Goal: Task Accomplishment & Management: Use online tool/utility

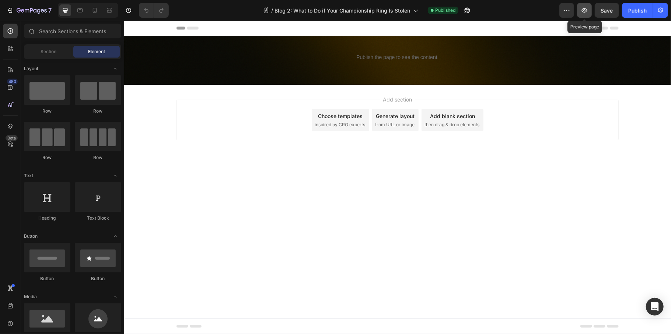
click at [587, 14] on icon "button" at bounding box center [584, 10] width 7 height 7
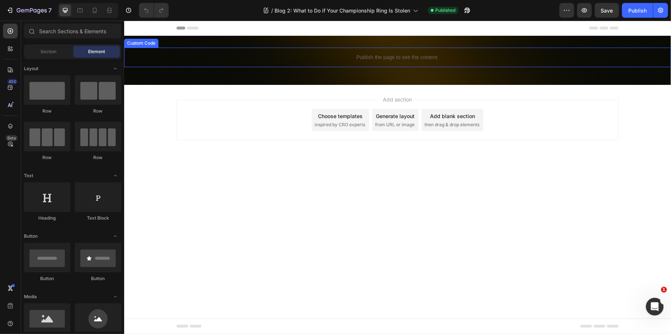
click at [396, 62] on div "Publish the page to see the content." at bounding box center [397, 57] width 547 height 20
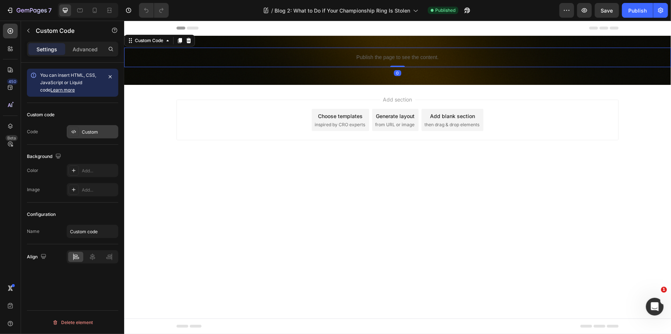
click at [95, 136] on div "Custom" at bounding box center [93, 131] width 52 height 13
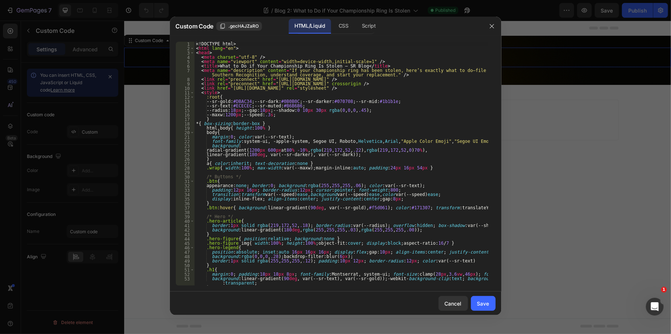
click at [302, 148] on div "<! DOCTYPE html > < html lang = "en" > < head > < meta charset = "utf-8" /> < m…" at bounding box center [342, 168] width 294 height 252
type textarea "</html>"
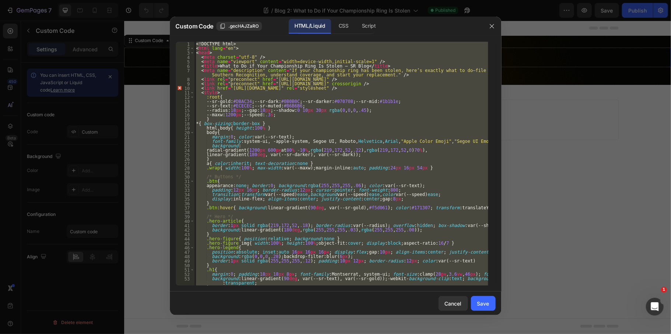
click at [566, 146] on div at bounding box center [335, 167] width 671 height 334
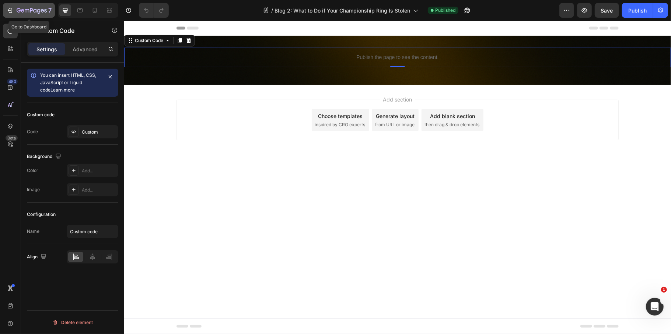
click at [27, 6] on div "7" at bounding box center [34, 10] width 35 height 9
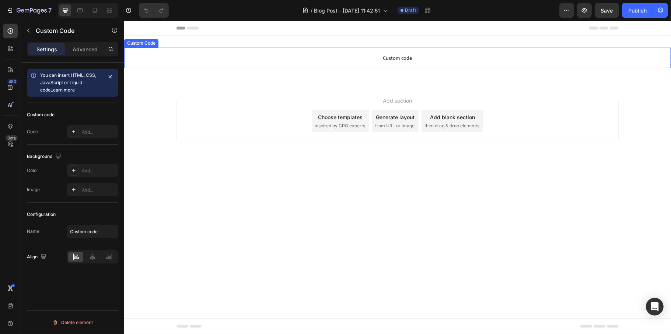
click at [372, 60] on span "Custom code" at bounding box center [397, 57] width 547 height 9
click at [101, 130] on div "Add..." at bounding box center [99, 132] width 35 height 7
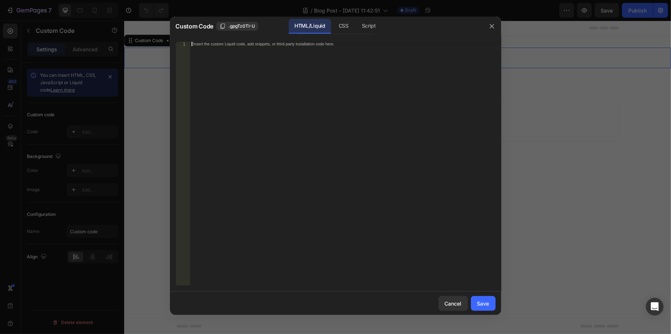
click at [309, 138] on div "Insert the custom Liquid code, add snippets, or third-party installation code h…" at bounding box center [343, 168] width 306 height 252
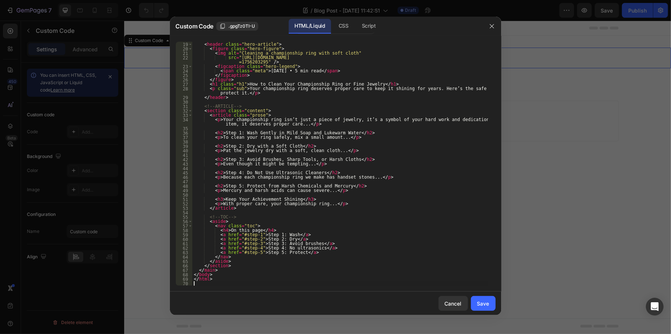
scroll to position [83, 0]
click at [478, 296] on button "Save" at bounding box center [483, 303] width 25 height 15
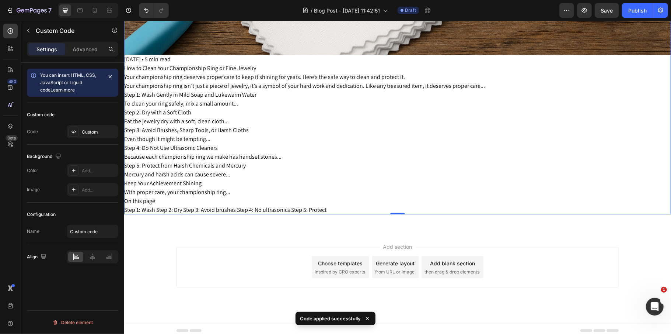
scroll to position [0, 0]
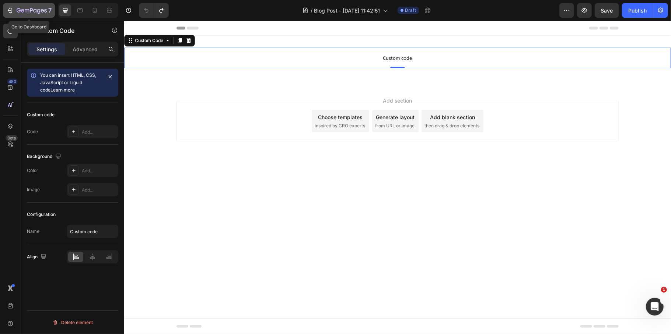
click at [22, 10] on icon "button" at bounding box center [32, 11] width 30 height 6
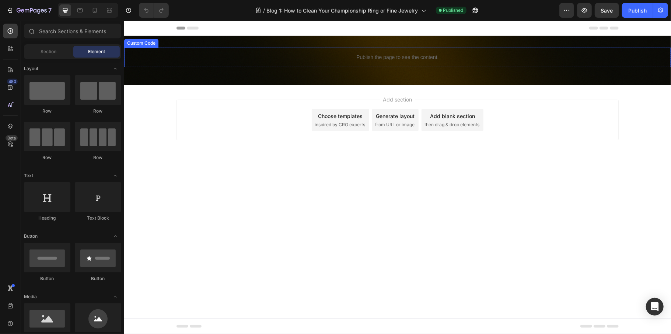
click at [367, 57] on p "Publish the page to see the content." at bounding box center [397, 57] width 547 height 8
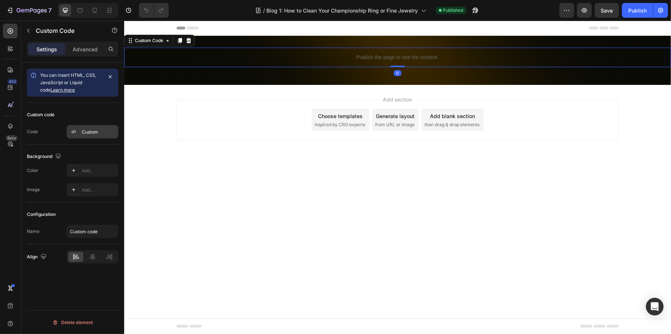
click at [97, 130] on div "Custom" at bounding box center [99, 132] width 35 height 7
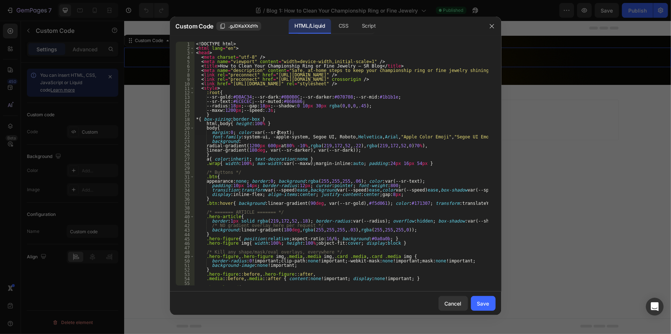
click at [288, 133] on div "<! DOCTYPE html > < html lang = "en" > < head > < meta charset = "utf-8" /> < m…" at bounding box center [342, 168] width 294 height 252
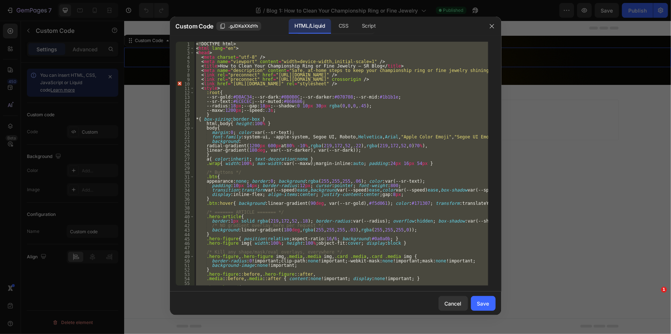
type textarea "</html>"
paste textarea
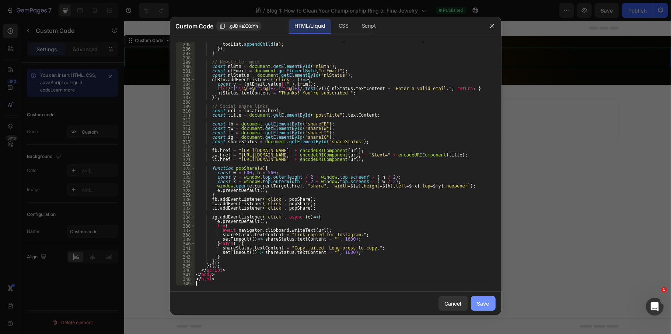
click at [481, 297] on button "Save" at bounding box center [483, 303] width 25 height 15
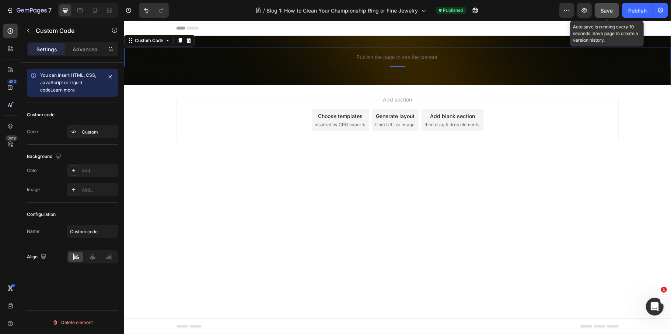
click at [607, 12] on span "Save" at bounding box center [607, 10] width 12 height 6
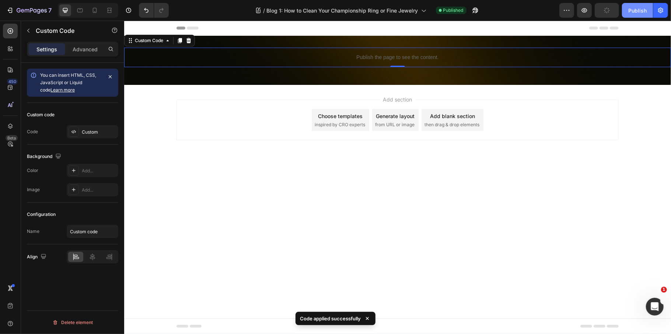
click at [639, 13] on div "Publish" at bounding box center [637, 11] width 18 height 8
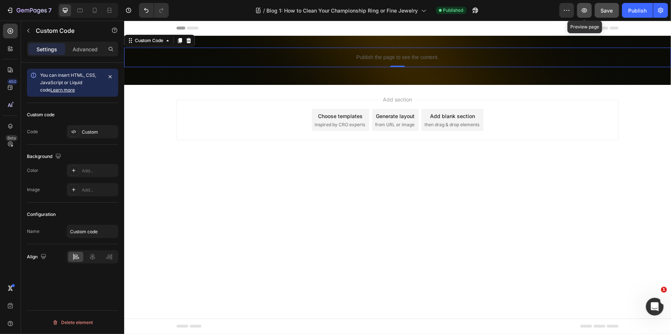
click at [583, 9] on icon "button" at bounding box center [585, 10] width 6 height 4
click at [33, 11] on icon "button" at bounding box center [32, 11] width 30 height 6
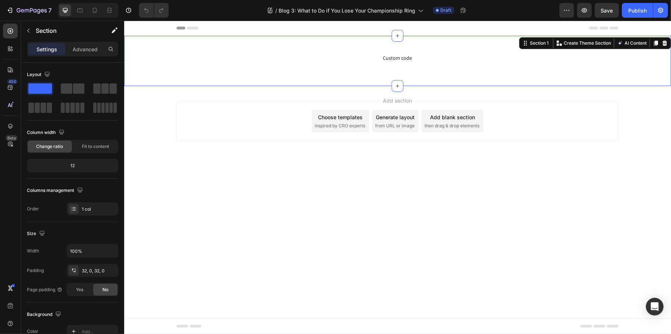
click at [347, 44] on div "Custom code Custom Code Row Section 1 Create Theme Section AI Content Write wit…" at bounding box center [397, 60] width 547 height 50
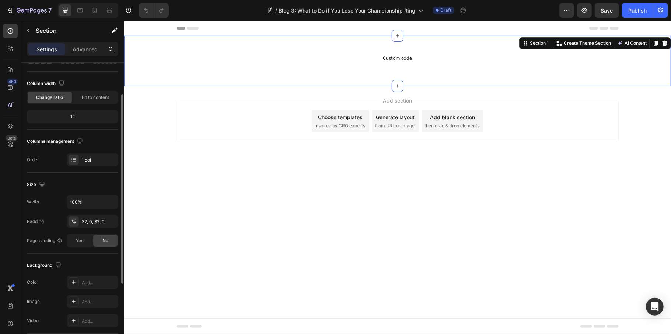
scroll to position [147, 0]
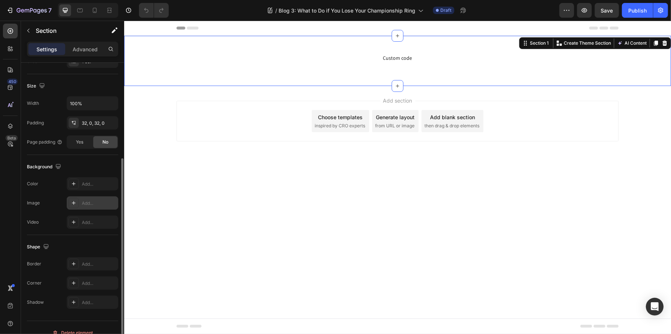
click at [99, 200] on div "Add..." at bounding box center [93, 202] width 52 height 13
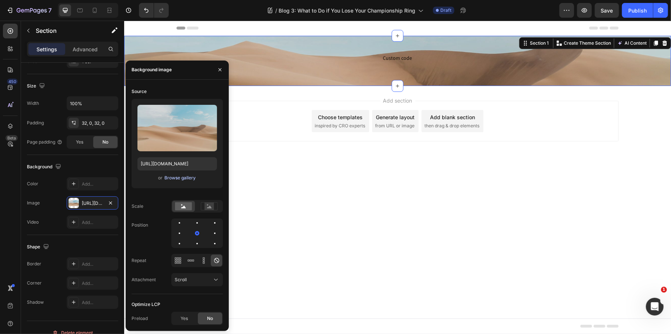
scroll to position [0, 0]
click at [181, 177] on div "Browse gallery" at bounding box center [180, 177] width 31 height 7
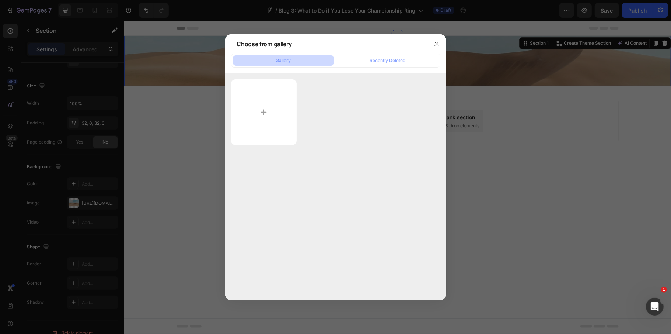
click at [205, 194] on div at bounding box center [335, 167] width 671 height 334
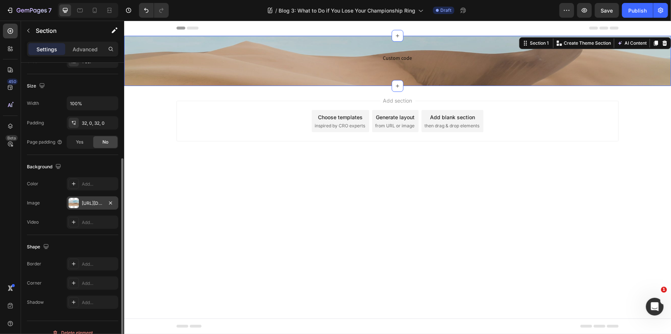
click at [97, 206] on div "[URL][DOMAIN_NAME]" at bounding box center [92, 203] width 21 height 7
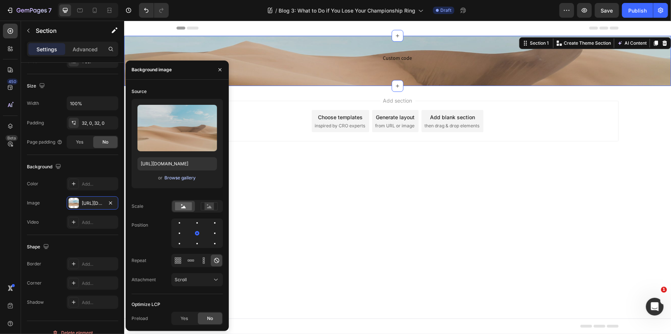
click at [175, 174] on div "Browse gallery" at bounding box center [180, 177] width 31 height 7
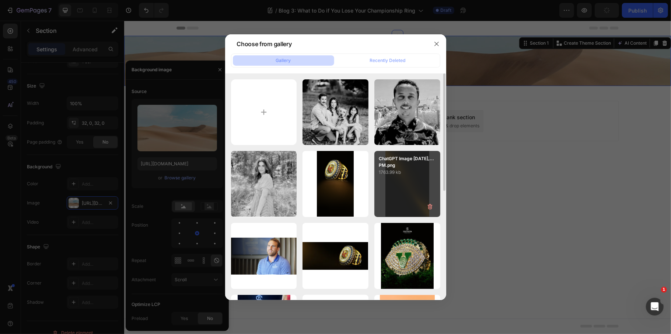
click at [403, 198] on div "ChatGPT Image [DATE],...PM.png 1763.99 kb" at bounding box center [407, 184] width 66 height 66
type input "[URL][DOMAIN_NAME]"
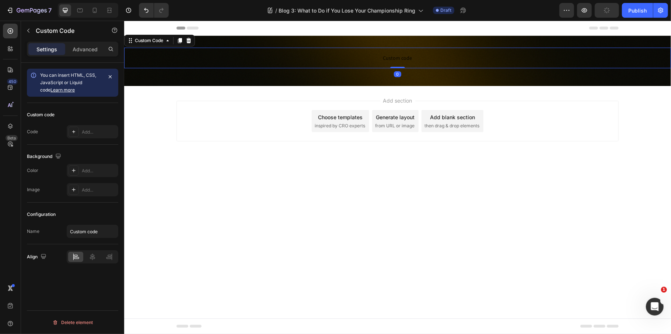
click at [428, 62] on p "Custom code" at bounding box center [397, 57] width 547 height 21
click at [100, 130] on div "Add..." at bounding box center [99, 132] width 35 height 7
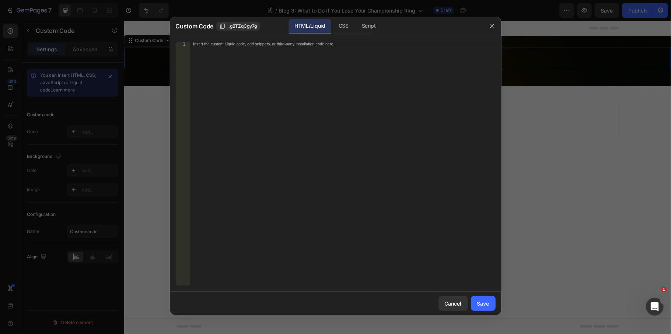
click at [275, 154] on div "Insert the custom Liquid code, add snippets, or third-party installation code h…" at bounding box center [343, 168] width 306 height 252
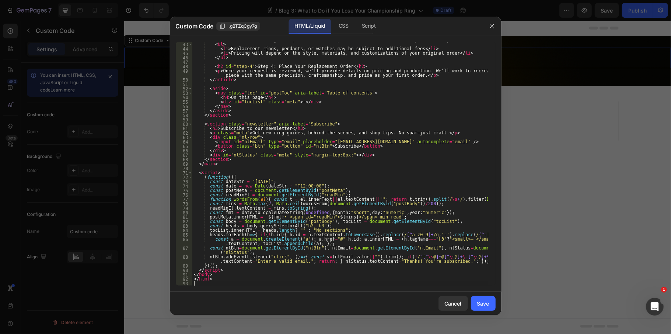
scroll to position [216, 0]
click at [481, 298] on button "Save" at bounding box center [483, 303] width 25 height 15
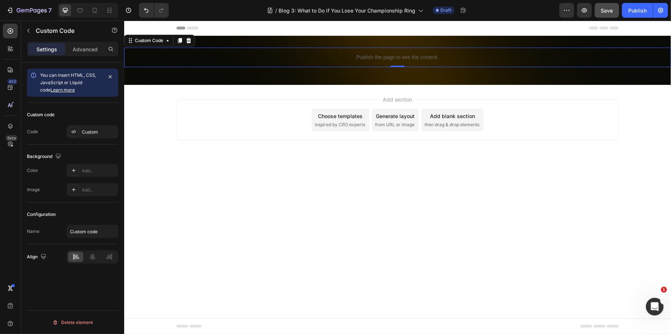
click at [609, 16] on button "Save" at bounding box center [607, 10] width 24 height 15
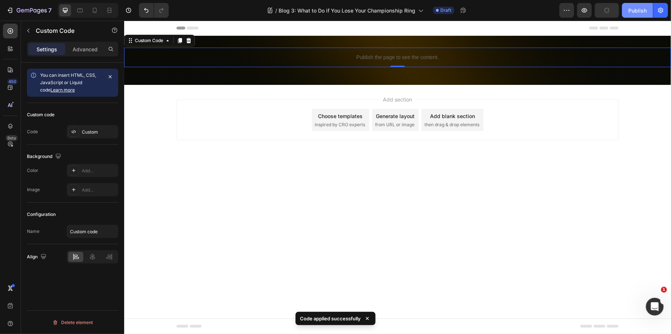
click at [633, 11] on div "Publish" at bounding box center [637, 11] width 18 height 8
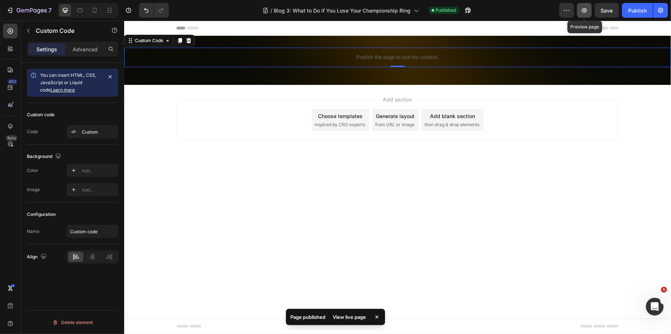
click at [586, 13] on icon "button" at bounding box center [584, 10] width 7 height 7
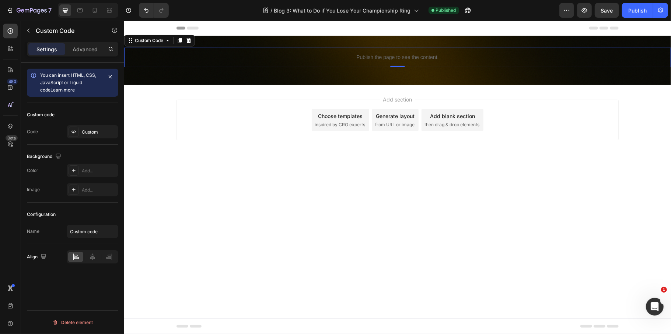
click at [336, 58] on p "Publish the page to see the content." at bounding box center [397, 57] width 547 height 8
click at [378, 61] on div "Publish the page to see the content." at bounding box center [397, 57] width 547 height 20
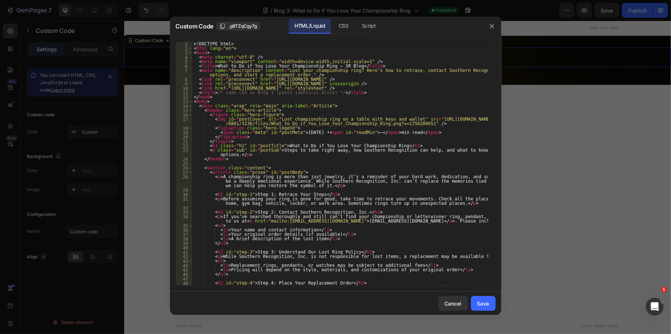
click at [325, 130] on div "<! DOCTYPE html > < html lang = "en" > < head > < meta charset = "utf-8" /> < m…" at bounding box center [340, 170] width 296 height 257
type textarea "</html>"
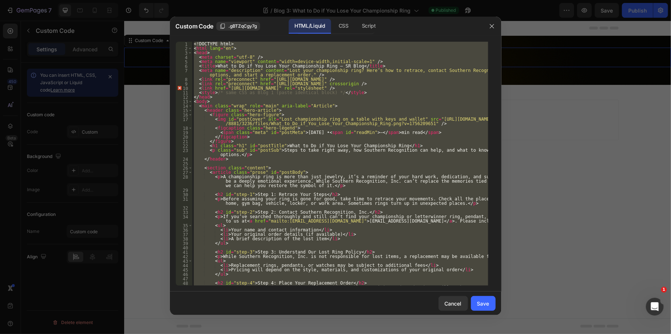
paste textarea
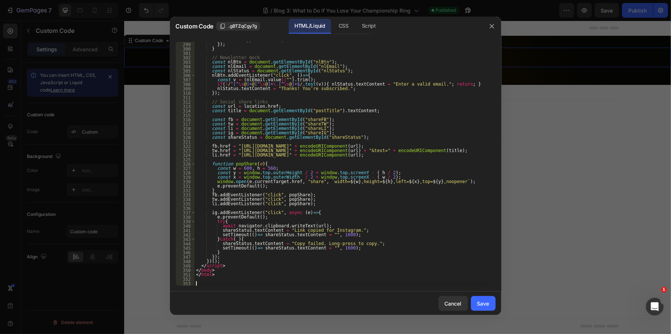
scroll to position [1432, 0]
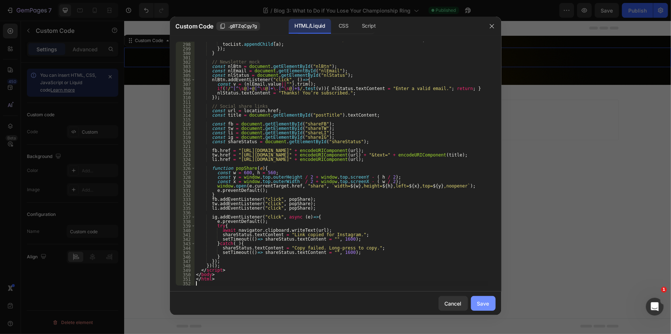
click at [484, 296] on button "Save" at bounding box center [483, 303] width 25 height 15
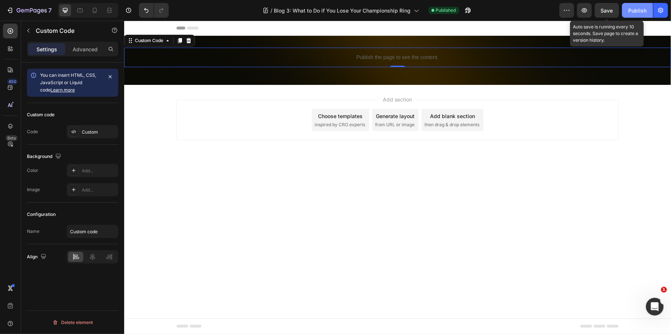
drag, startPoint x: 605, startPoint y: 10, endPoint x: 645, endPoint y: 8, distance: 39.5
click at [608, 10] on span "Save" at bounding box center [607, 10] width 12 height 6
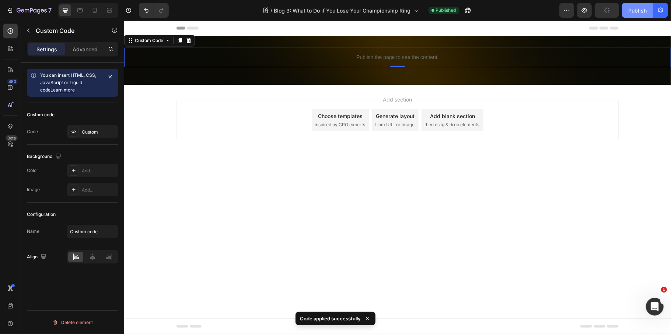
click at [645, 8] on div "Publish" at bounding box center [637, 11] width 18 height 8
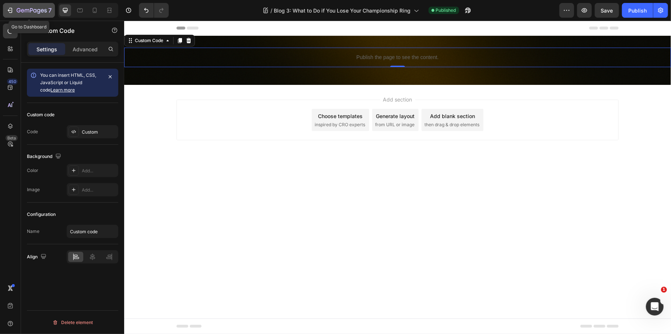
click at [30, 10] on icon "button" at bounding box center [31, 10] width 3 height 4
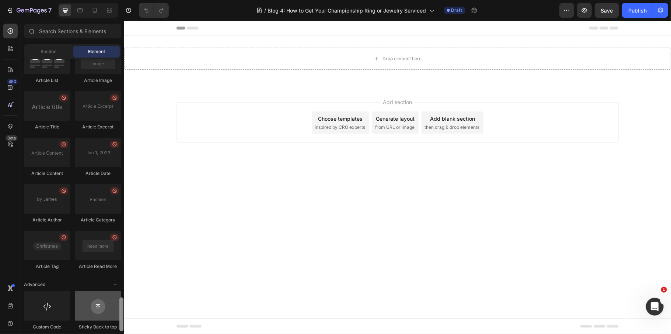
scroll to position [1912, 0]
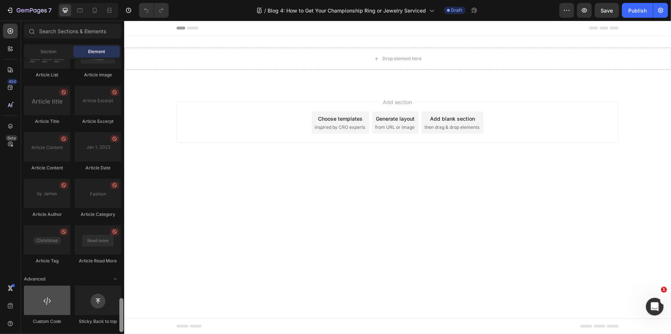
drag, startPoint x: 121, startPoint y: 112, endPoint x: 61, endPoint y: 300, distance: 196.9
click at [117, 314] on div "Layout Row Row Row Row Text Heading Text Block Button Button Button Media Image…" at bounding box center [72, 195] width 103 height 273
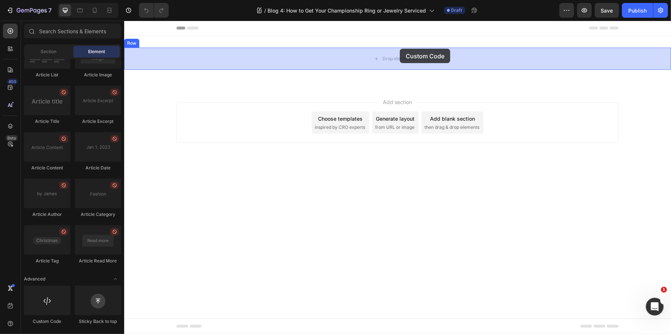
drag, startPoint x: 187, startPoint y: 308, endPoint x: 400, endPoint y: 48, distance: 336.0
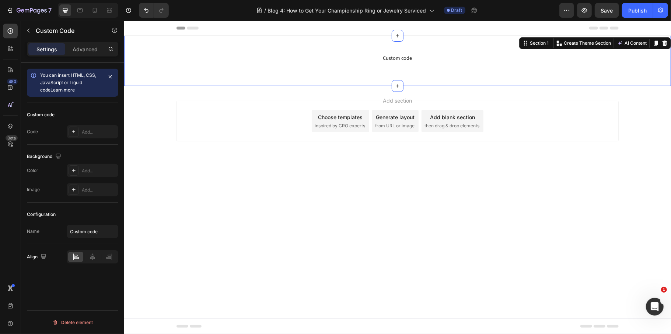
click at [366, 41] on div "Custom code Custom Code Row Section 1 Create Theme Section AI Content Write wit…" at bounding box center [397, 60] width 547 height 50
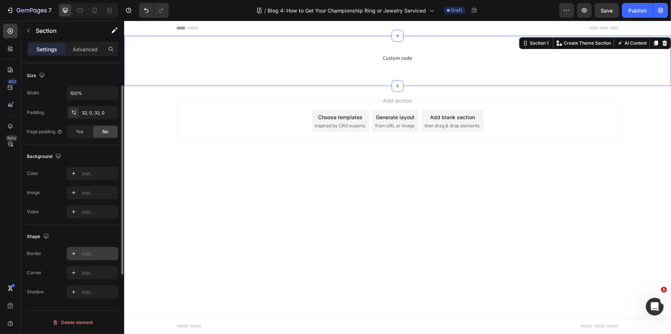
scroll to position [158, 0]
click at [96, 171] on div "Add..." at bounding box center [99, 173] width 35 height 7
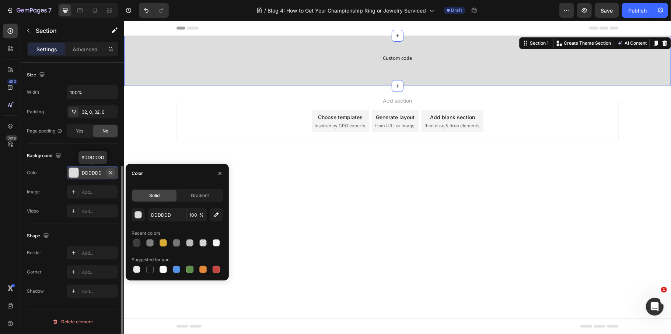
click at [108, 171] on icon "button" at bounding box center [111, 173] width 6 height 6
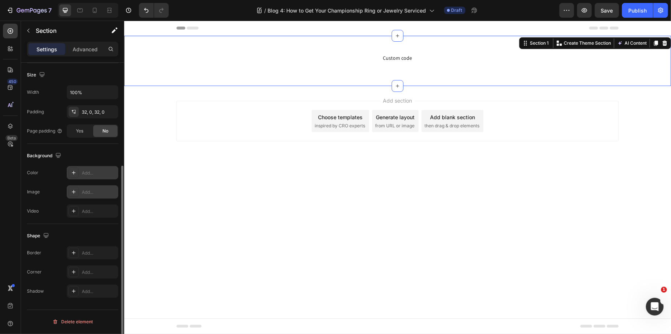
click at [99, 198] on div "Add..." at bounding box center [93, 191] width 52 height 13
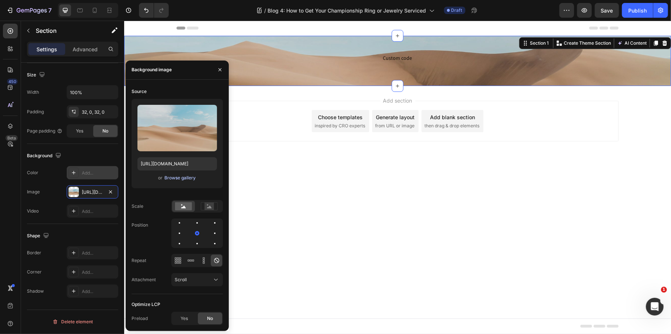
click at [189, 177] on div "Browse gallery" at bounding box center [180, 177] width 31 height 7
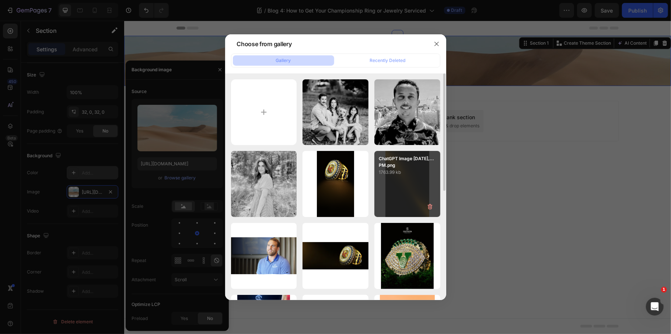
drag, startPoint x: 416, startPoint y: 186, endPoint x: 423, endPoint y: 181, distance: 8.8
click at [416, 187] on div "ChatGPT Image [DATE],...PM.png 1763.99 kb" at bounding box center [407, 184] width 66 height 66
type input "[URL][DOMAIN_NAME]"
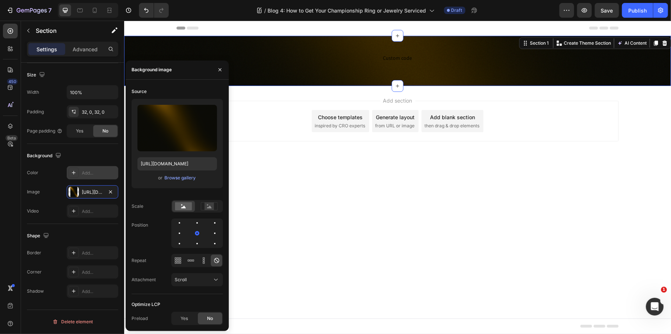
click at [518, 149] on div "Add section Choose templates inspired by CRO experts Generate layout from URL o…" at bounding box center [397, 131] width 547 height 91
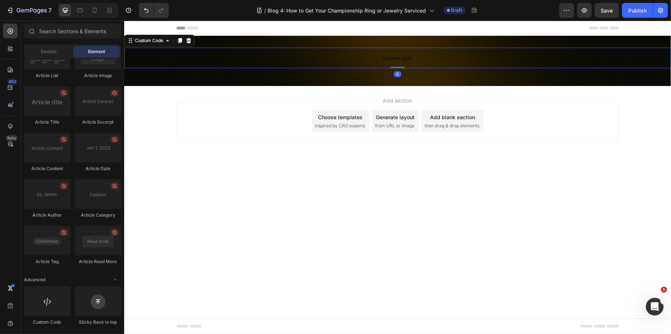
click at [393, 53] on span "Custom code" at bounding box center [397, 57] width 547 height 9
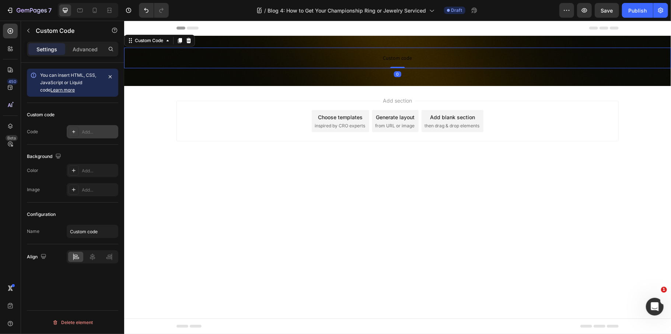
click at [103, 134] on div "Add..." at bounding box center [99, 132] width 35 height 7
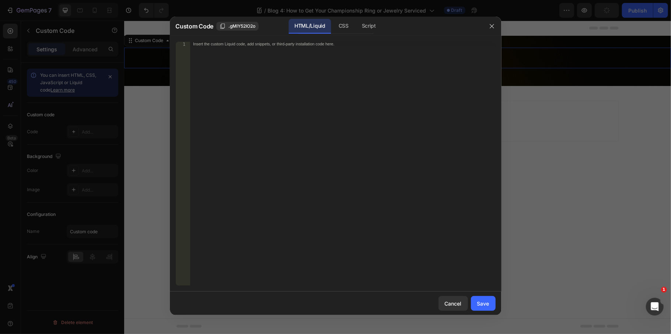
click at [314, 139] on div "Insert the custom Liquid code, add snippets, or third-party installation code h…" at bounding box center [343, 168] width 306 height 252
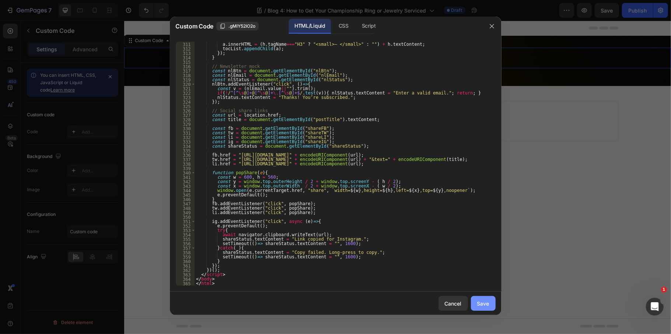
click at [482, 296] on button "Save" at bounding box center [483, 303] width 25 height 15
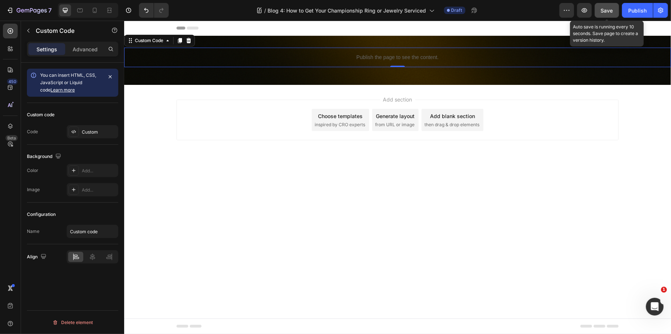
click at [610, 14] on div "Save" at bounding box center [607, 11] width 12 height 8
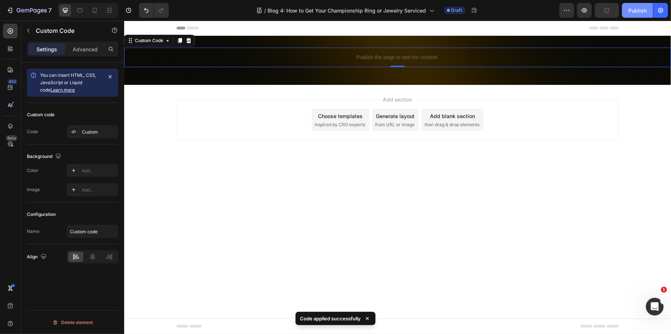
click at [641, 15] on button "Publish" at bounding box center [637, 10] width 31 height 15
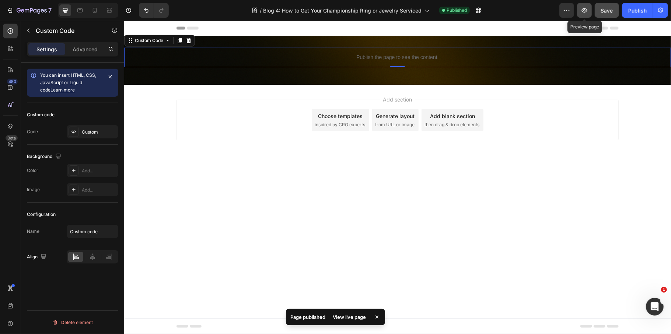
click at [579, 9] on button "button" at bounding box center [584, 10] width 15 height 15
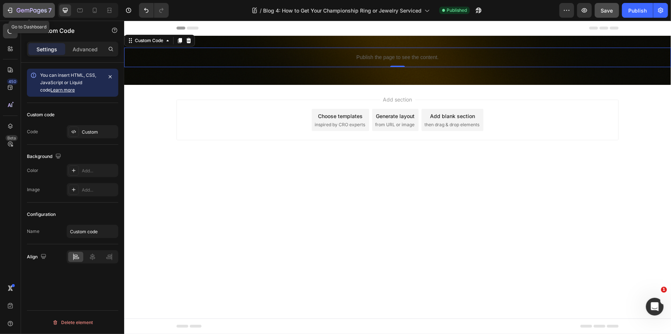
click at [28, 11] on icon "button" at bounding box center [32, 11] width 30 height 6
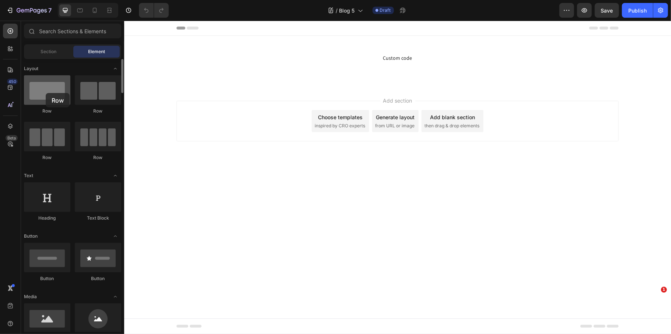
drag, startPoint x: 40, startPoint y: 92, endPoint x: 46, endPoint y: 93, distance: 6.0
click at [46, 93] on div at bounding box center [47, 89] width 46 height 29
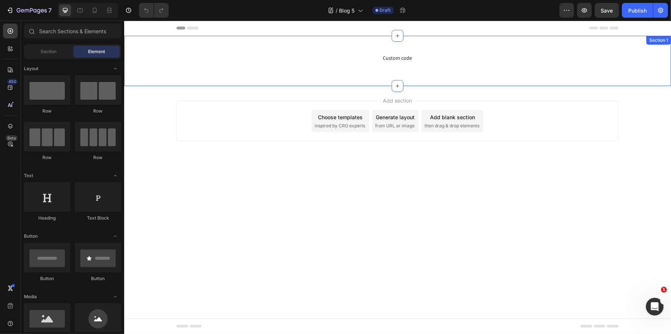
click at [246, 69] on div "Custom code Custom Code Row" at bounding box center [397, 60] width 547 height 27
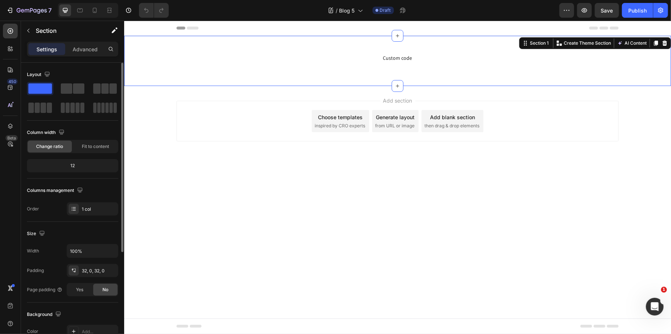
scroll to position [147, 0]
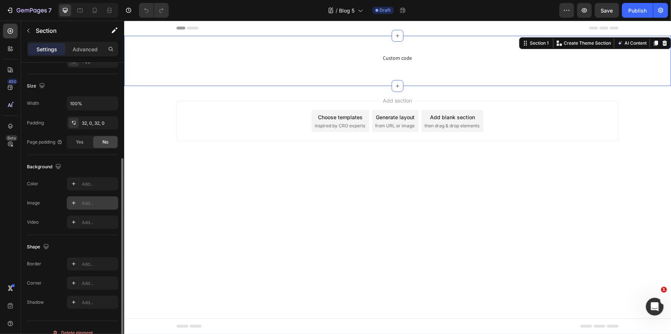
click at [105, 200] on div "Add..." at bounding box center [93, 202] width 52 height 13
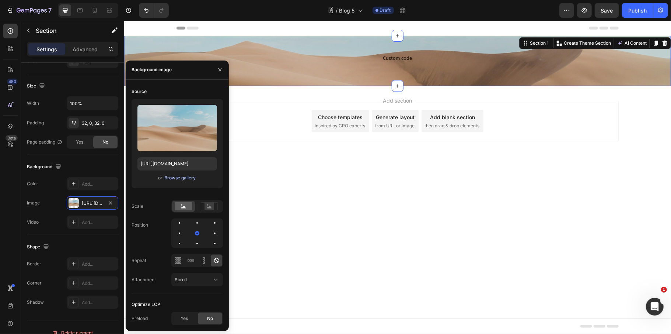
click at [192, 175] on div "Browse gallery" at bounding box center [180, 177] width 31 height 7
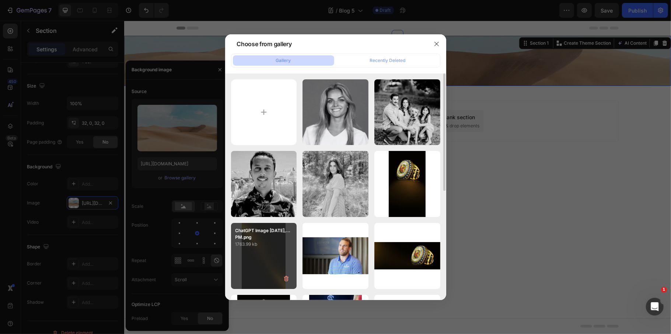
click at [259, 253] on div "ChatGPT Image [DATE],...PM.png 1763.99 kb" at bounding box center [264, 256] width 66 height 66
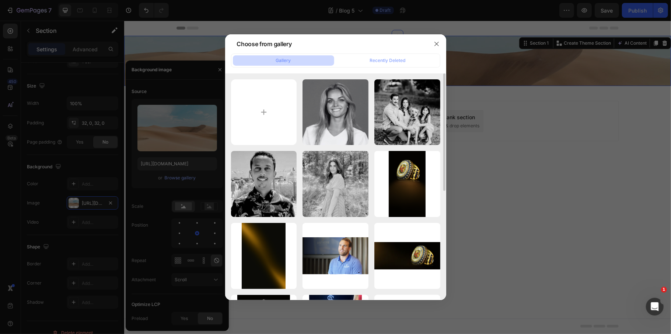
type input "[URL][DOMAIN_NAME]"
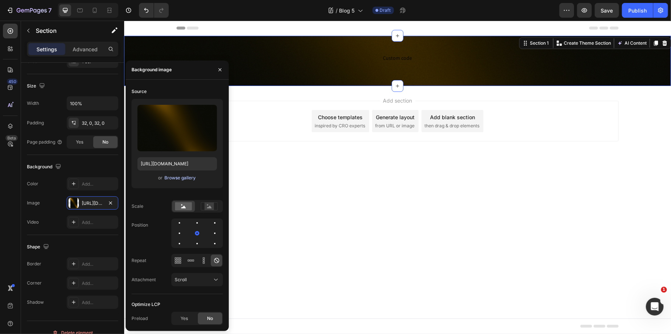
click at [178, 180] on div "Browse gallery" at bounding box center [180, 177] width 31 height 7
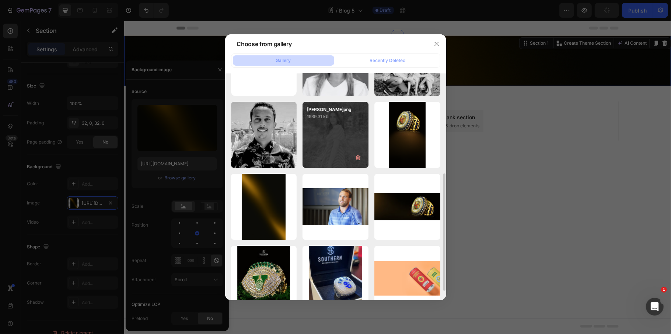
scroll to position [98, 0]
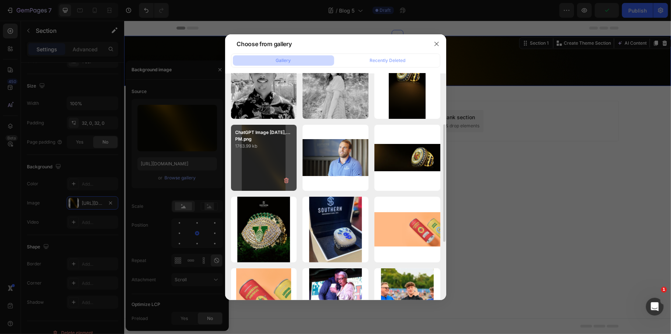
click at [262, 166] on div "ChatGPT Image [DATE],...PM.png 1763.99 kb" at bounding box center [264, 158] width 66 height 66
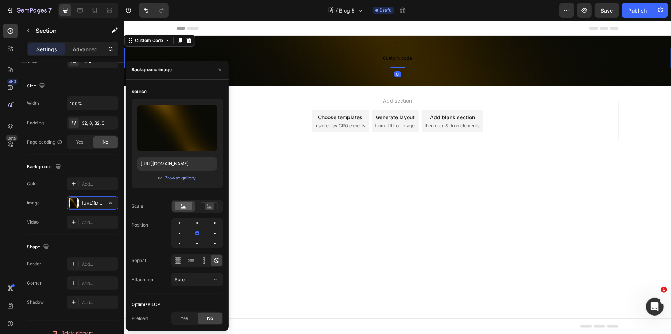
click at [409, 56] on span "Custom code" at bounding box center [397, 57] width 547 height 9
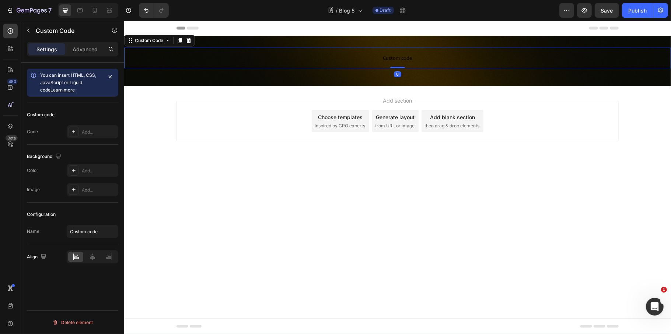
click at [339, 62] on span "Custom code" at bounding box center [397, 57] width 547 height 9
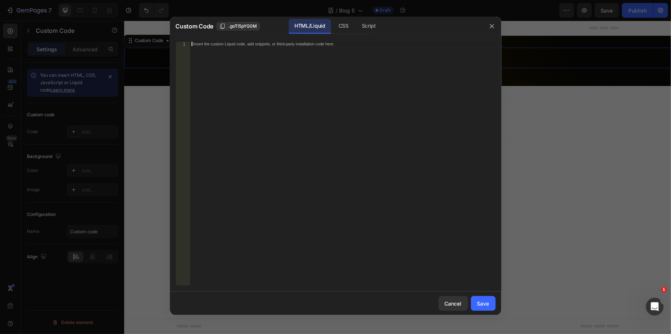
click at [360, 136] on div "Insert the custom Liquid code, add snippets, or third-party installation code h…" at bounding box center [343, 168] width 306 height 252
paste textarea
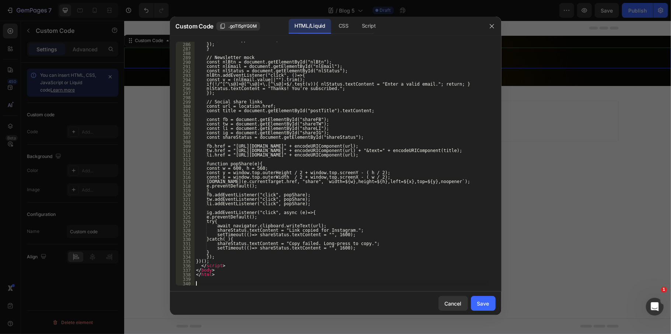
scroll to position [1424, 0]
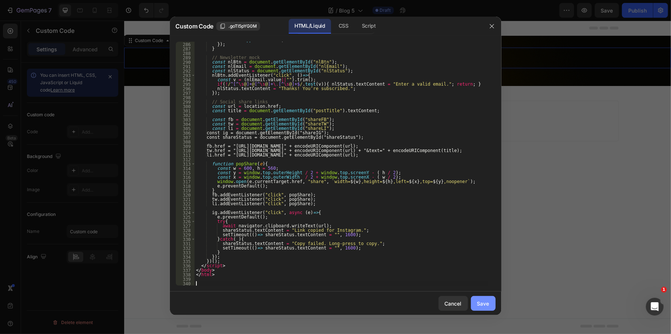
click at [485, 296] on button "Save" at bounding box center [483, 303] width 25 height 15
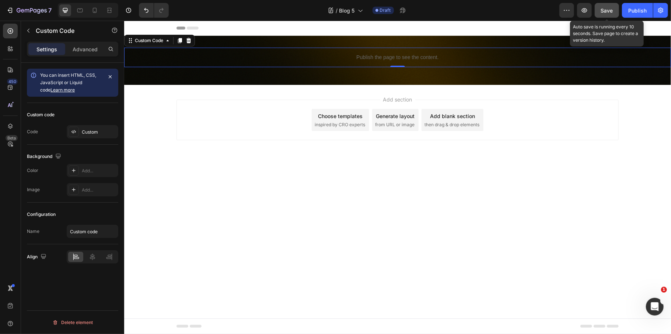
click at [606, 13] on span "Save" at bounding box center [607, 10] width 12 height 6
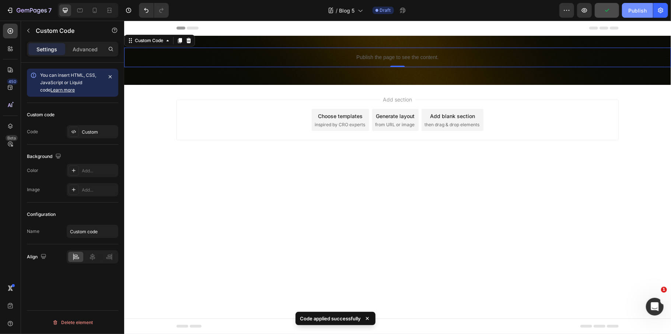
click at [633, 10] on div "Publish" at bounding box center [637, 11] width 18 height 8
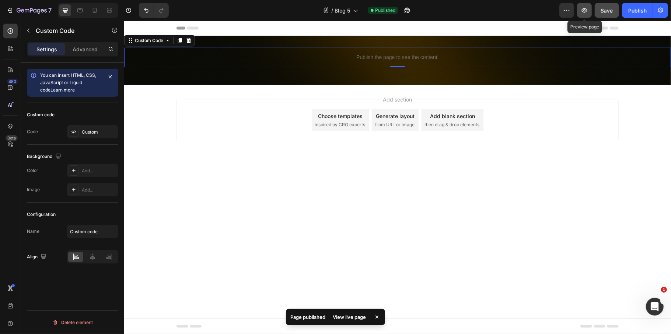
click at [583, 13] on icon "button" at bounding box center [584, 10] width 7 height 7
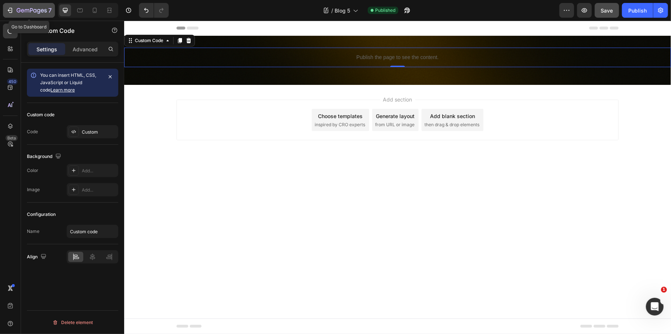
click at [34, 9] on icon "button" at bounding box center [32, 11] width 30 height 6
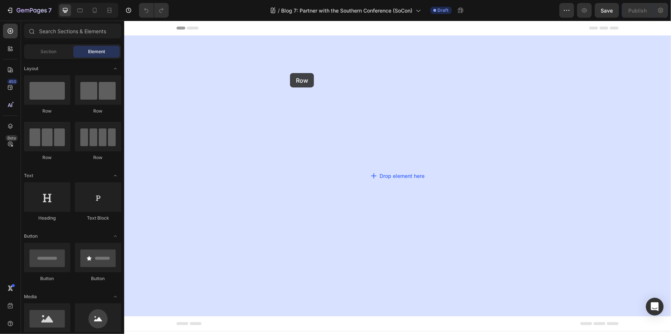
drag, startPoint x: 168, startPoint y: 118, endPoint x: 182, endPoint y: 137, distance: 23.5
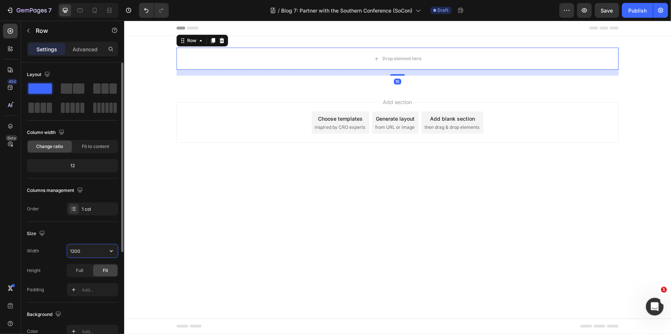
click at [93, 251] on input "1200" at bounding box center [92, 250] width 51 height 13
click at [115, 251] on button "button" at bounding box center [111, 250] width 13 height 13
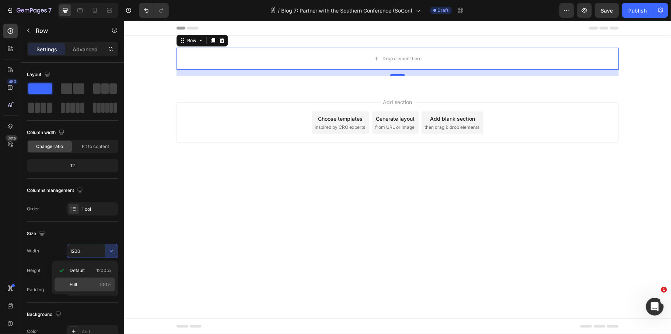
click at [96, 280] on div "Full 100%" at bounding box center [85, 284] width 60 height 14
type input "100%"
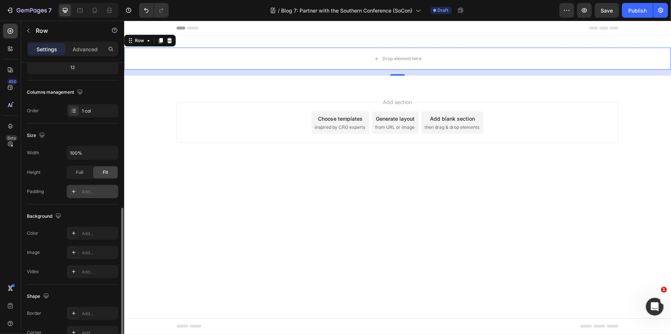
scroll to position [147, 0]
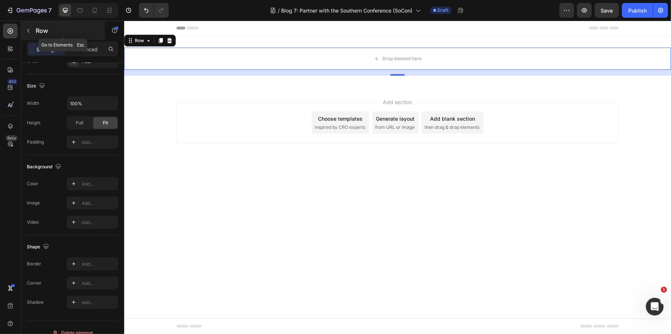
click at [36, 29] on p "Row" at bounding box center [67, 30] width 63 height 9
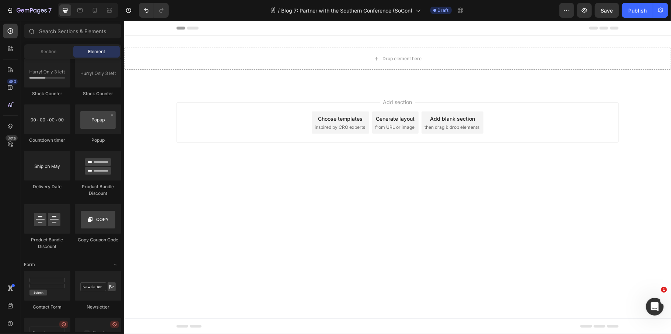
scroll to position [1912, 0]
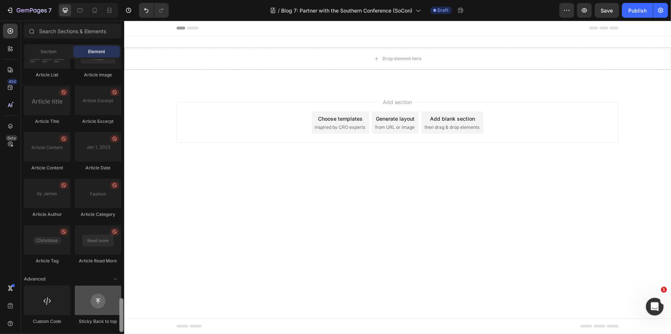
drag, startPoint x: 122, startPoint y: 128, endPoint x: 82, endPoint y: 311, distance: 187.6
click at [115, 324] on div "Layout Row Row Row Row Text Heading Text Block Button Button Button Media Image…" at bounding box center [72, 195] width 103 height 273
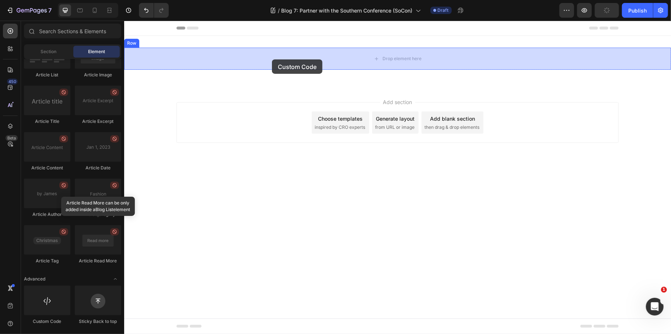
drag, startPoint x: 170, startPoint y: 327, endPoint x: 272, endPoint y: 59, distance: 287.0
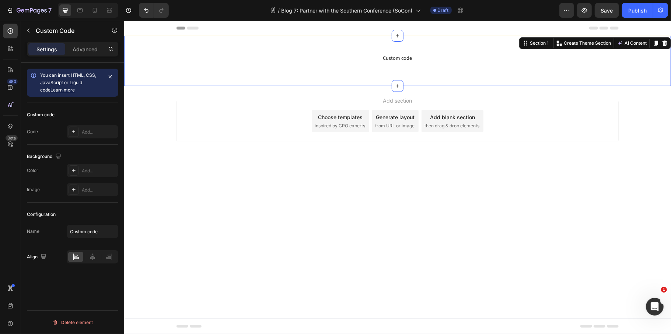
click at [215, 80] on div "Custom code Custom Code Row Section 1 Create Theme Section AI Content Write wit…" at bounding box center [397, 60] width 547 height 50
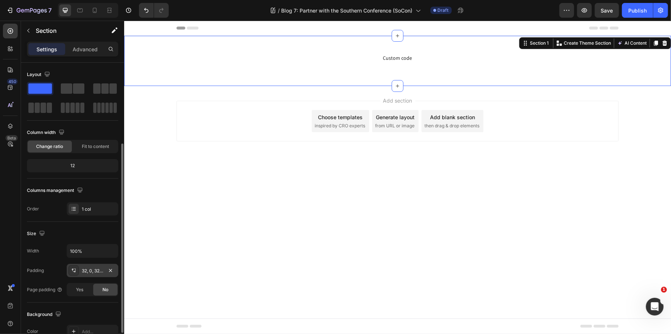
scroll to position [98, 0]
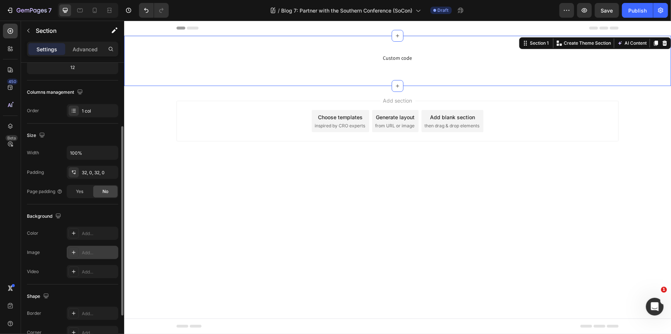
click at [96, 253] on div "Add..." at bounding box center [99, 252] width 35 height 7
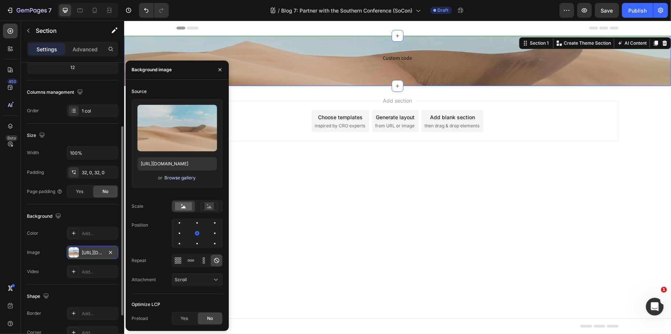
click at [180, 176] on div "Browse gallery" at bounding box center [180, 177] width 31 height 7
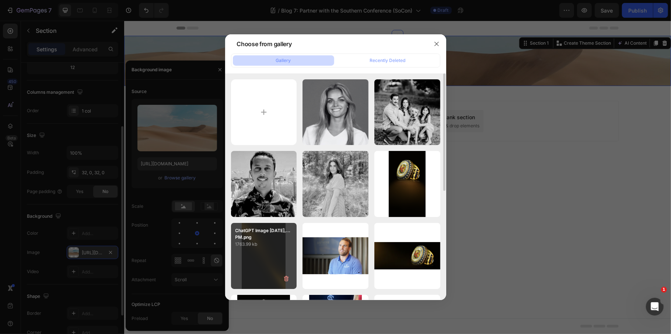
click at [251, 268] on div "ChatGPT Image [DATE],...PM.png 1763.99 kb" at bounding box center [264, 256] width 66 height 66
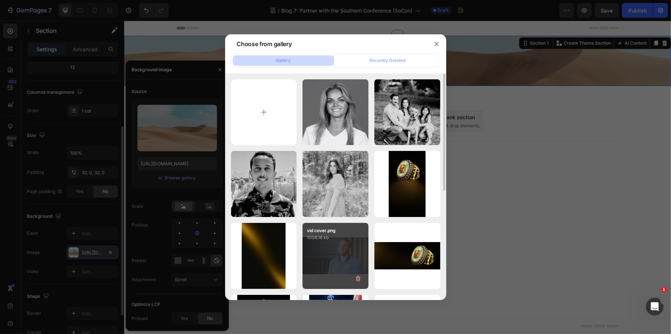
type input "[URL][DOMAIN_NAME]"
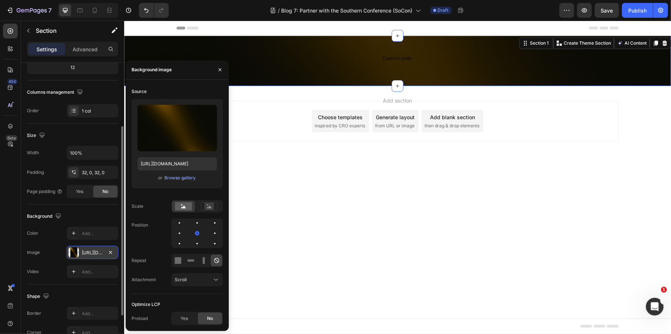
click at [585, 153] on div "Add section Choose templates inspired by CRO experts Generate layout from URL o…" at bounding box center [397, 131] width 547 height 91
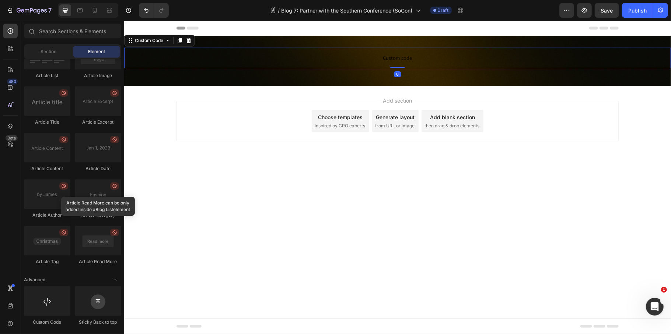
click at [369, 56] on span "Custom code" at bounding box center [397, 57] width 547 height 9
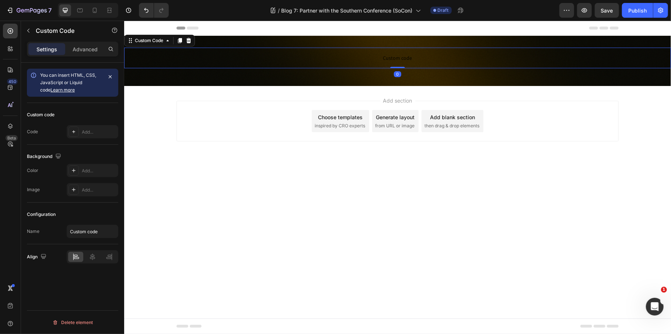
click at [349, 55] on span "Custom code" at bounding box center [397, 57] width 547 height 9
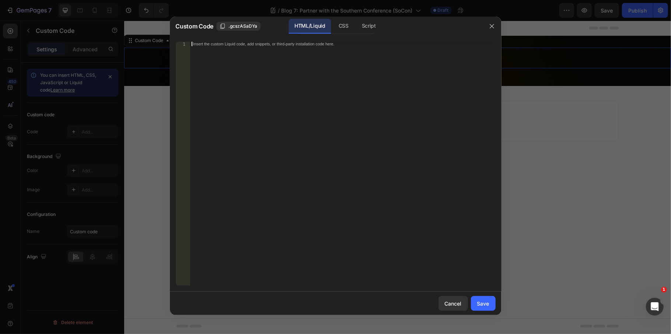
click at [291, 144] on div "Insert the custom Liquid code, add snippets, or third-party installation code h…" at bounding box center [343, 168] width 306 height 252
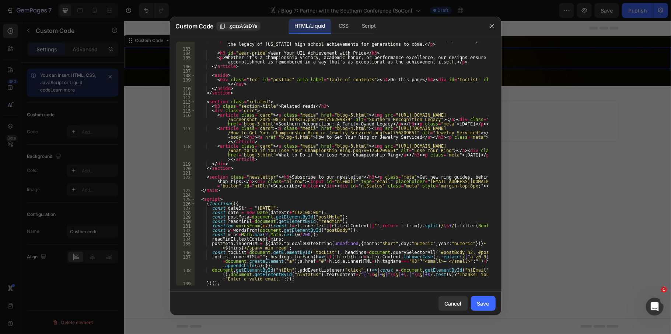
scroll to position [521, 0]
click at [481, 298] on button "Save" at bounding box center [483, 303] width 25 height 15
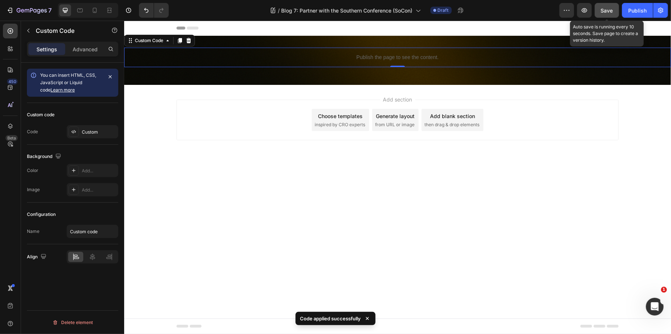
click at [604, 12] on span "Save" at bounding box center [607, 10] width 12 height 6
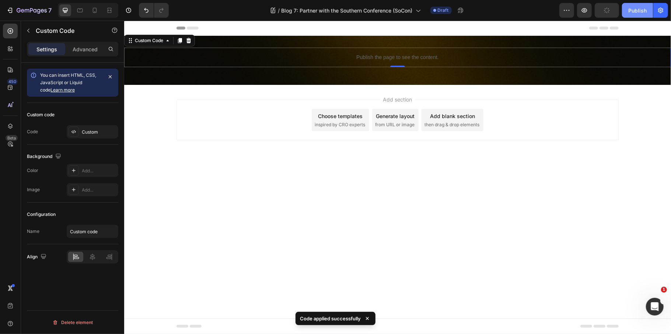
click at [638, 10] on div "Publish" at bounding box center [637, 11] width 18 height 8
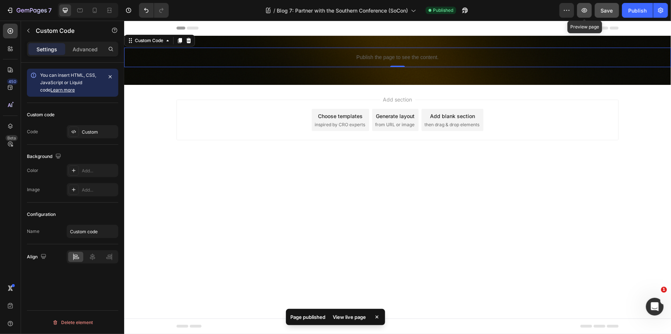
click at [581, 12] on icon "button" at bounding box center [584, 10] width 7 height 7
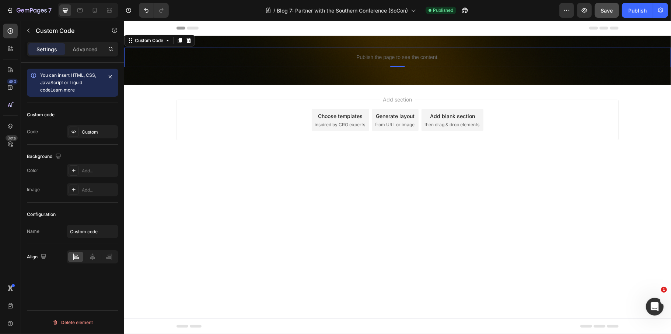
click at [103, 139] on div "Custom code Code Custom" at bounding box center [72, 124] width 91 height 42
click at [103, 133] on div "Custom" at bounding box center [99, 132] width 35 height 7
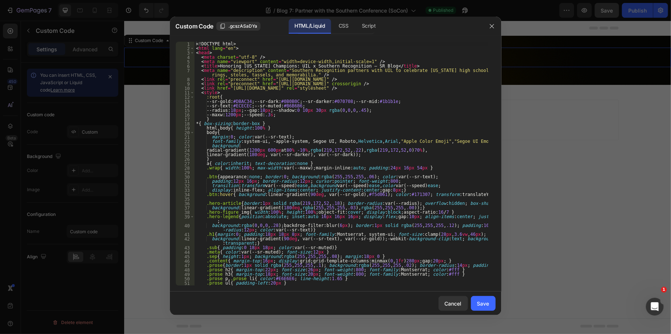
click at [397, 170] on div "<! DOCTYPE html > < html lang = "en" > < head > < meta charset = "utf-8" /> < m…" at bounding box center [342, 168] width 294 height 252
type textarea "</html>"
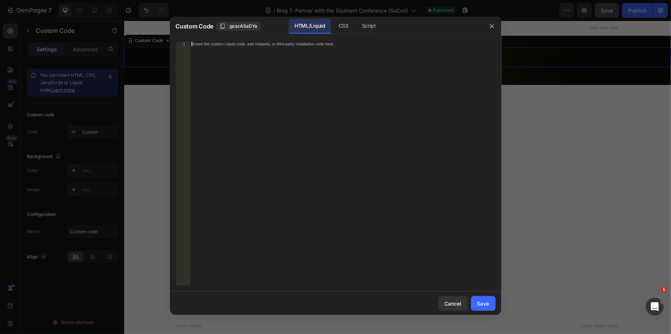
click at [550, 154] on div at bounding box center [335, 167] width 671 height 334
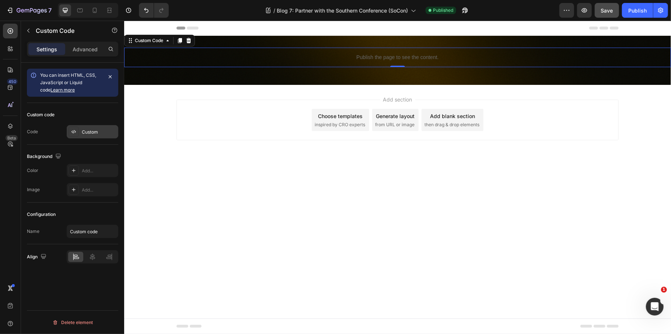
click at [83, 130] on div "Custom" at bounding box center [99, 132] width 35 height 7
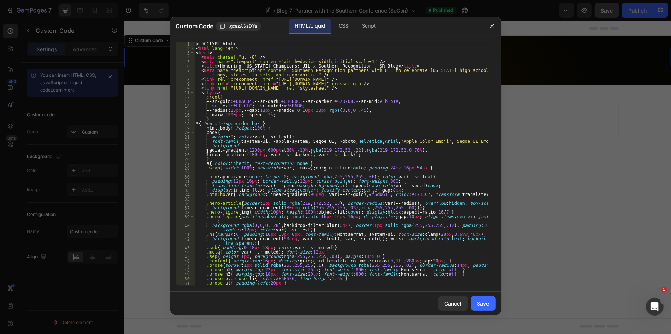
click at [505, 201] on div at bounding box center [335, 167] width 671 height 334
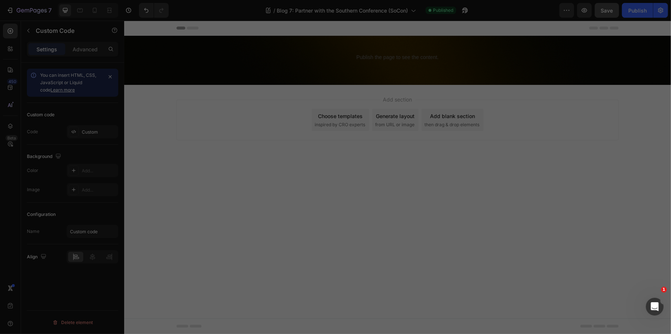
click at [402, 185] on body "Header Publish the page to see the content. Custom Code Row Section 1 Root Star…" at bounding box center [397, 176] width 547 height 313
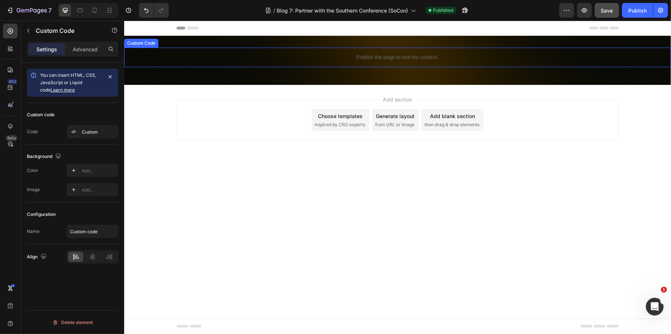
click at [405, 56] on p "Publish the page to see the content." at bounding box center [397, 57] width 547 height 8
click at [344, 57] on p "Publish the page to see the content." at bounding box center [397, 57] width 547 height 8
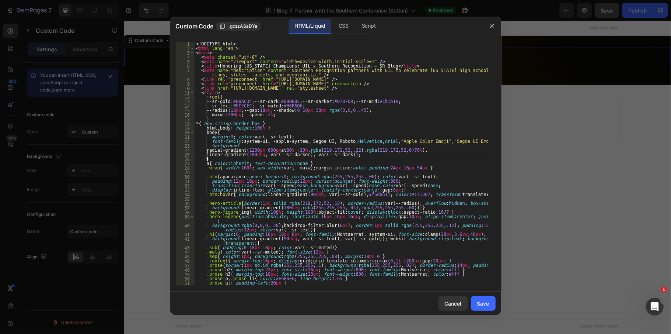
click at [304, 160] on div "<! DOCTYPE html > < html lang = "en" > < head > < meta charset = "utf-8" /> < m…" at bounding box center [342, 168] width 294 height 252
type textarea "</html>"
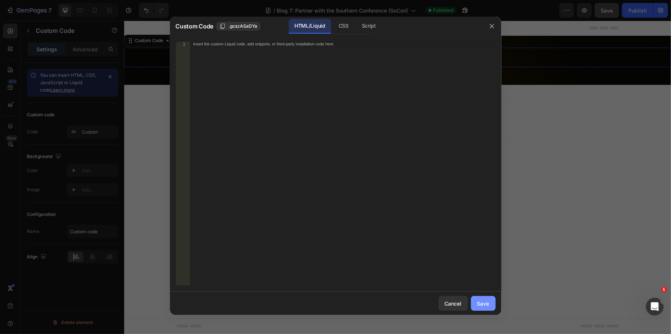
click at [485, 297] on button "Save" at bounding box center [483, 303] width 25 height 15
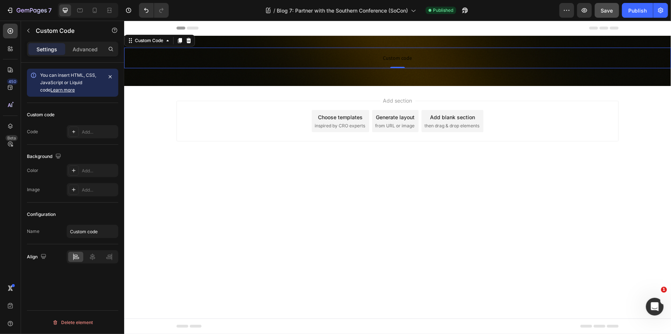
click at [529, 175] on div "Add section Choose templates inspired by CRO experts Generate layout from URL o…" at bounding box center [397, 131] width 547 height 91
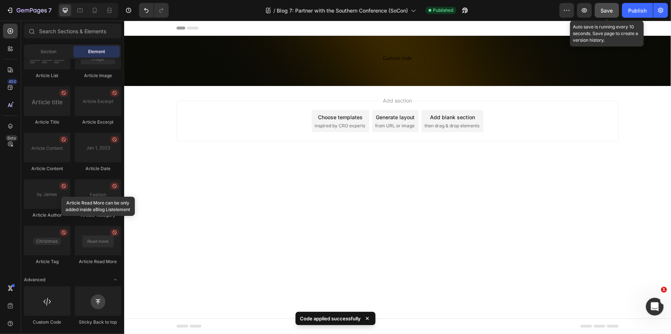
click at [612, 13] on div "Save" at bounding box center [607, 11] width 12 height 8
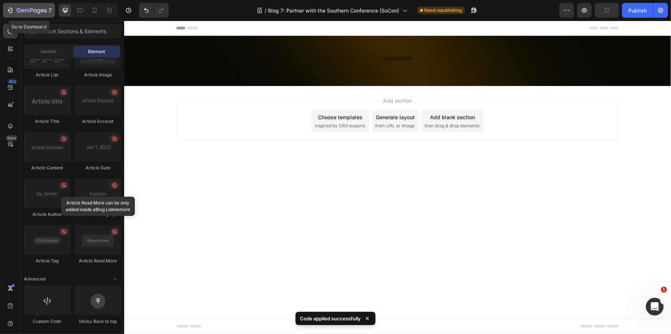
click at [25, 12] on icon "button" at bounding box center [27, 10] width 4 height 3
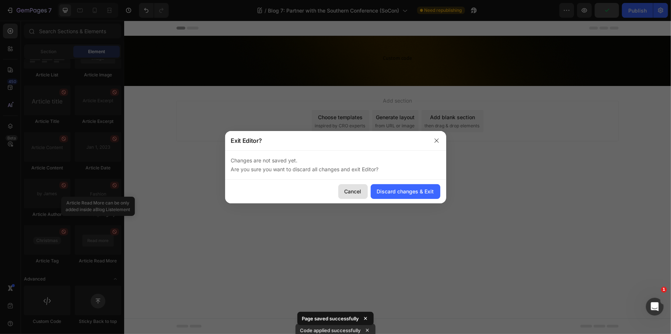
click at [363, 188] on button "Cancel" at bounding box center [352, 191] width 29 height 15
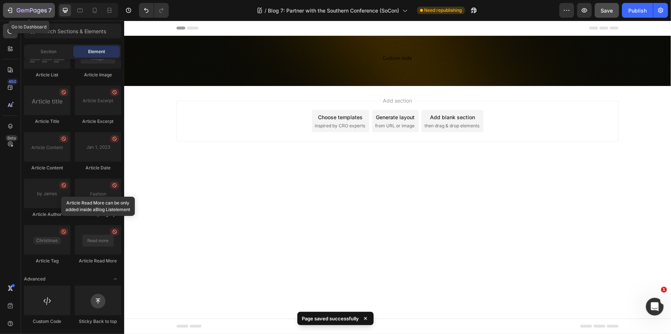
drag, startPoint x: 17, startPoint y: 10, endPoint x: 189, endPoint y: 31, distance: 173.4
click at [17, 10] on icon "button" at bounding box center [19, 10] width 4 height 4
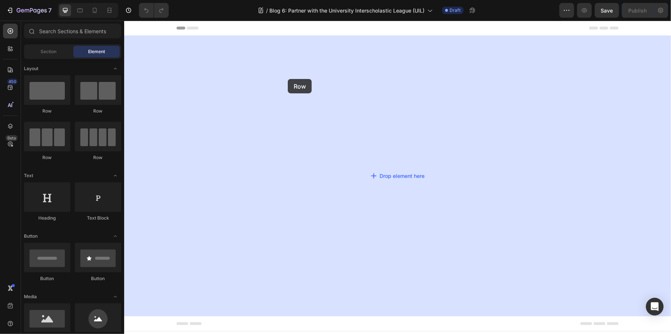
drag, startPoint x: 124, startPoint y: 20, endPoint x: 351, endPoint y: 136, distance: 255.0
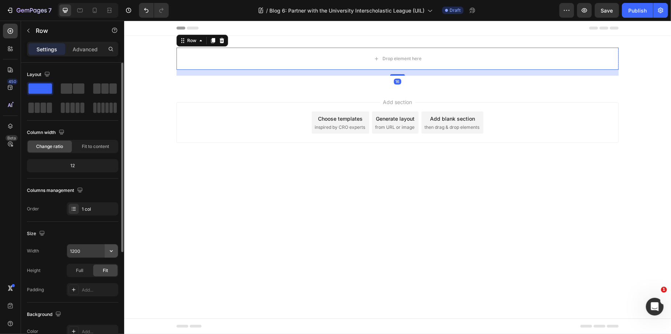
click at [109, 253] on icon "button" at bounding box center [111, 250] width 7 height 7
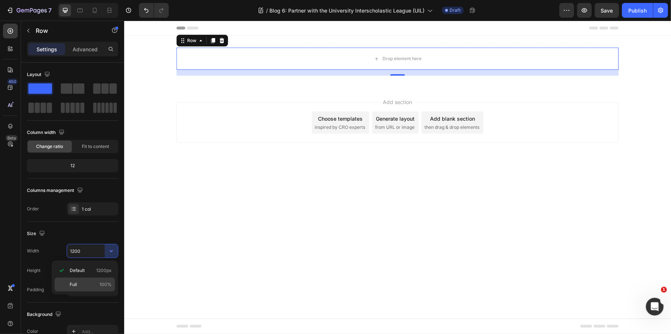
click at [91, 285] on p "Full 100%" at bounding box center [91, 284] width 42 height 7
type input "100%"
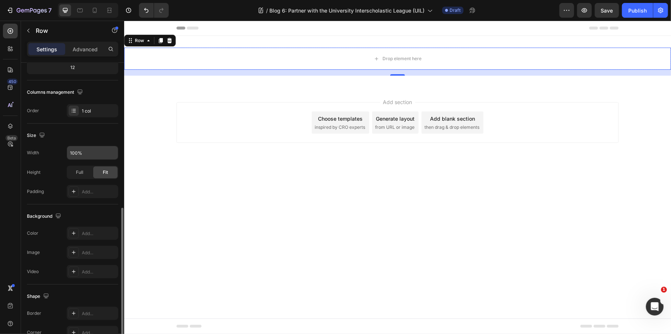
scroll to position [147, 0]
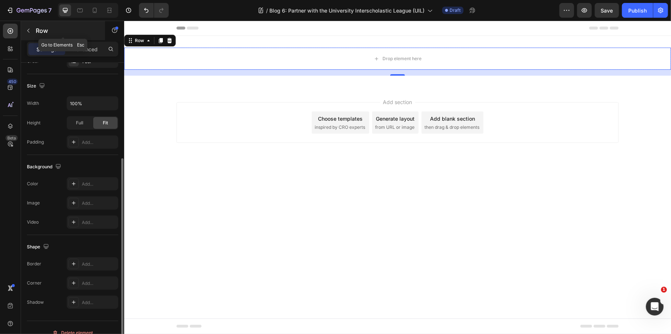
click at [43, 30] on p "Row" at bounding box center [67, 30] width 63 height 9
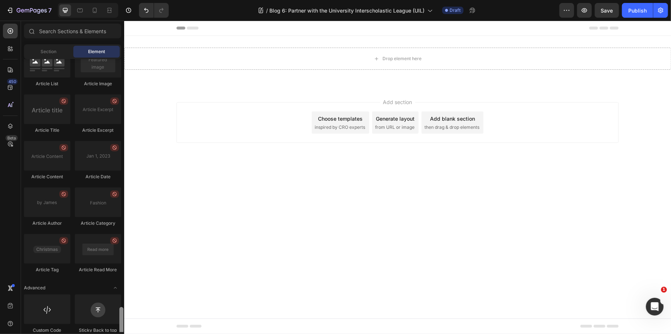
scroll to position [1912, 0]
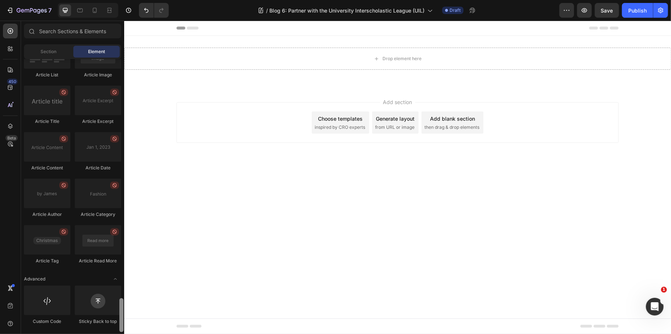
drag, startPoint x: 119, startPoint y: 181, endPoint x: 119, endPoint y: 327, distance: 146.7
click at [119, 327] on div at bounding box center [121, 315] width 4 height 34
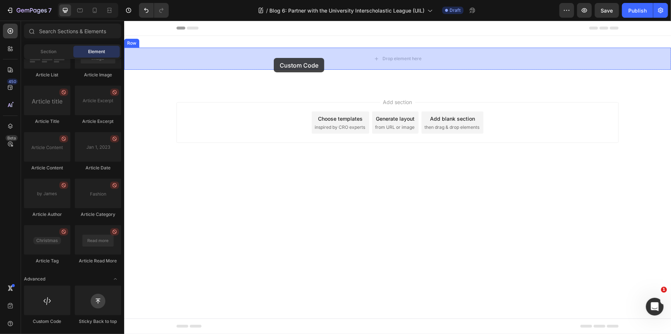
drag, startPoint x: 173, startPoint y: 327, endPoint x: 273, endPoint y: 58, distance: 287.8
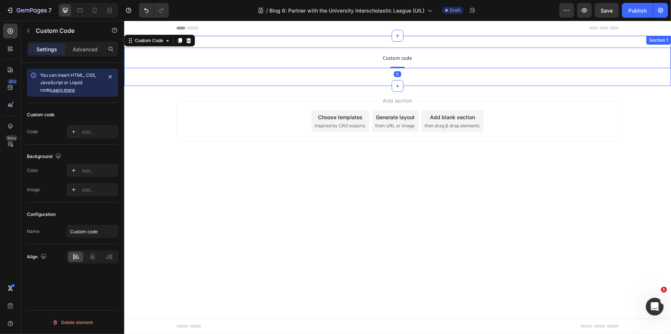
click at [263, 70] on div "Custom code Custom Code 0 Row" at bounding box center [397, 60] width 547 height 27
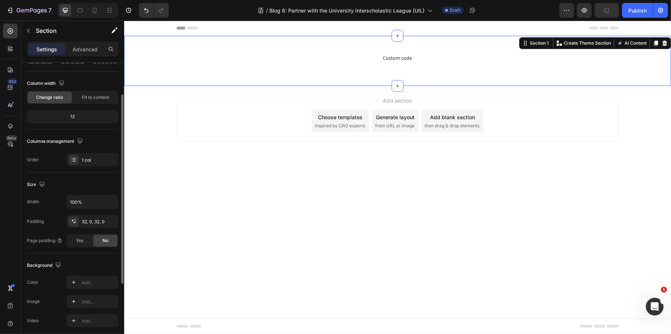
scroll to position [158, 0]
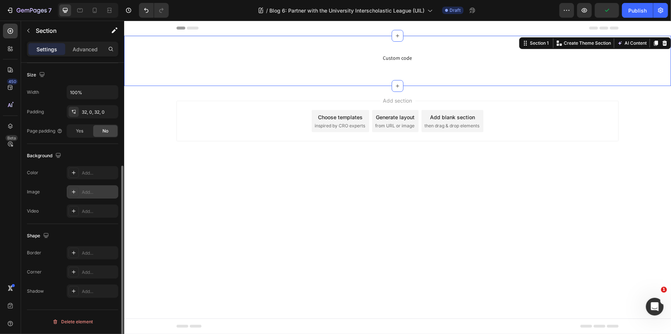
click at [95, 189] on div "Add..." at bounding box center [99, 192] width 35 height 7
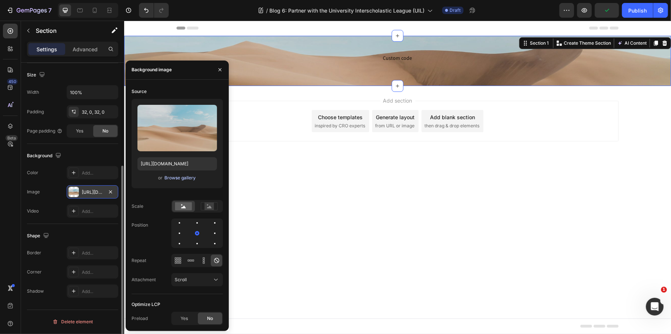
click at [179, 180] on div "Browse gallery" at bounding box center [180, 177] width 31 height 7
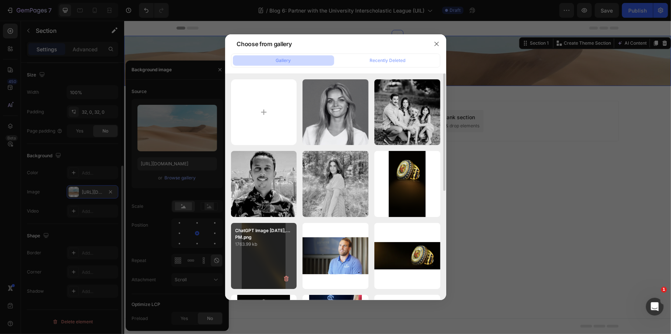
click at [252, 262] on div "ChatGPT Image [DATE],...PM.png 1763.99 kb" at bounding box center [264, 256] width 66 height 66
type input "[URL][DOMAIN_NAME]"
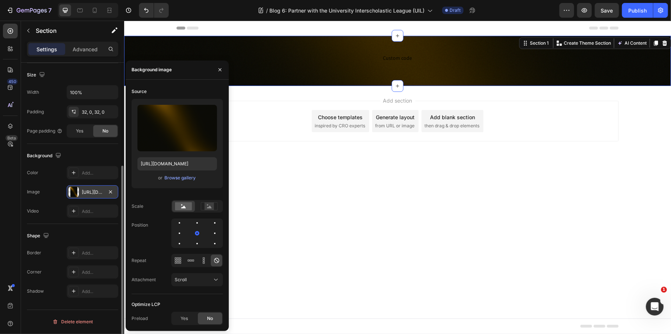
click at [560, 223] on body "Header Custom code Custom Code Row Section 1 Create Theme Section AI Content Wr…" at bounding box center [397, 176] width 547 height 313
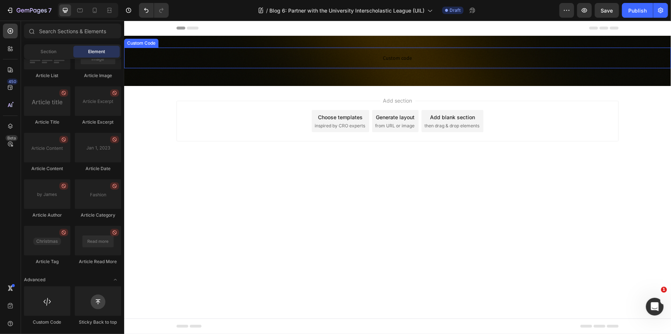
click at [402, 62] on p "Custom code" at bounding box center [397, 57] width 547 height 21
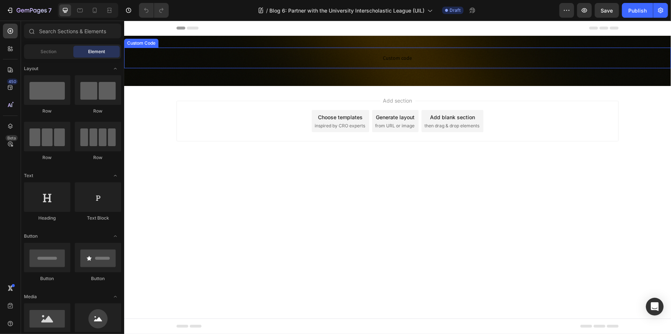
click at [389, 60] on span "Custom code" at bounding box center [397, 57] width 547 height 9
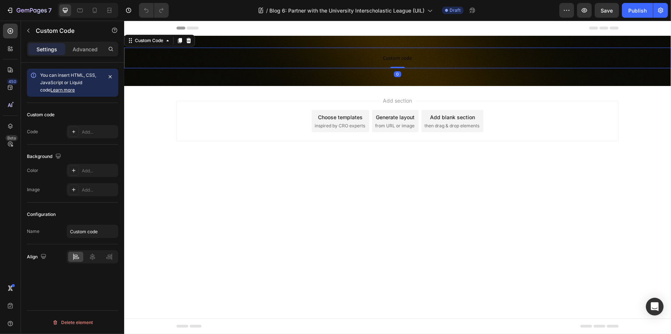
click at [389, 60] on span "Custom code" at bounding box center [397, 57] width 547 height 9
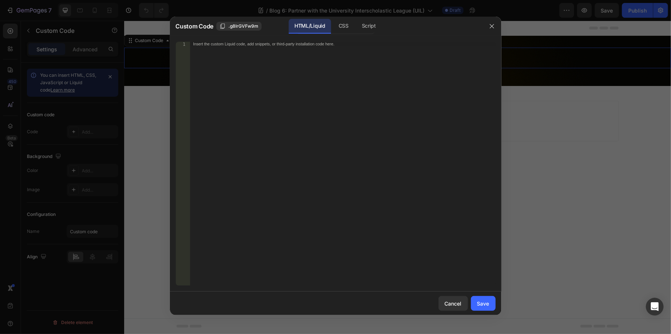
click at [344, 167] on div "Insert the custom Liquid code, add snippets, or third-party installation code h…" at bounding box center [343, 168] width 306 height 252
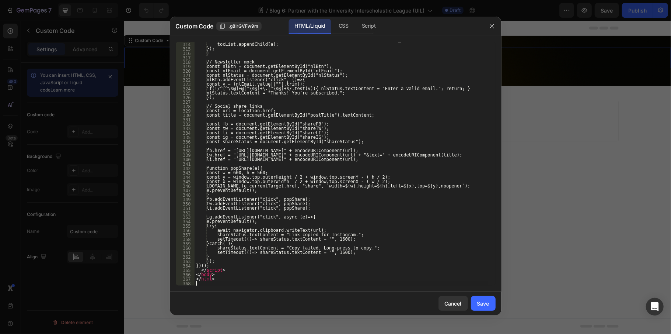
scroll to position [1512, 0]
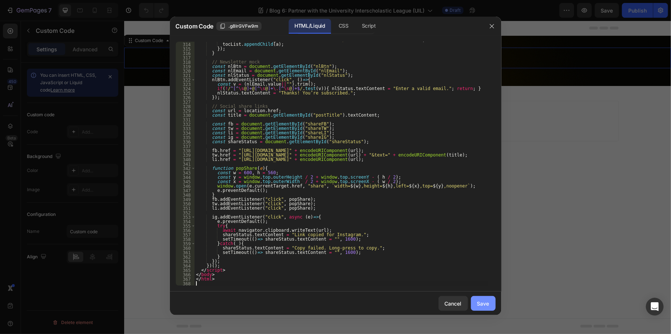
click at [482, 302] on div "Save" at bounding box center [483, 303] width 12 height 8
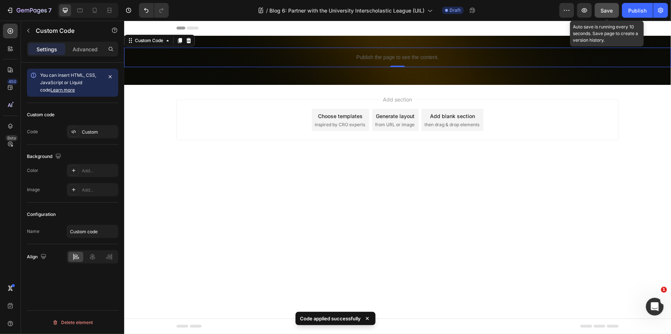
scroll to position [0, 0]
click at [604, 9] on span "Save" at bounding box center [607, 10] width 12 height 6
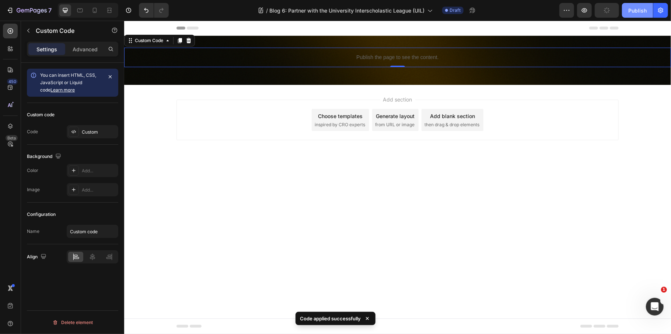
click at [638, 13] on div "Publish" at bounding box center [637, 11] width 18 height 8
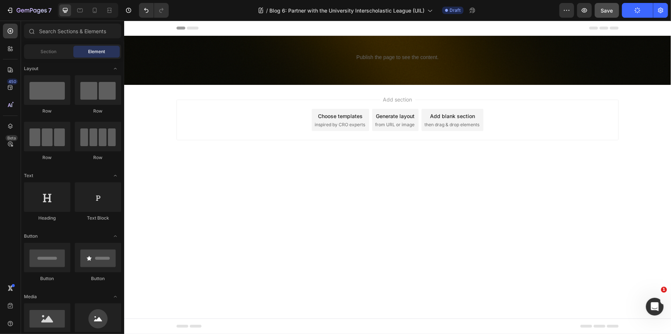
click at [568, 88] on div "Add section Choose templates inspired by CRO experts Generate layout from URL o…" at bounding box center [397, 129] width 547 height 91
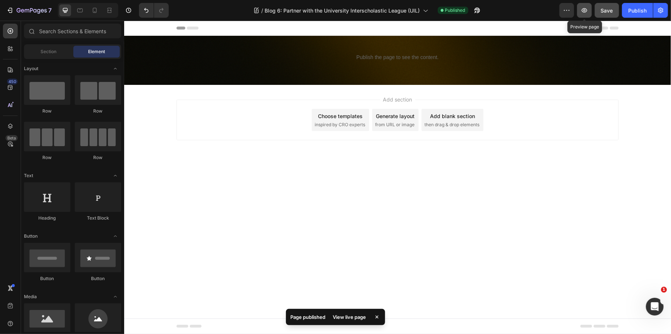
click at [586, 7] on icon "button" at bounding box center [584, 10] width 7 height 7
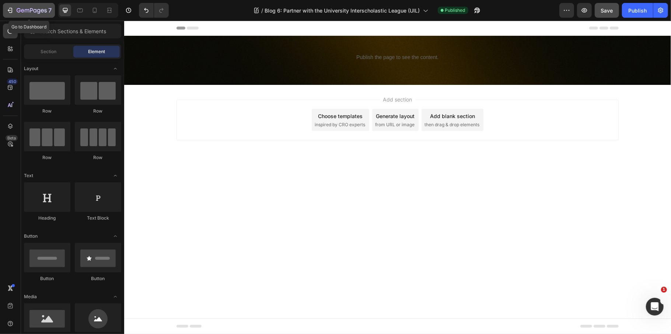
click at [38, 6] on div "7" at bounding box center [34, 10] width 35 height 9
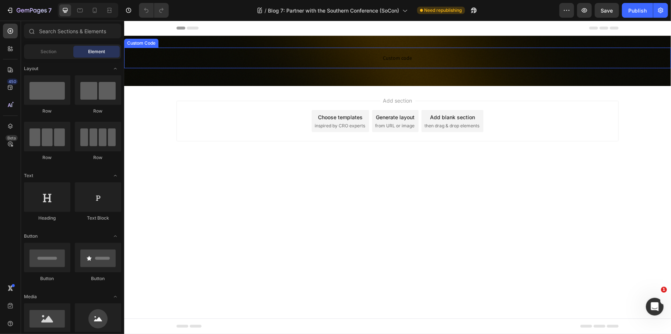
click at [417, 56] on span "Custom code" at bounding box center [397, 57] width 547 height 9
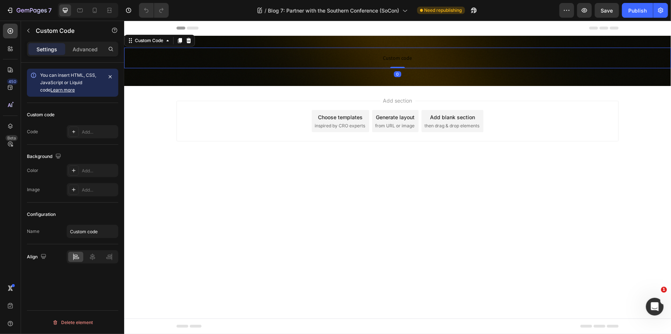
click at [417, 56] on span "Custom code" at bounding box center [397, 57] width 547 height 9
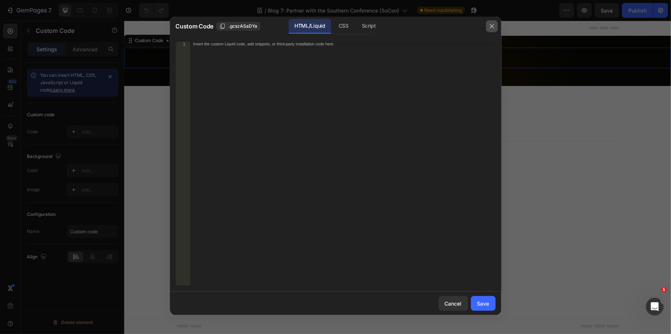
click at [493, 25] on icon "button" at bounding box center [492, 26] width 6 height 6
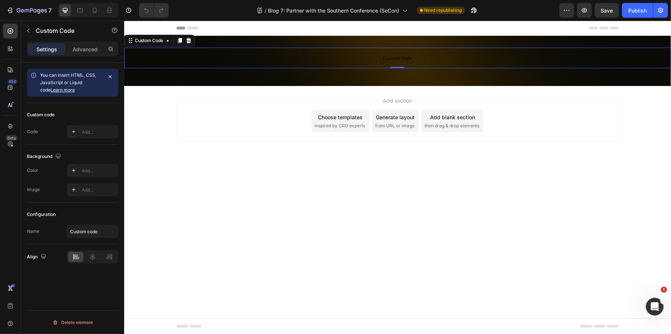
click at [405, 60] on span "Custom code" at bounding box center [397, 57] width 547 height 9
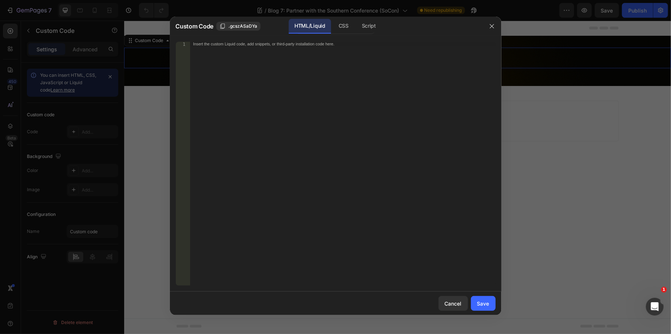
click at [323, 138] on div "Insert the custom Liquid code, add snippets, or third-party installation code h…" at bounding box center [343, 168] width 306 height 252
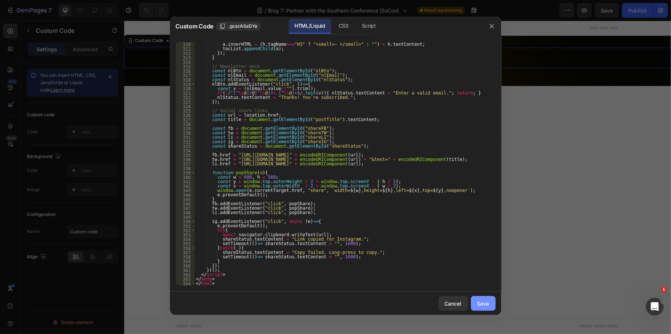
click at [481, 303] on div "Save" at bounding box center [483, 303] width 12 height 8
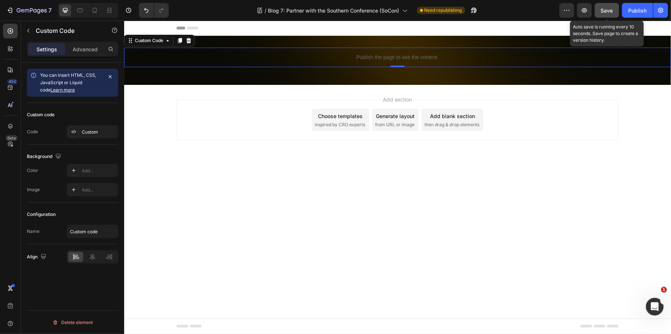
click at [607, 9] on span "Save" at bounding box center [607, 10] width 12 height 6
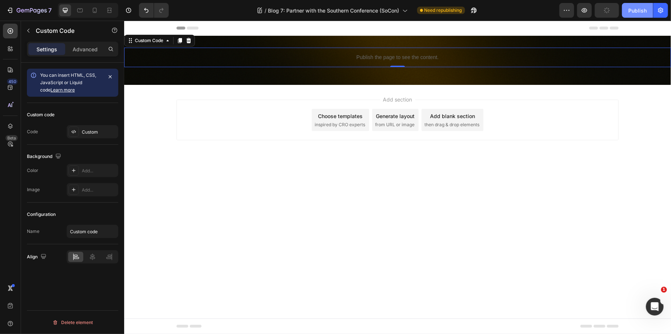
click at [641, 9] on div "Publish" at bounding box center [637, 11] width 18 height 8
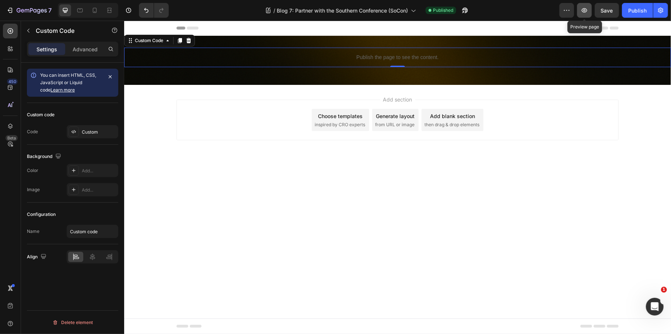
click at [587, 7] on icon "button" at bounding box center [584, 10] width 7 height 7
click at [32, 10] on icon "button" at bounding box center [31, 10] width 3 height 4
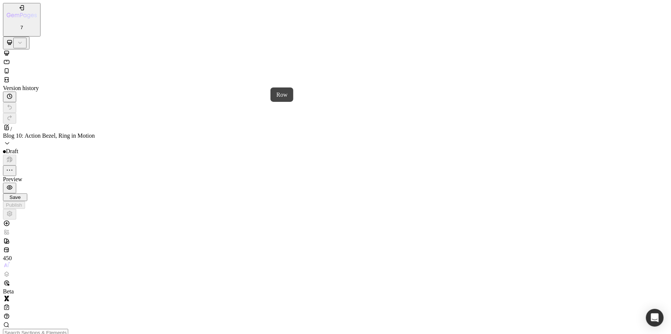
drag, startPoint x: 3, startPoint y: 948, endPoint x: 170, endPoint y: 1012, distance: 178.5
type input "100%"
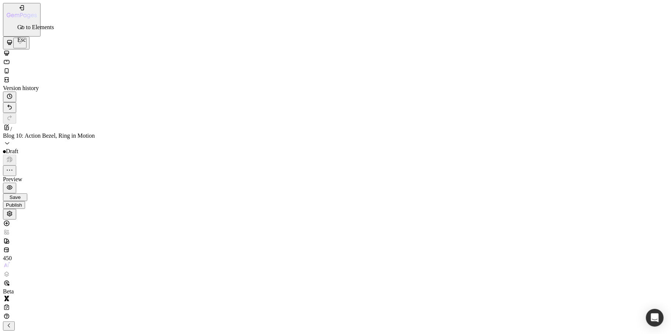
click at [54, 333] on p "Row" at bounding box center [335, 339] width 665 height 7
drag, startPoint x: 0, startPoint y: 157, endPoint x: 120, endPoint y: 333, distance: 212.8
drag, startPoint x: 34, startPoint y: 1265, endPoint x: 206, endPoint y: 978, distance: 334.7
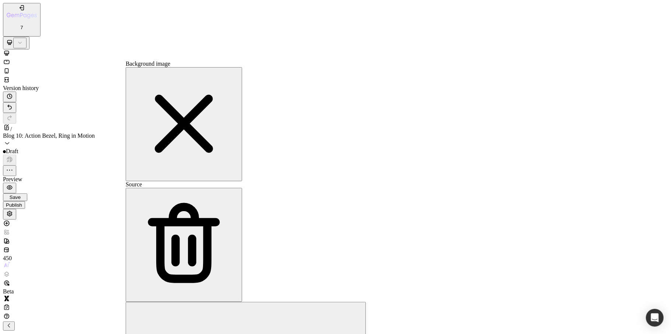
type input "[URL][DOMAIN_NAME]"
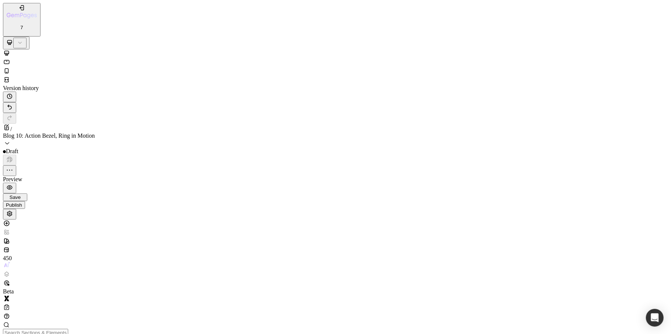
click at [20, 13] on icon "button" at bounding box center [22, 16] width 30 height 6
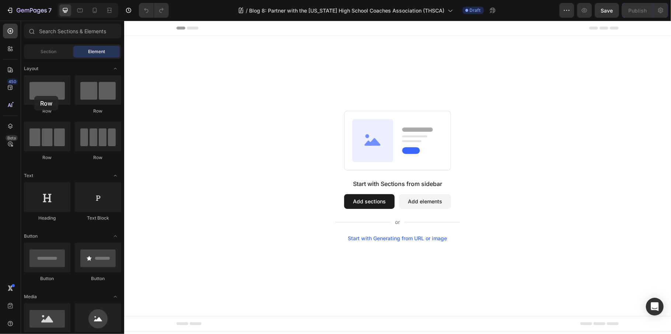
drag, startPoint x: 158, startPoint y: 116, endPoint x: 335, endPoint y: 83, distance: 179.7
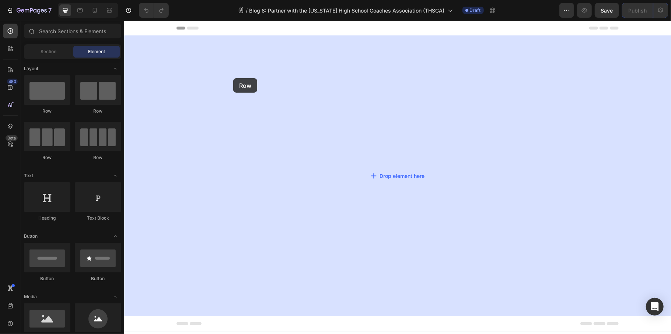
drag, startPoint x: 174, startPoint y: 113, endPoint x: 233, endPoint y: 78, distance: 68.5
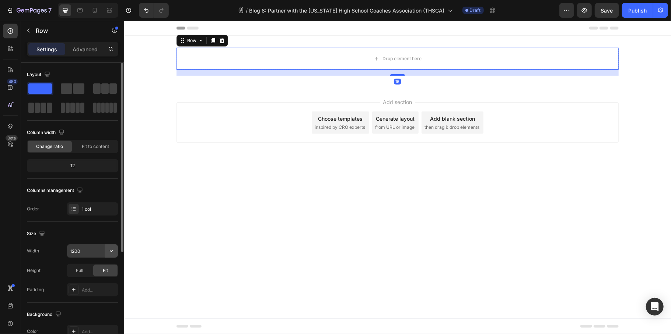
click at [117, 251] on button "button" at bounding box center [111, 250] width 13 height 13
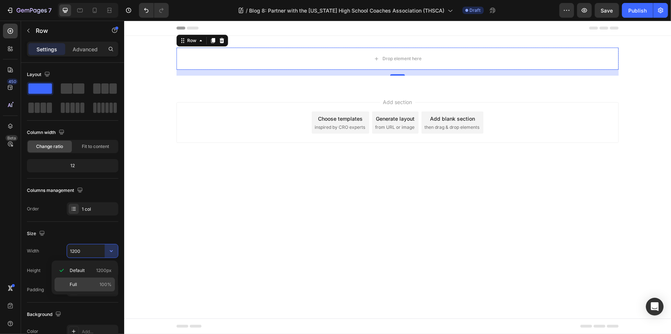
click at [90, 279] on div "Full 100%" at bounding box center [85, 284] width 60 height 14
type input "100%"
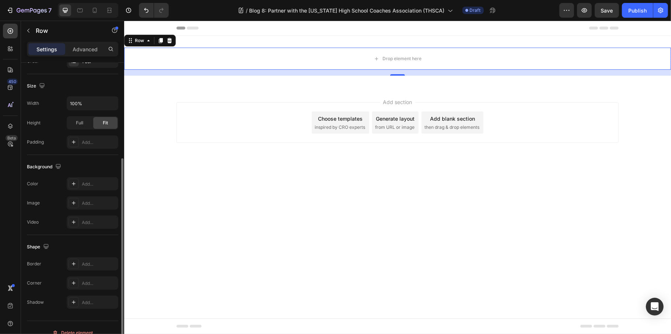
scroll to position [158, 0]
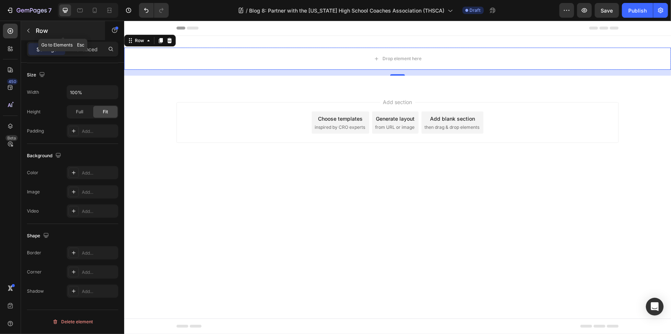
click at [43, 34] on p "Row" at bounding box center [67, 30] width 63 height 9
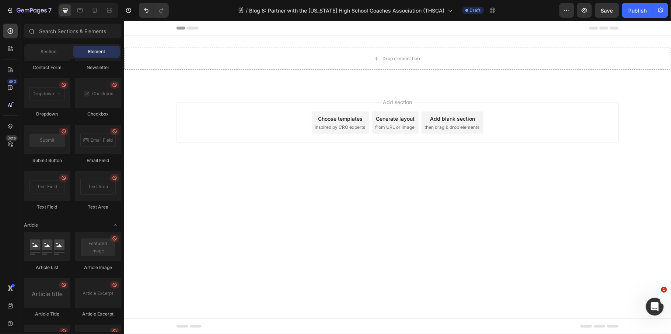
scroll to position [1912, 0]
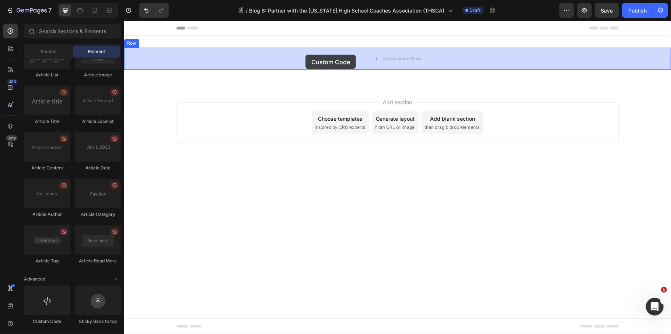
drag, startPoint x: 187, startPoint y: 316, endPoint x: 305, endPoint y: 54, distance: 287.1
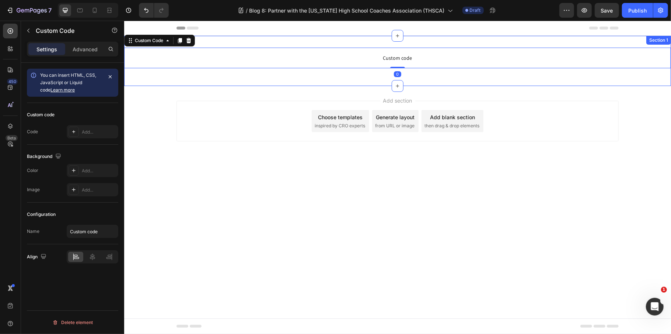
click at [288, 78] on div "Custom code Custom Code 0 Row Section 1" at bounding box center [397, 60] width 547 height 50
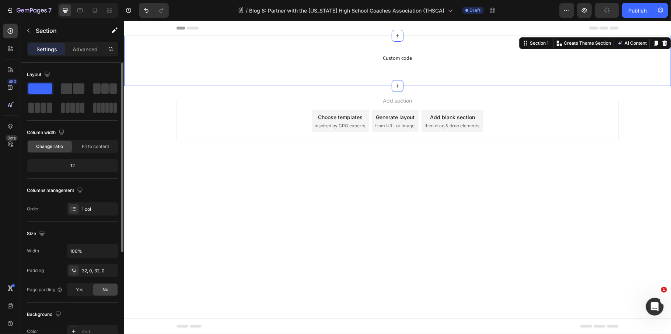
scroll to position [158, 0]
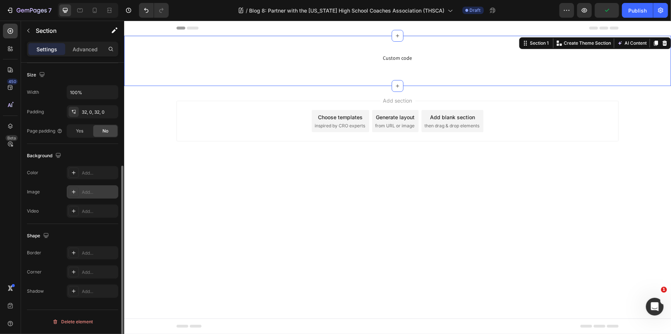
click at [103, 194] on div "Add..." at bounding box center [99, 192] width 35 height 7
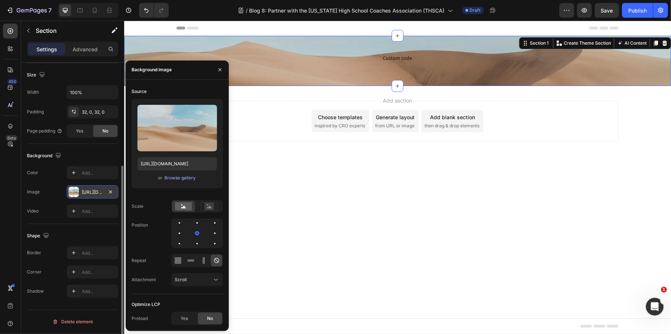
click at [176, 181] on div "or Browse gallery" at bounding box center [177, 177] width 80 height 9
click at [193, 178] on div "Browse gallery" at bounding box center [180, 177] width 31 height 7
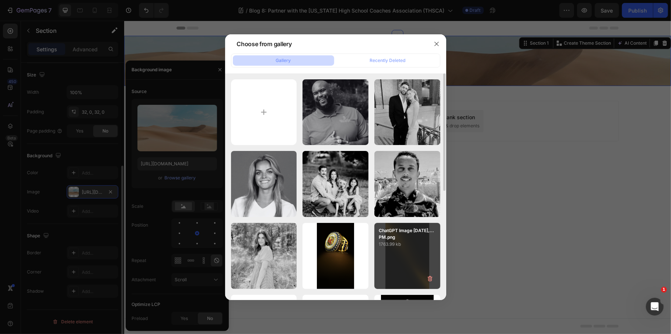
click at [415, 251] on div "ChatGPT Image Aug 25,...PM.png 1763.99 kb" at bounding box center [407, 256] width 66 height 66
type input "https://cdn.shopify.com/s/files/1/0530/8881/3236/files/gempages_494420152121558…"
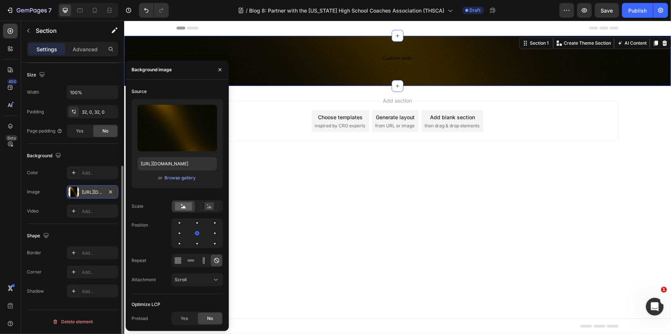
click at [511, 198] on body "Header Custom code Custom Code Row Section 1 Create Theme Section AI Content Wr…" at bounding box center [397, 176] width 547 height 313
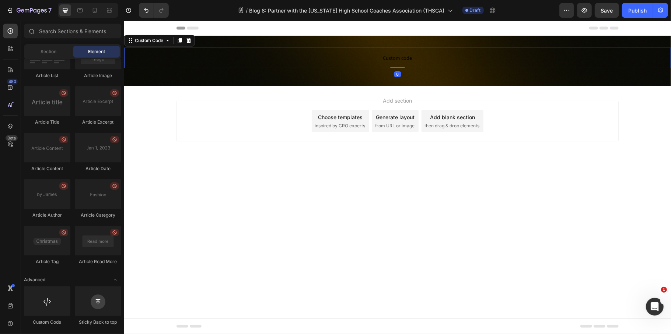
click at [400, 65] on p "Custom code" at bounding box center [397, 57] width 547 height 21
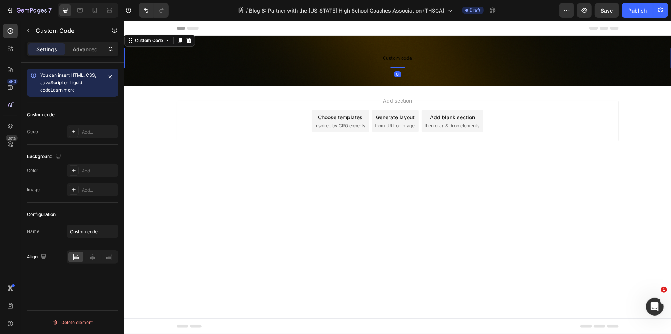
click at [400, 65] on p "Custom code" at bounding box center [397, 57] width 547 height 21
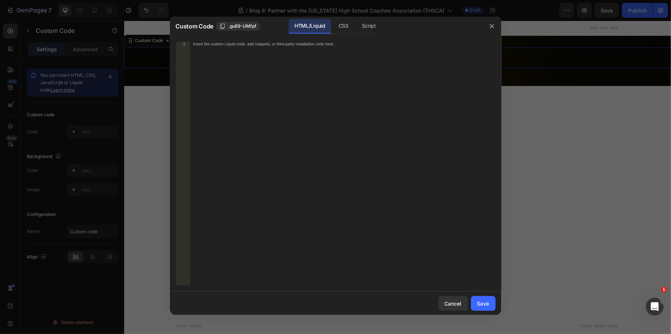
click at [269, 69] on div "Insert the custom Liquid code, add snippets, or third-party installation code h…" at bounding box center [343, 168] width 306 height 252
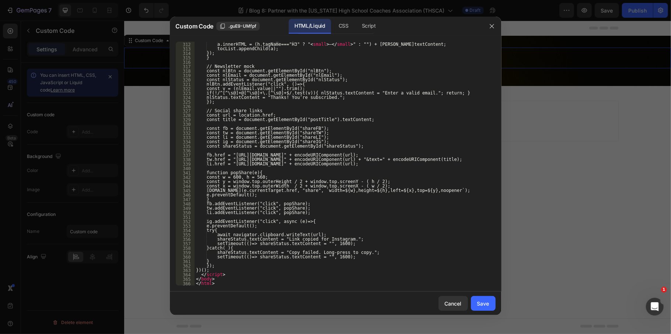
scroll to position [1499, 0]
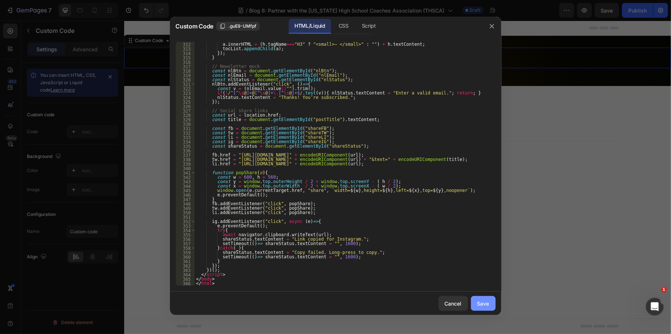
click at [482, 306] on div "Save" at bounding box center [483, 303] width 12 height 8
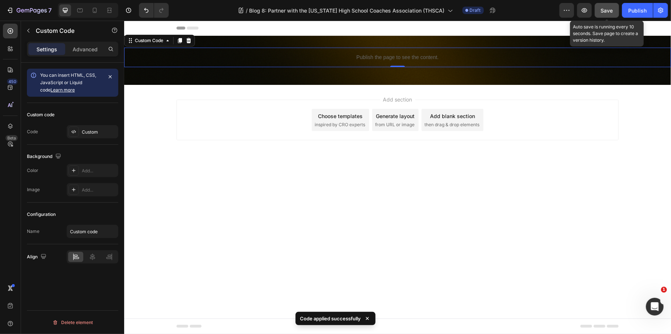
click at [604, 12] on span "Save" at bounding box center [607, 10] width 12 height 6
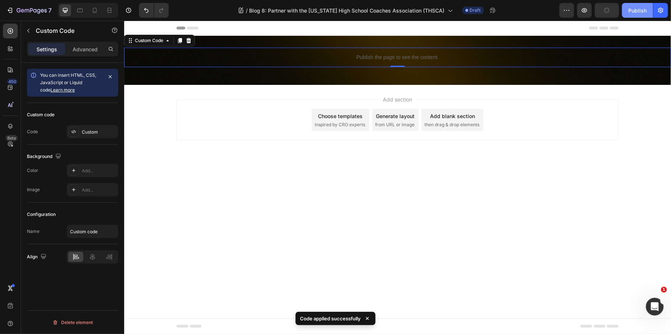
click at [630, 12] on div "Publish" at bounding box center [637, 11] width 18 height 8
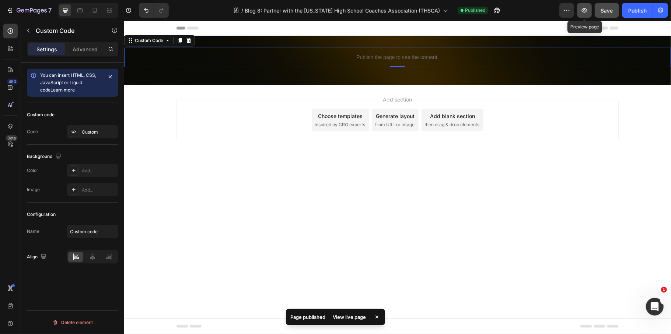
click at [586, 11] on icon "button" at bounding box center [584, 10] width 7 height 7
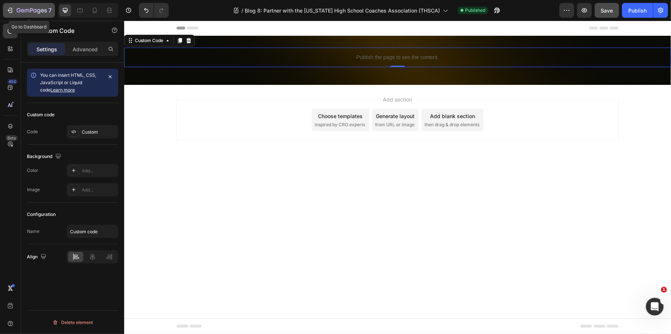
click at [34, 15] on button "7" at bounding box center [29, 10] width 52 height 15
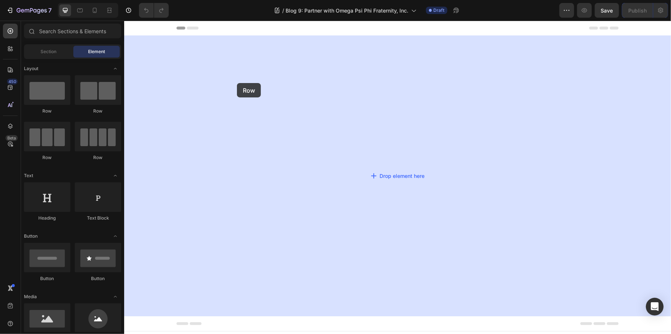
drag, startPoint x: 187, startPoint y: 121, endPoint x: 301, endPoint y: 77, distance: 122.4
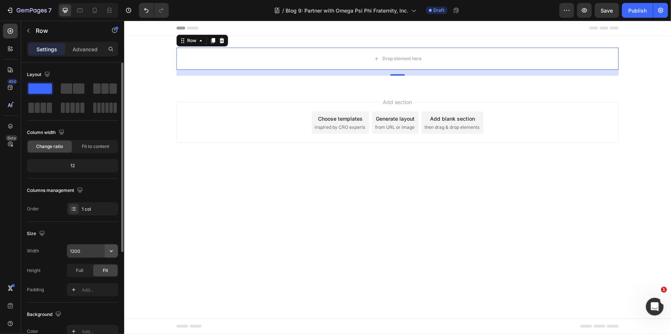
click at [114, 254] on icon "button" at bounding box center [111, 250] width 7 height 7
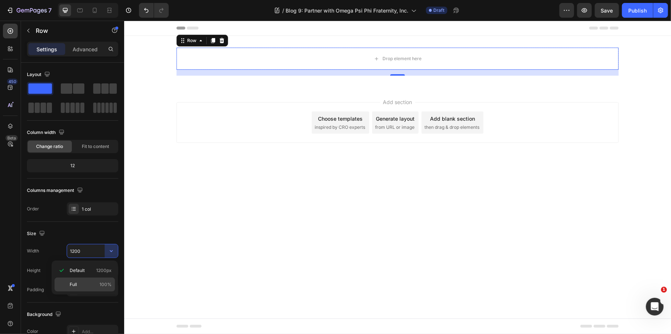
click at [96, 288] on div "Full 100%" at bounding box center [85, 284] width 60 height 14
type input "100%"
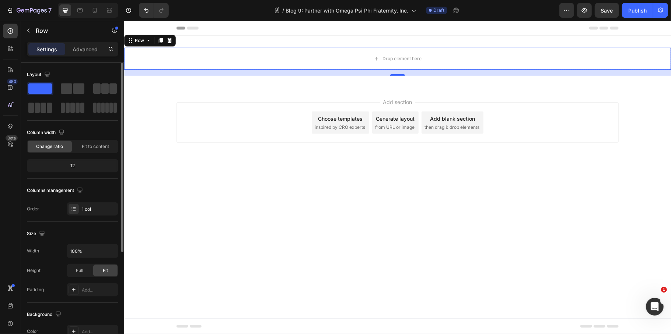
scroll to position [158, 0]
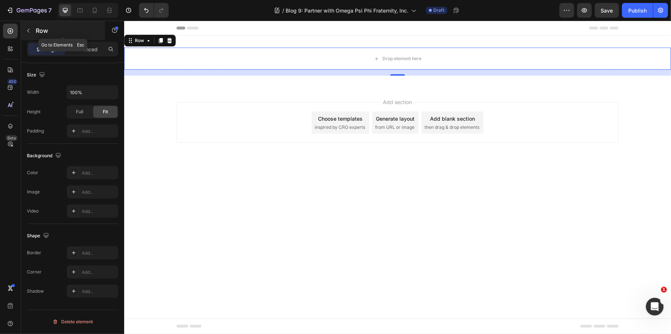
click at [39, 32] on p "Row" at bounding box center [67, 30] width 63 height 9
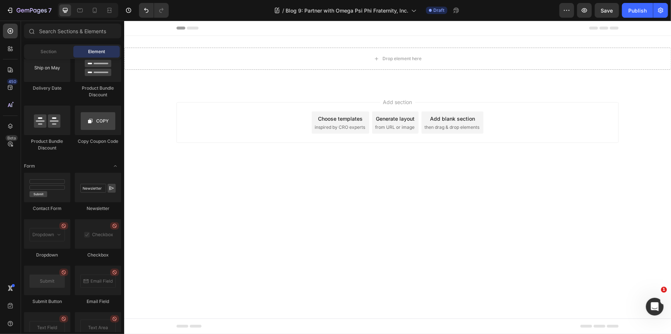
scroll to position [1912, 0]
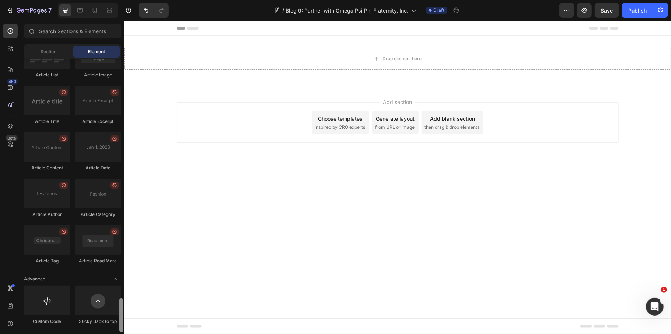
drag, startPoint x: 123, startPoint y: 178, endPoint x: 86, endPoint y: 319, distance: 146.2
click at [120, 0] on html "7 Version history / Blog 9: Partner with Omega Psi Phi Fraternity, Inc. Draft P…" at bounding box center [335, 0] width 671 height 0
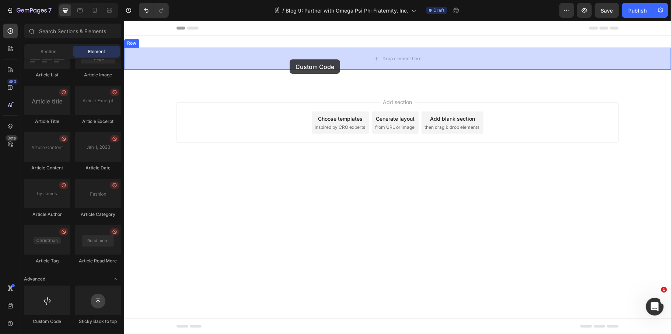
drag, startPoint x: 161, startPoint y: 317, endPoint x: 289, endPoint y: 59, distance: 288.6
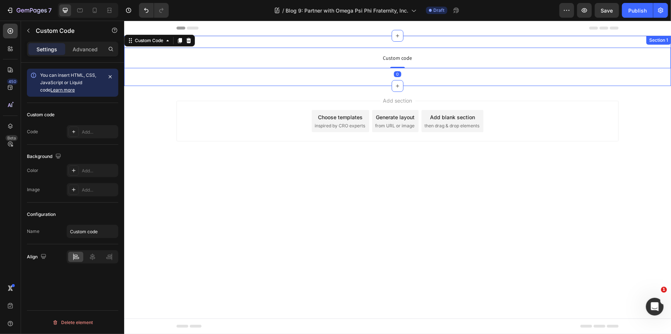
click at [271, 81] on div "Custom code Custom Code 0 Row Section 1" at bounding box center [397, 60] width 547 height 50
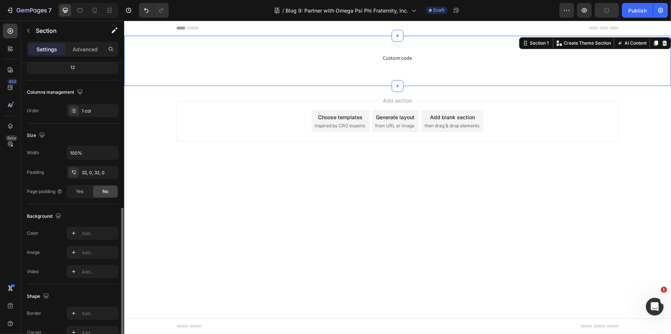
scroll to position [147, 0]
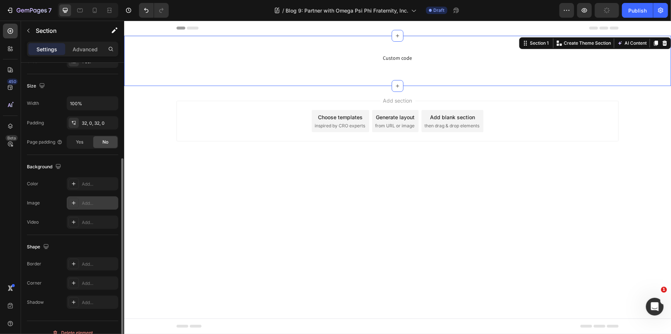
click at [100, 203] on div "Add..." at bounding box center [99, 203] width 35 height 7
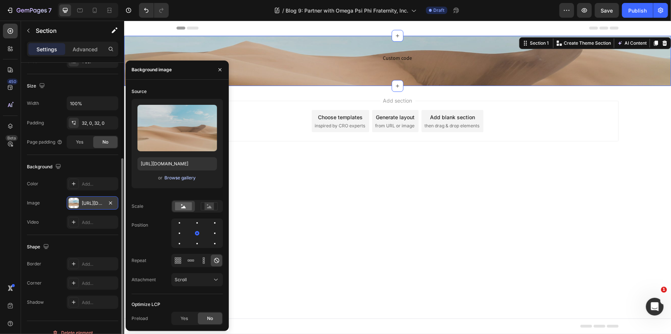
click at [176, 177] on div "Browse gallery" at bounding box center [180, 177] width 31 height 7
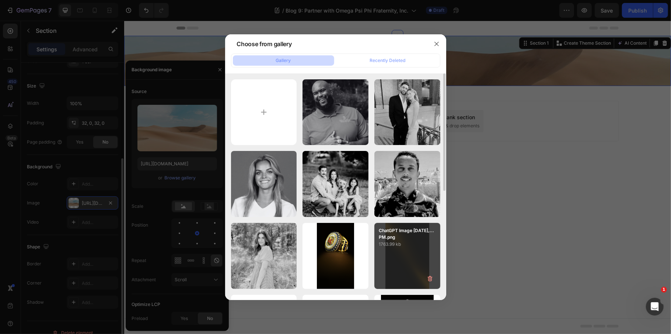
click at [410, 251] on div "ChatGPT Image Aug 25,...PM.png 1763.99 kb" at bounding box center [407, 256] width 66 height 66
type input "https://cdn.shopify.com/s/files/1/0530/8881/3236/files/gempages_494420152121558…"
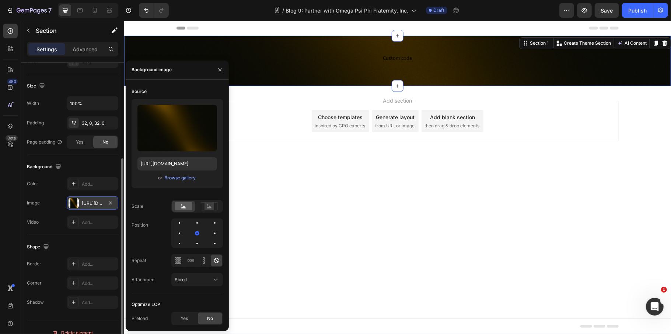
click at [541, 155] on div "Add section Choose templates inspired by CRO experts Generate layout from URL o…" at bounding box center [397, 131] width 547 height 91
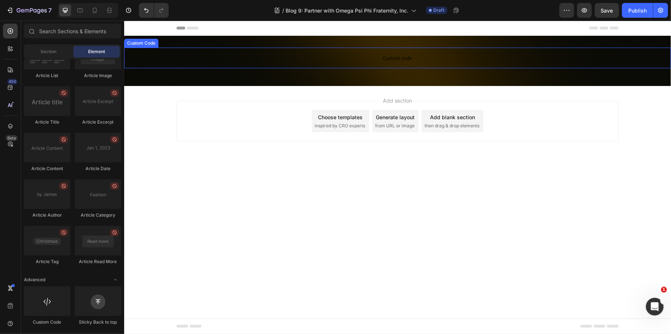
click at [404, 59] on span "Custom code" at bounding box center [397, 57] width 547 height 9
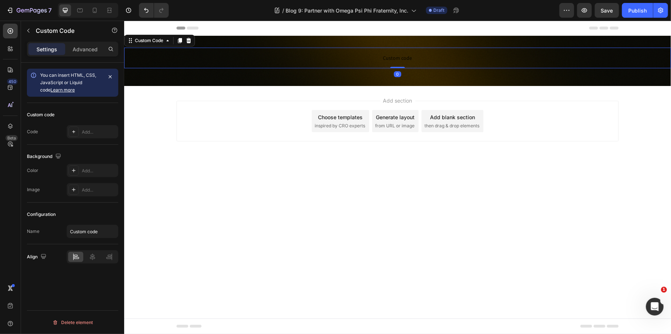
click at [404, 59] on span "Custom code" at bounding box center [397, 57] width 547 height 9
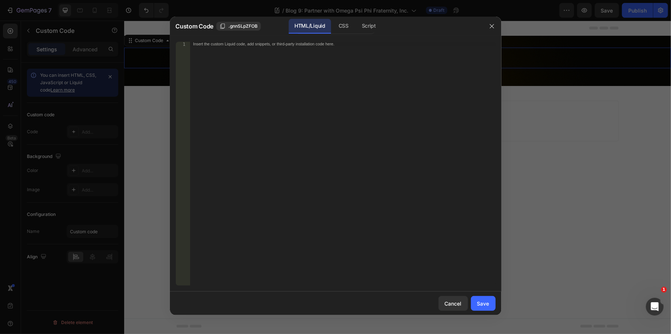
click at [315, 58] on div "Insert the custom Liquid code, add snippets, or third-party installation code h…" at bounding box center [343, 168] width 306 height 252
paste textarea
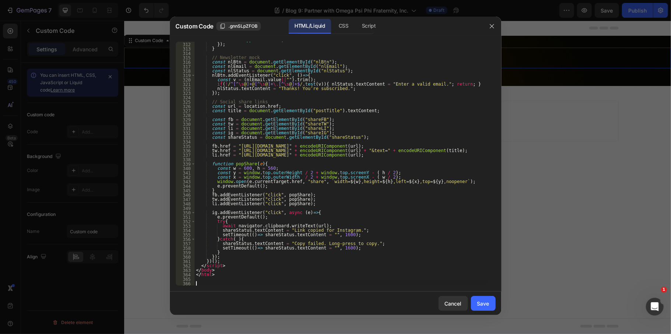
scroll to position [1494, 0]
click at [478, 306] on div "Save" at bounding box center [483, 303] width 12 height 8
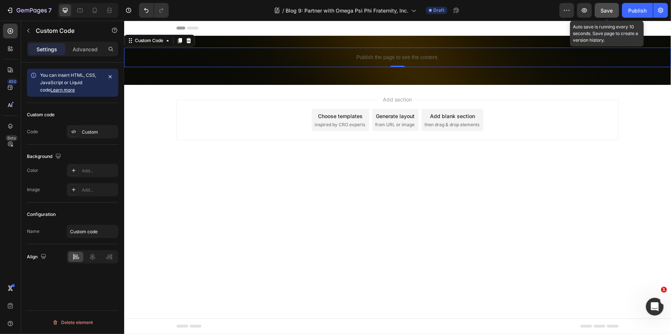
click at [608, 9] on span "Save" at bounding box center [607, 10] width 12 height 6
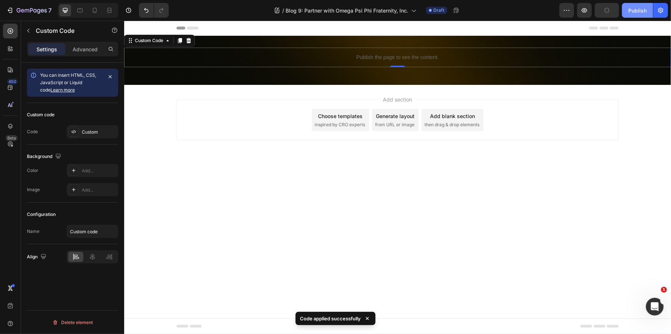
click at [639, 9] on div "Publish" at bounding box center [637, 11] width 18 height 8
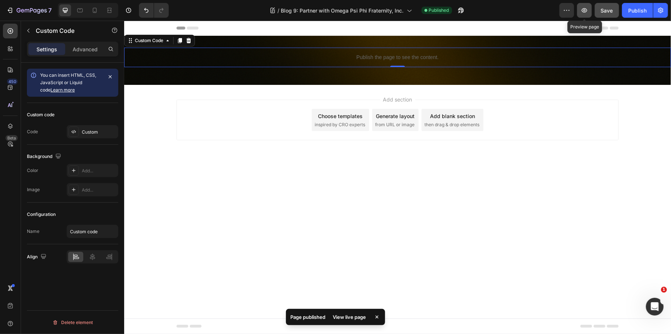
click at [583, 12] on icon "button" at bounding box center [584, 10] width 7 height 7
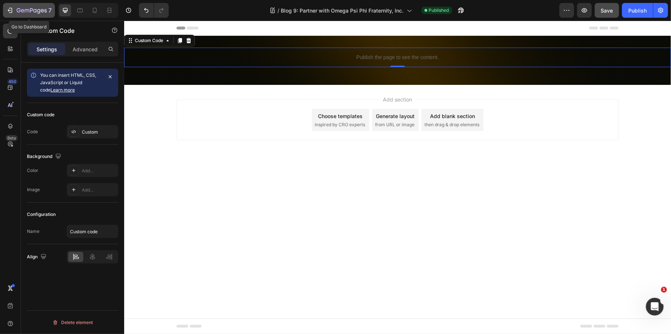
click at [21, 10] on icon "button" at bounding box center [32, 11] width 30 height 6
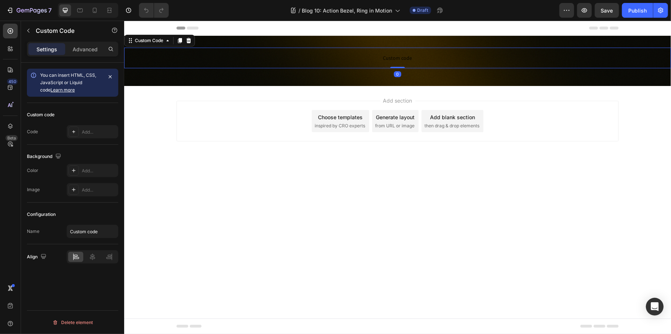
click at [409, 58] on span "Custom code" at bounding box center [397, 57] width 547 height 9
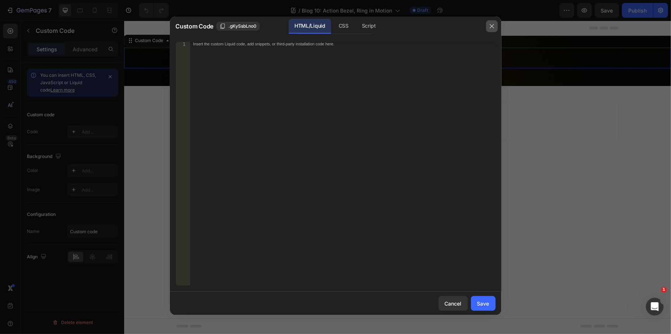
click at [489, 25] on icon "button" at bounding box center [492, 26] width 6 height 6
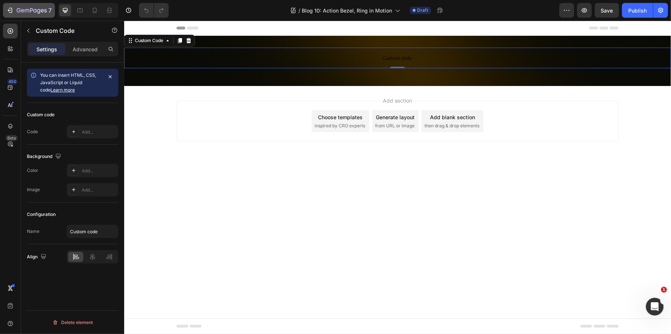
click at [23, 10] on icon "button" at bounding box center [32, 11] width 30 height 6
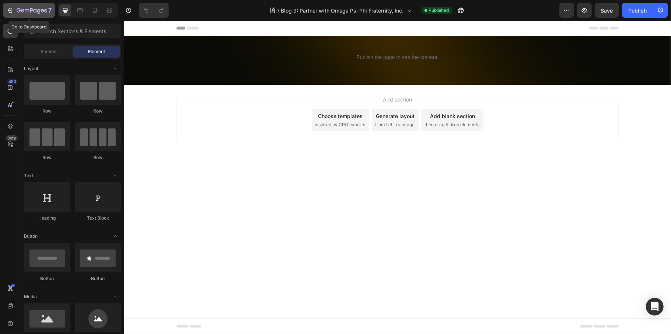
click at [34, 10] on icon "button" at bounding box center [34, 10] width 3 height 3
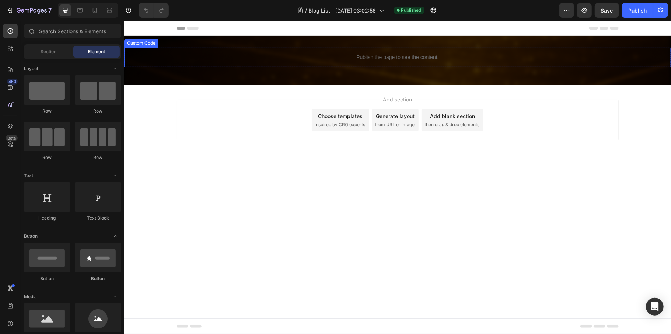
click at [282, 56] on p "Publish the page to see the content." at bounding box center [397, 57] width 547 height 8
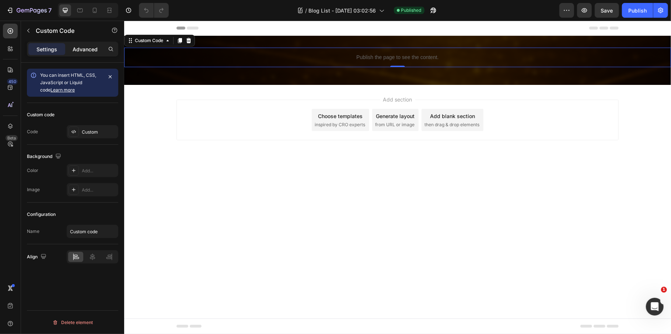
click at [86, 50] on p "Advanced" at bounding box center [85, 49] width 25 height 8
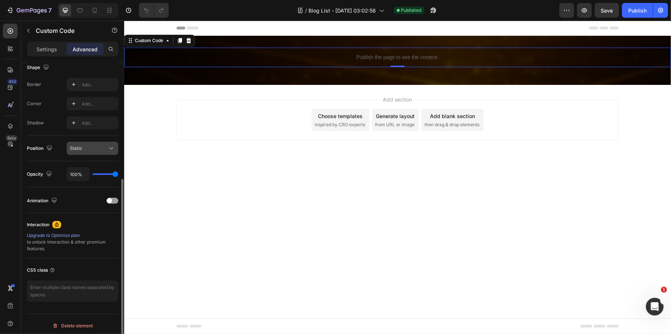
scroll to position [147, 0]
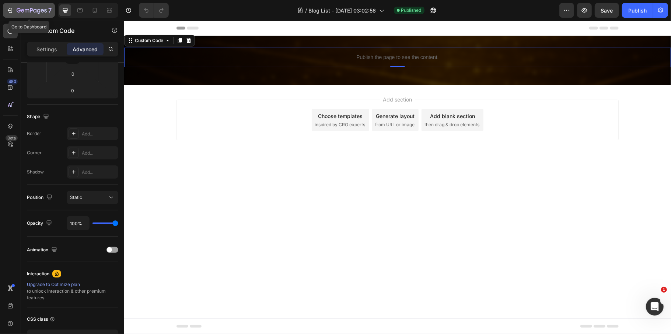
click at [33, 12] on icon "button" at bounding box center [32, 11] width 30 height 6
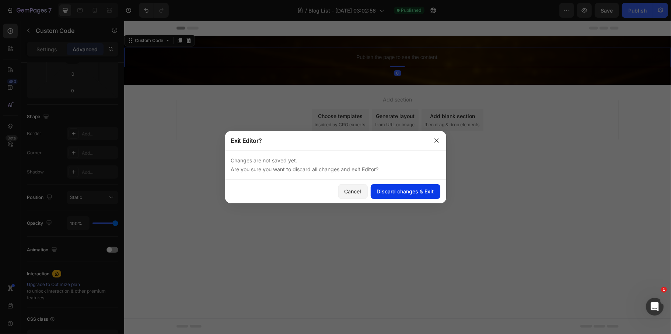
click at [394, 192] on div "Discard changes & Exit" at bounding box center [405, 191] width 57 height 8
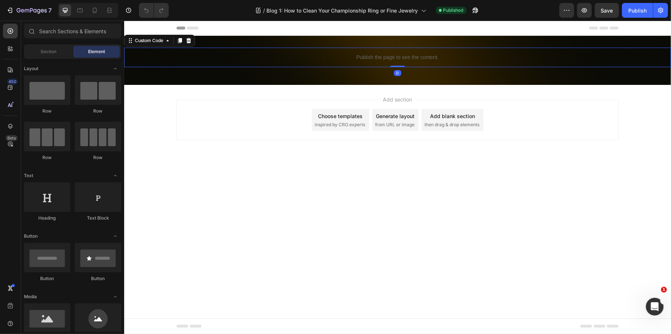
click at [324, 62] on div "Publish the page to see the content." at bounding box center [397, 57] width 547 height 20
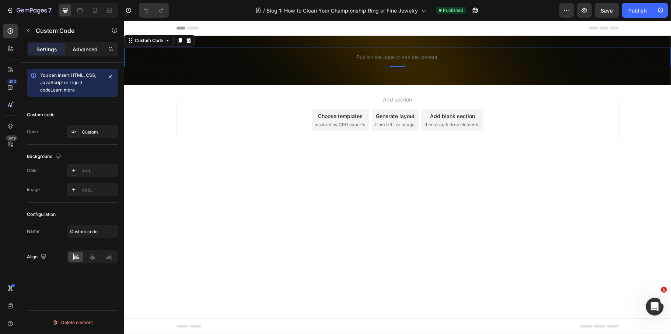
click at [81, 49] on p "Advanced" at bounding box center [85, 49] width 25 height 8
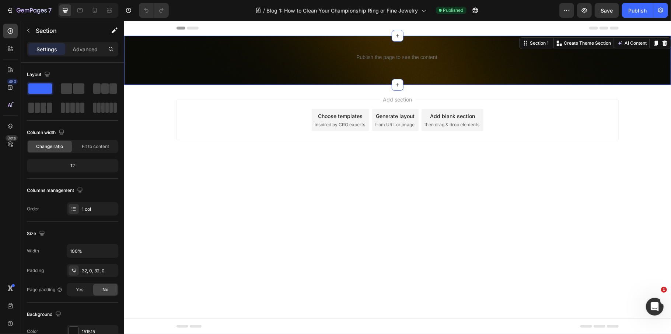
click at [322, 39] on div "Publish the page to see the content. Custom Code Row Section 1 Create Theme Sec…" at bounding box center [397, 59] width 547 height 49
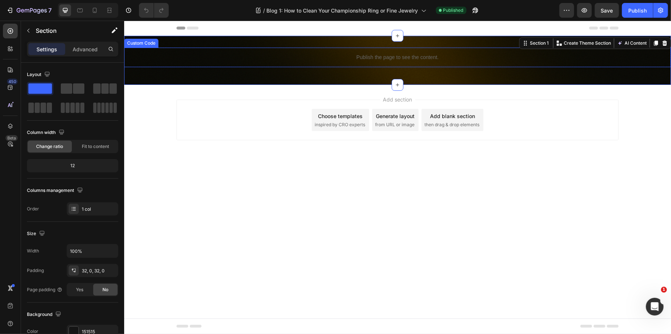
click at [326, 53] on p "Publish the page to see the content." at bounding box center [397, 57] width 547 height 8
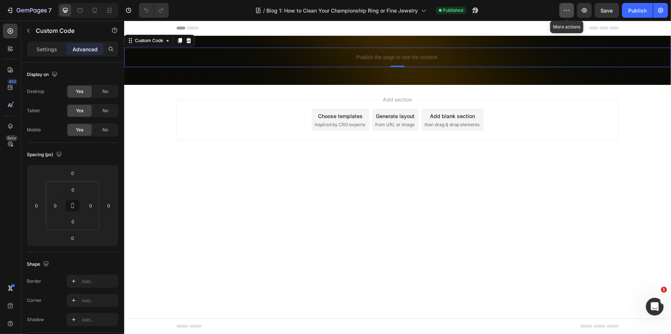
click at [567, 9] on icon "button" at bounding box center [566, 10] width 7 height 7
click at [526, 10] on div "/ Blog 1: How to Clean Your Championship Ring or Fine Jewelry Published" at bounding box center [367, 10] width 385 height 15
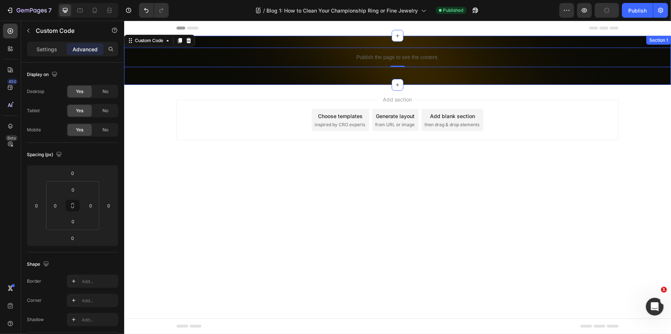
click at [460, 42] on div "Publish the page to see the content. Custom Code 0 Row Section 1" at bounding box center [397, 59] width 547 height 49
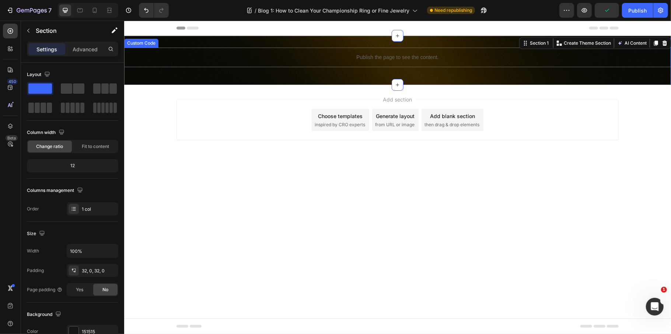
click at [500, 56] on p "Publish the page to see the content." at bounding box center [397, 57] width 547 height 8
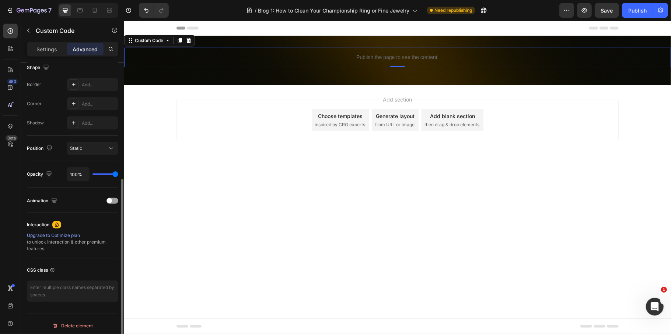
scroll to position [201, 0]
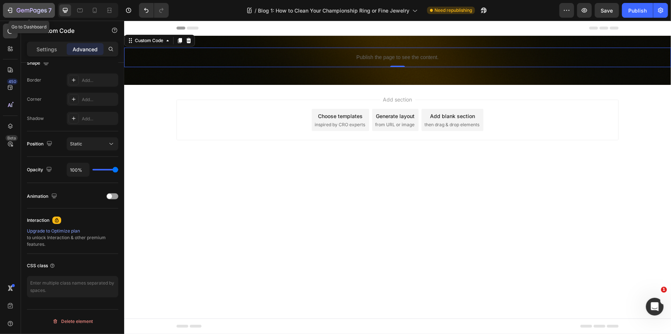
click at [24, 8] on icon "button" at bounding box center [32, 11] width 30 height 6
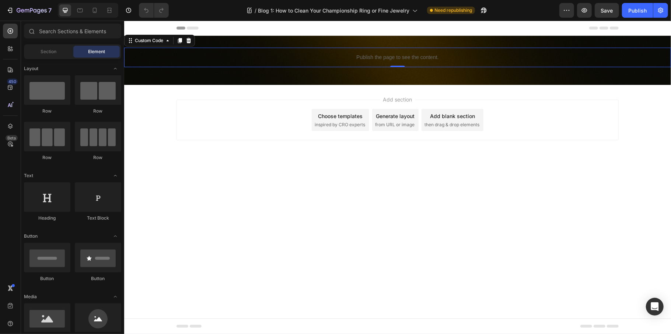
click at [338, 56] on p "Publish the page to see the content." at bounding box center [397, 57] width 547 height 8
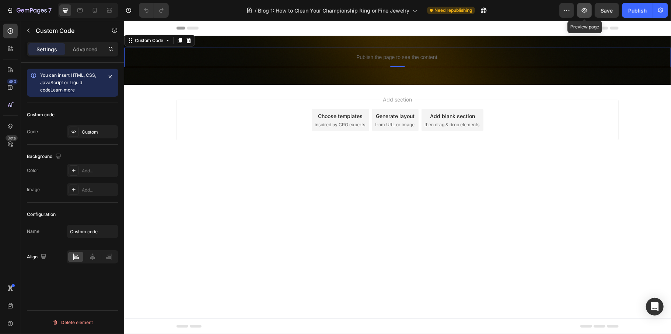
click at [586, 5] on button "button" at bounding box center [584, 10] width 15 height 15
click at [579, 14] on button "button" at bounding box center [584, 10] width 15 height 15
click at [17, 13] on icon "button" at bounding box center [32, 11] width 30 height 6
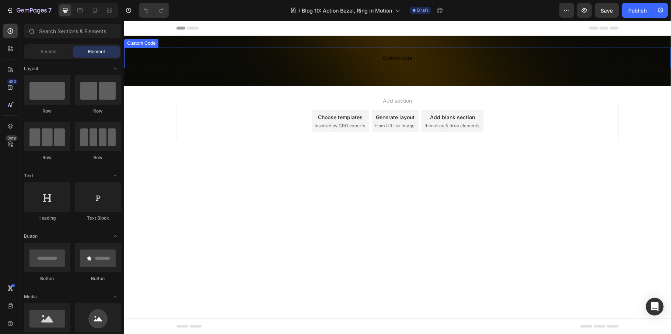
click at [375, 59] on span "Custom code" at bounding box center [397, 57] width 547 height 9
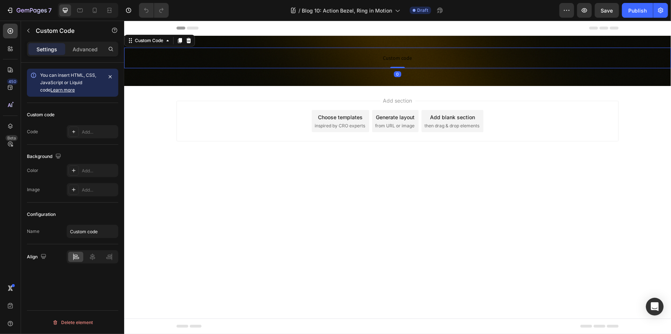
click at [375, 59] on span "Custom code" at bounding box center [397, 57] width 547 height 9
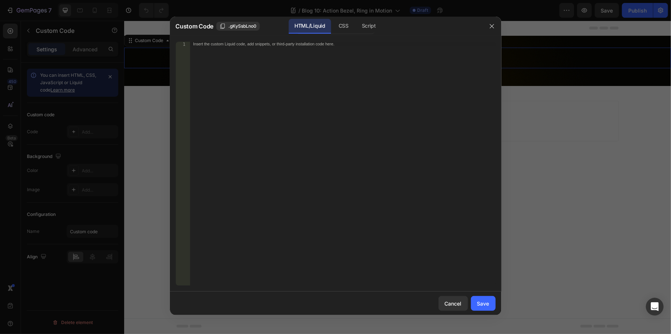
click at [324, 154] on div "Insert the custom Liquid code, add snippets, or third-party installation code h…" at bounding box center [343, 168] width 306 height 252
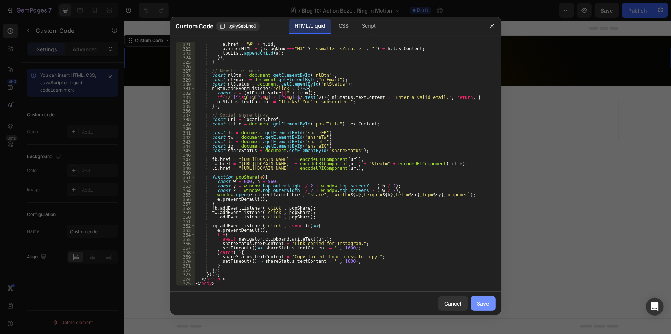
click at [482, 301] on div "Save" at bounding box center [483, 303] width 12 height 8
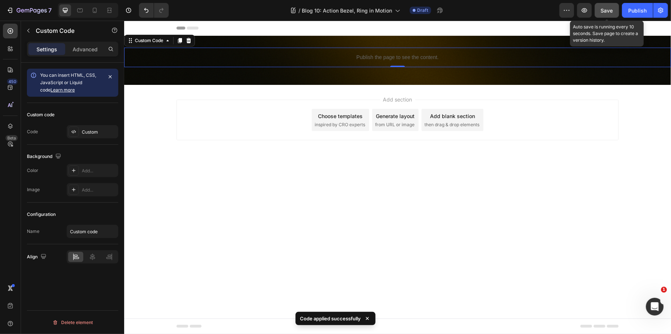
click at [609, 7] on span "Save" at bounding box center [607, 10] width 12 height 6
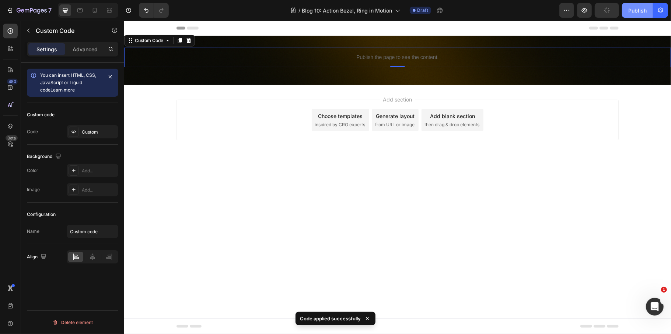
click at [627, 8] on button "Publish" at bounding box center [637, 10] width 31 height 15
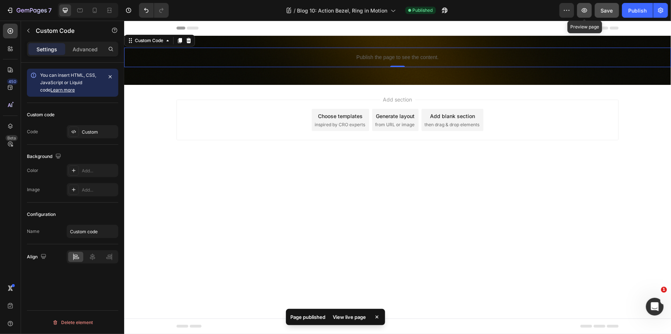
click at [583, 9] on icon "button" at bounding box center [584, 10] width 7 height 7
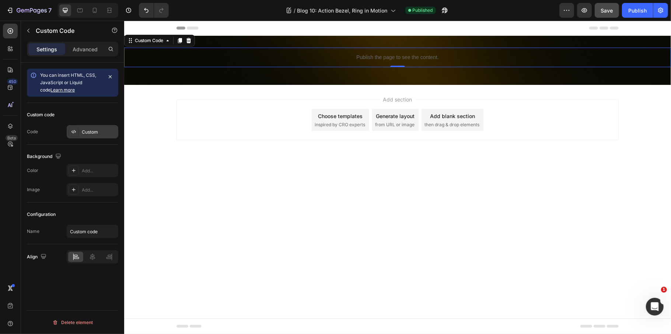
click at [98, 130] on div "Custom" at bounding box center [99, 132] width 35 height 7
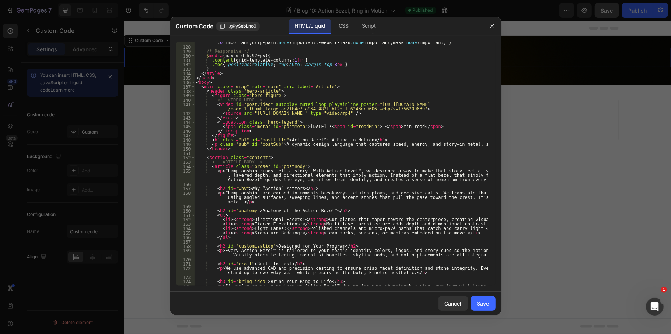
scroll to position [590, 0]
drag, startPoint x: 247, startPoint y: 114, endPoint x: 409, endPoint y: 111, distance: 162.6
click at [409, 111] on div ".related .card .media img { position : relative !important ; z-index : 2 !impor…" at bounding box center [342, 169] width 294 height 266
click at [350, 105] on div ".related .card .media img { position : relative !important ; z-index : 2 !impor…" at bounding box center [342, 169] width 294 height 266
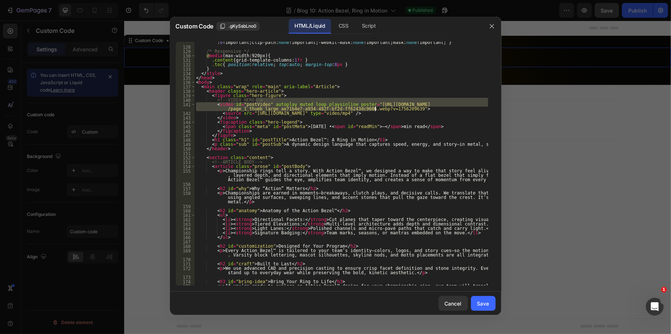
drag, startPoint x: 350, startPoint y: 102, endPoint x: 366, endPoint y: 105, distance: 16.9
click at [375, 108] on div ".related .card .media img { position : relative !important ; z-index : 2 !impor…" at bounding box center [342, 169] width 294 height 266
click at [357, 105] on div ".related .card .media img { position : relative !important ; z-index : 2 !impor…" at bounding box center [342, 164] width 294 height 244
drag, startPoint x: 350, startPoint y: 104, endPoint x: 386, endPoint y: 111, distance: 37.1
click at [386, 111] on div ".related .card .media img { position : relative !important ; z-index : 2 !impor…" at bounding box center [342, 169] width 294 height 266
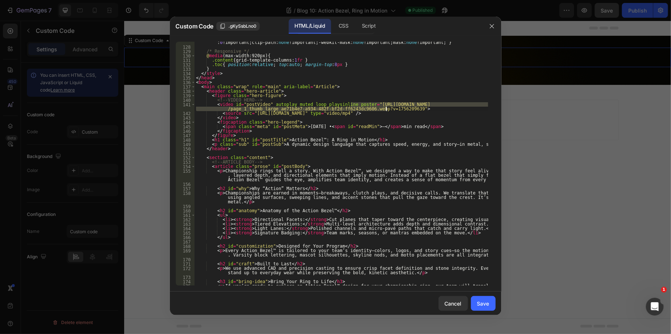
paste textarea "videos/c/o/v/68e5c486c4464ee28dcd4200c88f41b5.mp4"
type textarea "<video id="postVideo" autoplay muted loop playsinline poster="https://cdn.shopi…"
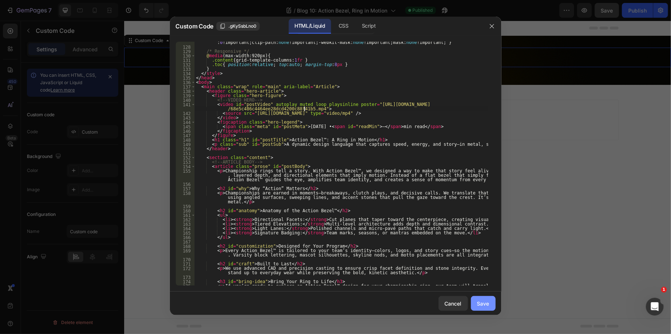
click at [478, 300] on div "Save" at bounding box center [483, 303] width 12 height 8
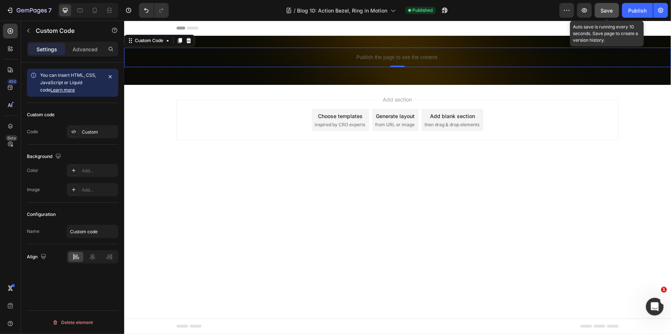
click at [610, 8] on span "Save" at bounding box center [607, 10] width 12 height 6
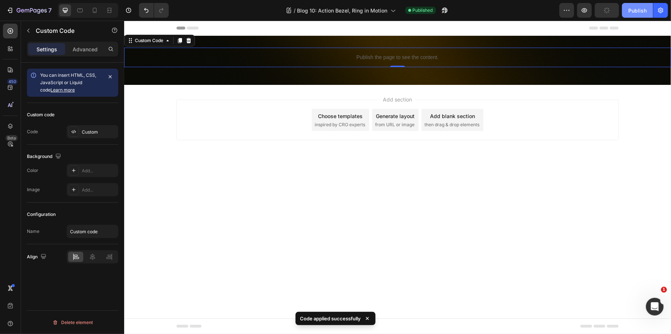
click at [634, 8] on div "Publish" at bounding box center [637, 11] width 18 height 8
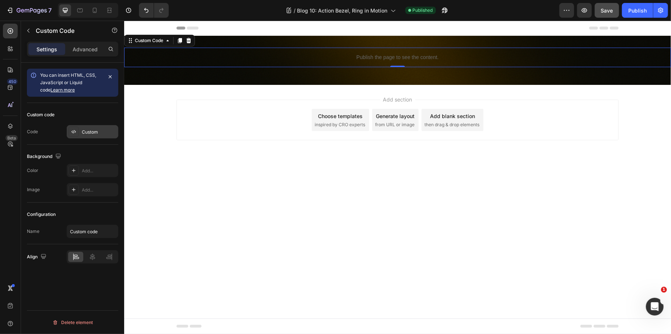
click at [88, 130] on div "Custom" at bounding box center [99, 132] width 35 height 7
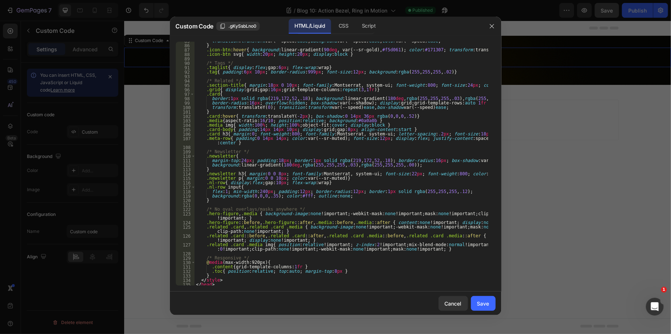
scroll to position [560, 0]
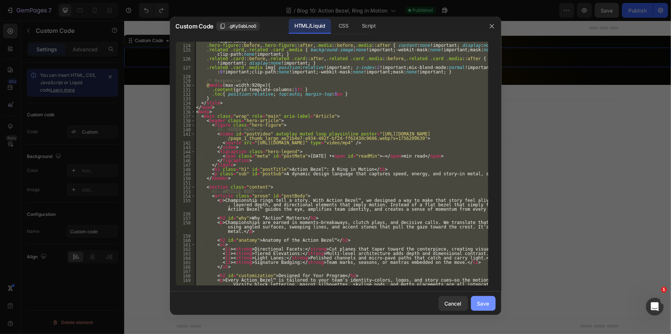
click at [486, 302] on div "Save" at bounding box center [483, 303] width 12 height 8
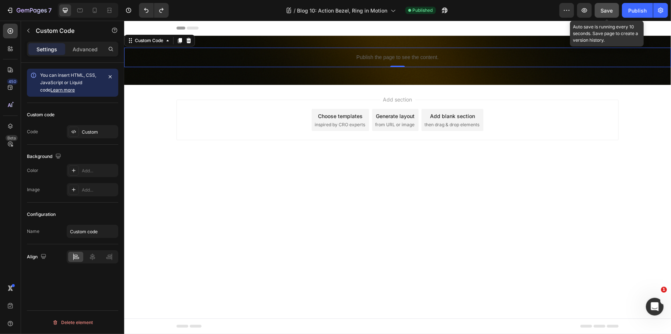
click at [608, 9] on span "Save" at bounding box center [607, 10] width 12 height 6
click at [637, 9] on div "Publish" at bounding box center [637, 11] width 18 height 8
click at [582, 12] on icon "button" at bounding box center [584, 10] width 7 height 7
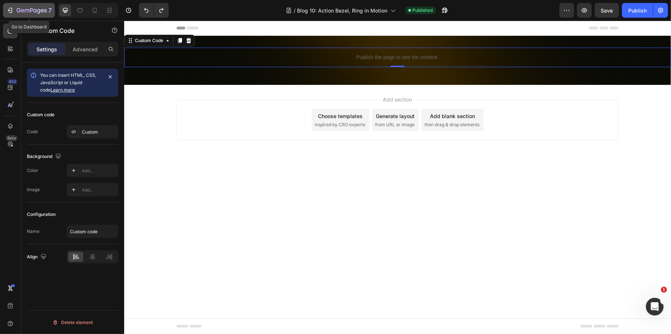
click at [30, 4] on button "7" at bounding box center [29, 10] width 52 height 15
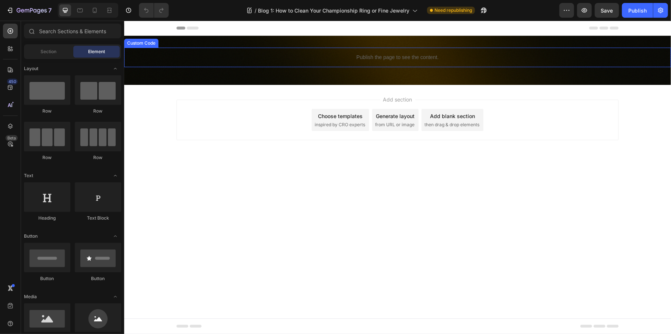
click at [404, 53] on p "Publish the page to see the content." at bounding box center [397, 57] width 547 height 8
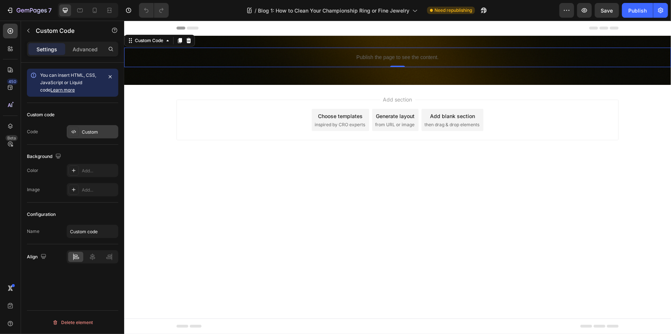
click at [91, 133] on div "Custom" at bounding box center [99, 132] width 35 height 7
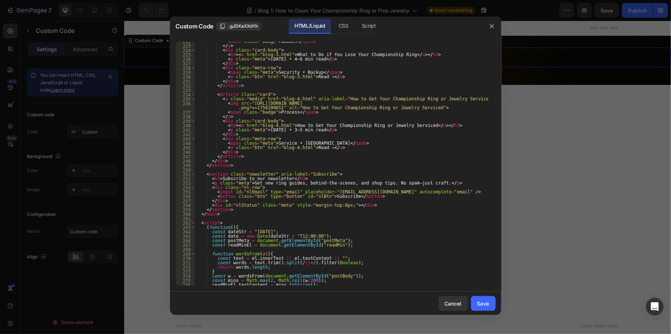
scroll to position [1112, 0]
click at [309, 215] on div "< span class = "badge" > Guides </ span > </ a > < div class = "card-body" > < …" at bounding box center [342, 165] width 294 height 252
click at [309, 214] on div "< span class = "badge" > Guides </ span > </ a > < div class = "card-body" > < …" at bounding box center [342, 165] width 294 height 252
click at [285, 210] on div "< span class = "badge" > Guides </ span > </ a > < div class = "card-body" > < …" at bounding box center [342, 165] width 294 height 252
type textarea "</section>"
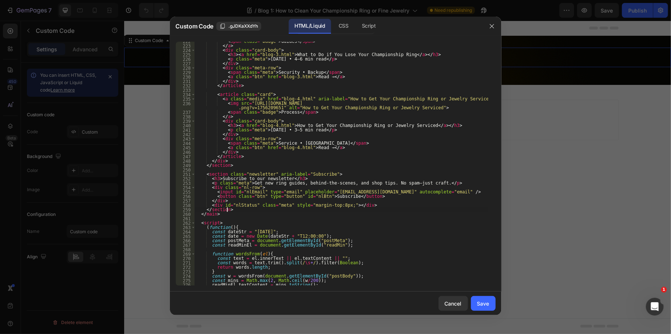
scroll to position [0, 0]
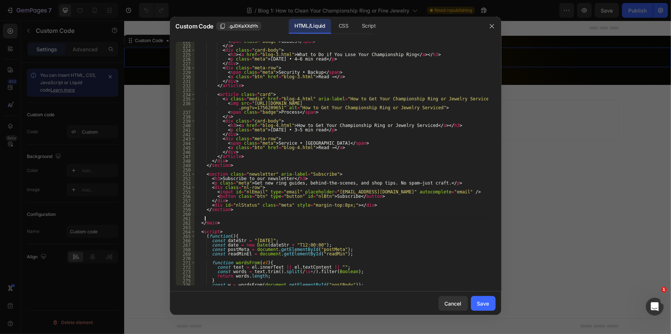
paste textarea
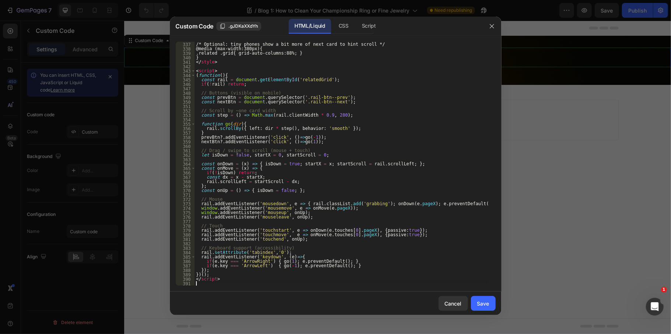
scroll to position [1623, 0]
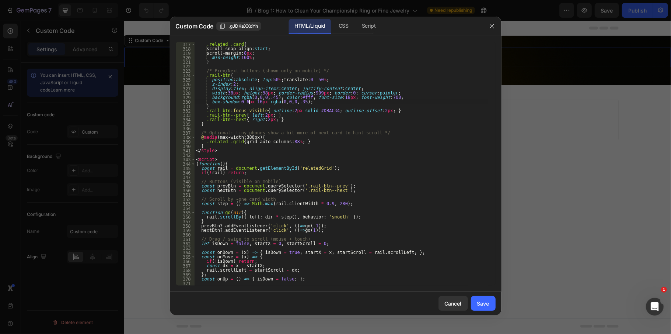
click at [249, 100] on div ".related .card { scroll-snap-align : start ; scroll-margin : 8 px ; min-height …" at bounding box center [342, 164] width 294 height 252
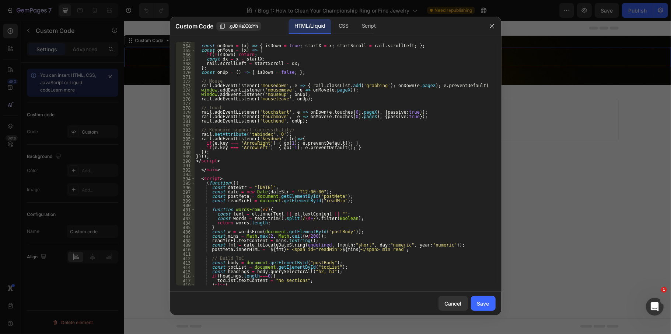
scroll to position [1770, 0]
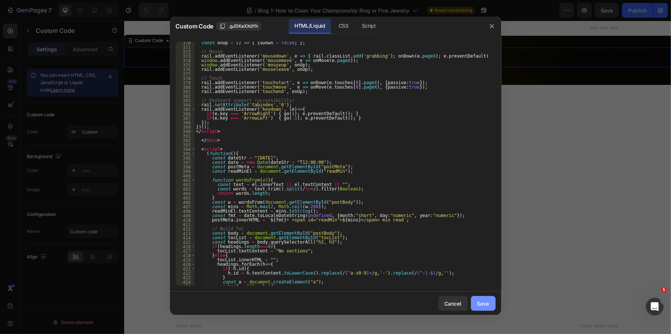
type textarea "box-shadow:0 6px 16px rgba(0,0,0,.35);"
click at [481, 300] on div "Save" at bounding box center [483, 303] width 12 height 8
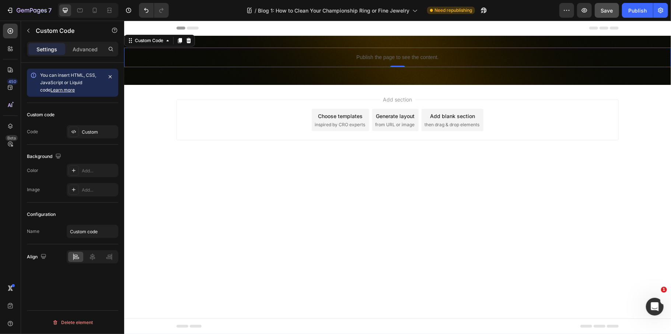
click at [613, 13] on div "Save" at bounding box center [607, 11] width 12 height 8
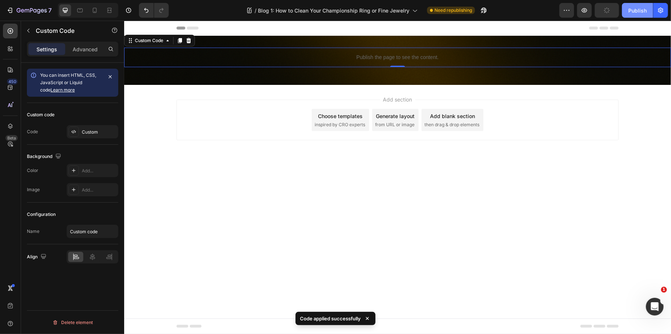
click at [626, 14] on button "Publish" at bounding box center [637, 10] width 31 height 15
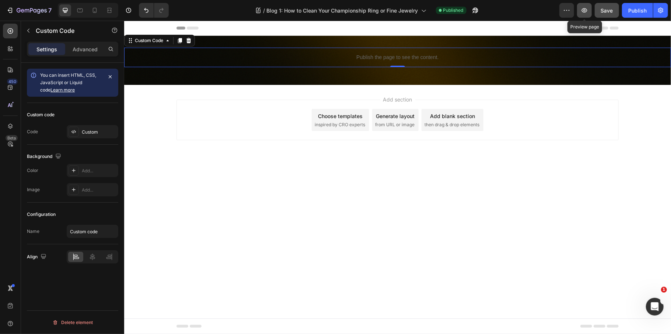
click at [584, 14] on icon "button" at bounding box center [584, 10] width 7 height 7
click at [106, 130] on div "Custom" at bounding box center [99, 132] width 35 height 7
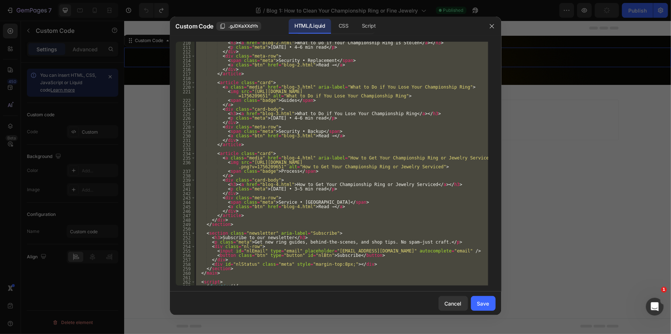
scroll to position [1083, 0]
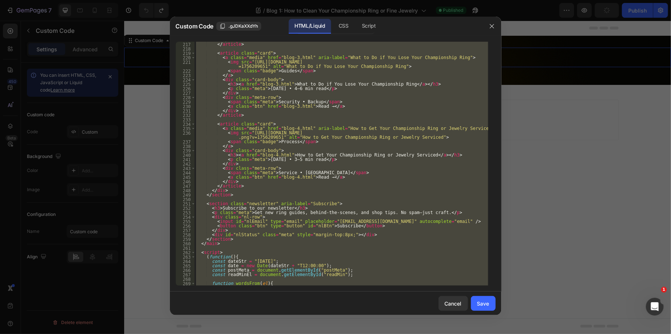
click at [263, 189] on div "</ div > </ article > < article class = "card" > < a class = "media" href = "bl…" at bounding box center [342, 164] width 294 height 244
type textarea "</div>"
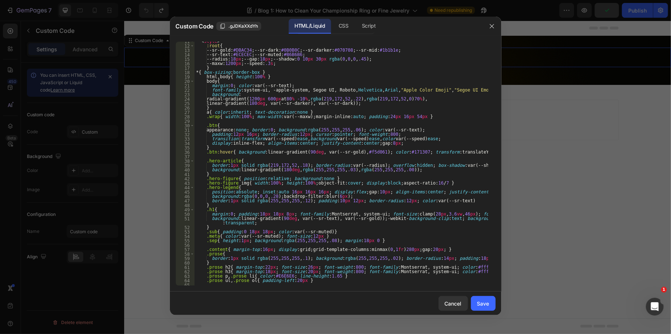
scroll to position [0, 0]
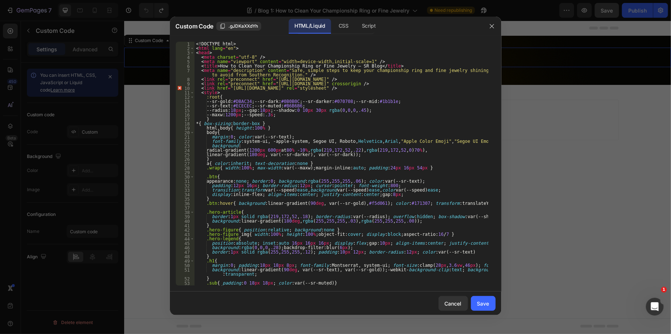
click at [622, 139] on div at bounding box center [335, 167] width 671 height 334
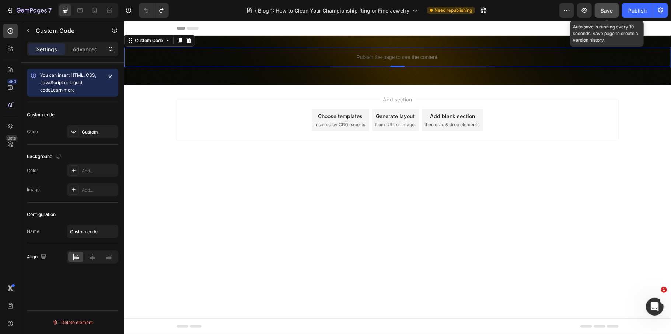
click at [607, 12] on span "Save" at bounding box center [607, 10] width 12 height 6
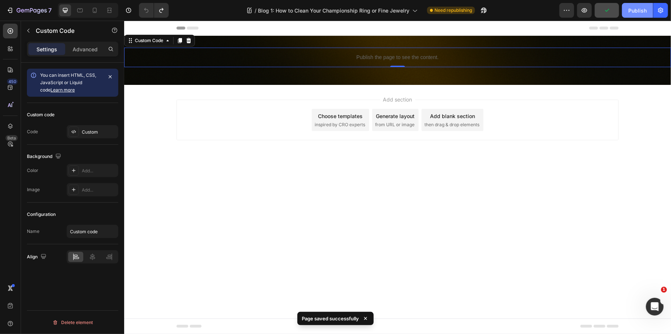
click at [628, 13] on button "Publish" at bounding box center [637, 10] width 31 height 15
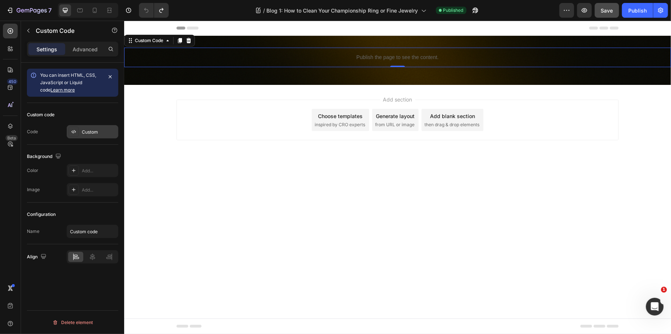
click at [96, 133] on div "Custom" at bounding box center [99, 132] width 35 height 7
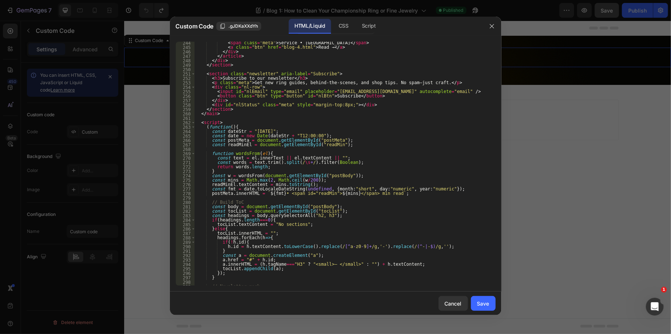
scroll to position [1437, 0]
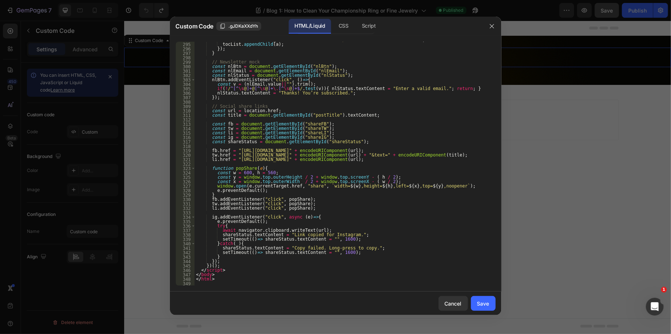
type textarea "</script>"
click at [244, 269] on div "a . innerHTML = ( h . tagName === "H3" ? "<small>— </small>" : "" ) + h . textC…" at bounding box center [342, 164] width 294 height 252
paste textarea
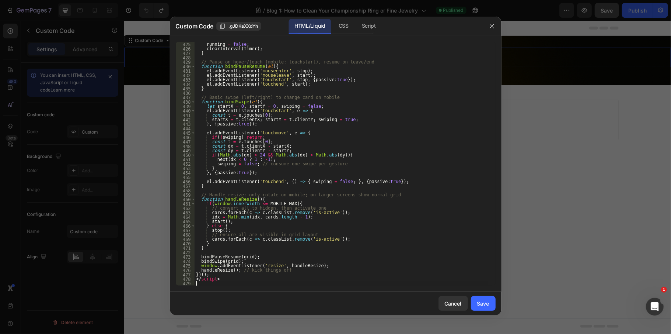
click at [404, 248] on div "function stop ( ) { running = false ; clearInterval ( timer ) ; } // Pause on h…" at bounding box center [342, 164] width 294 height 252
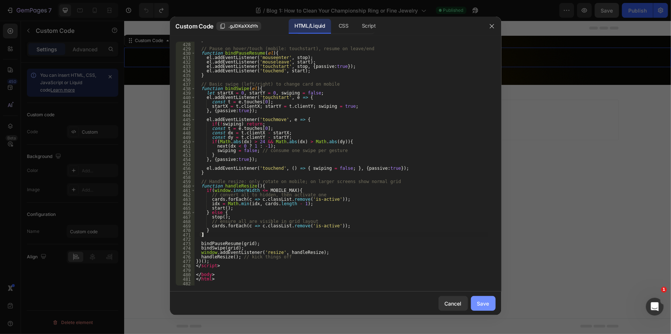
type textarea "}"
click at [481, 304] on div "Save" at bounding box center [483, 303] width 12 height 8
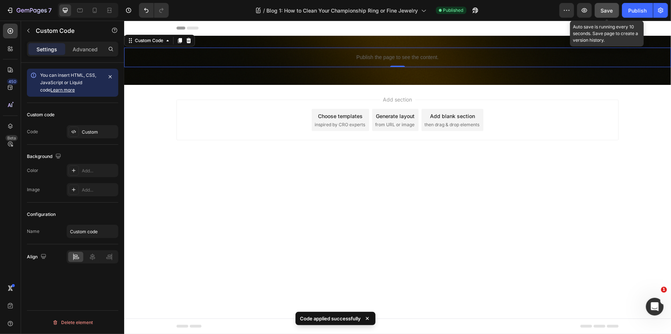
click at [613, 8] on span "Save" at bounding box center [607, 10] width 12 height 6
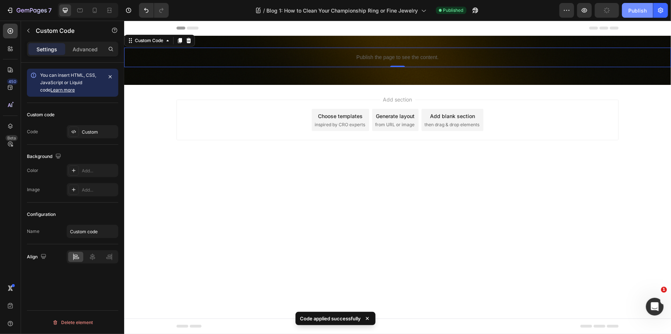
click at [634, 16] on button "Publish" at bounding box center [637, 10] width 31 height 15
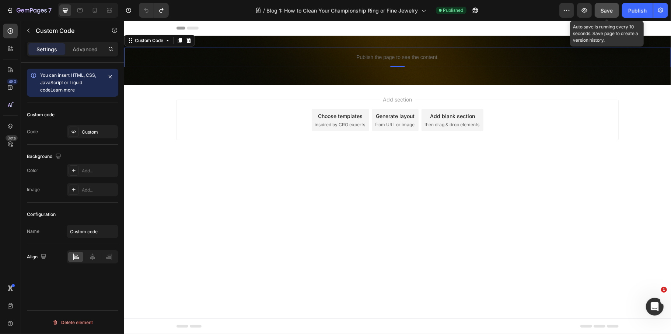
click at [612, 10] on span "Save" at bounding box center [607, 10] width 12 height 6
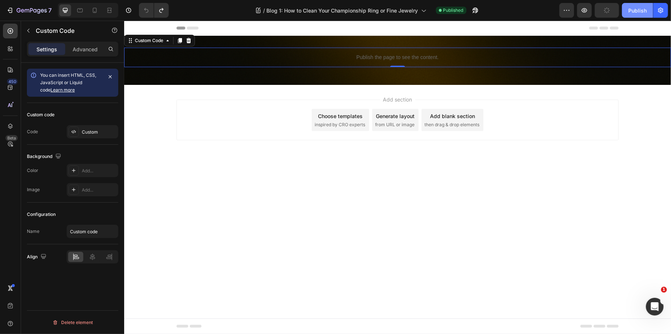
click at [636, 11] on div "Publish" at bounding box center [637, 11] width 18 height 8
click at [88, 130] on div "Custom" at bounding box center [99, 132] width 35 height 7
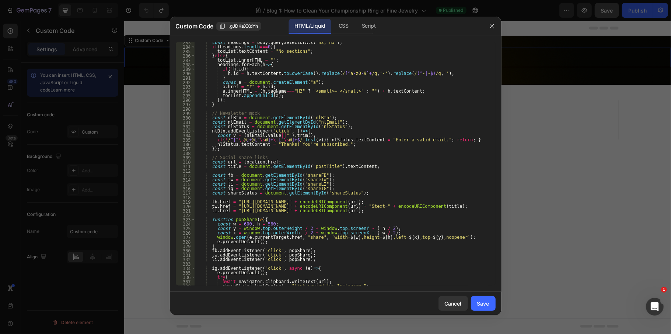
scroll to position [1437, 0]
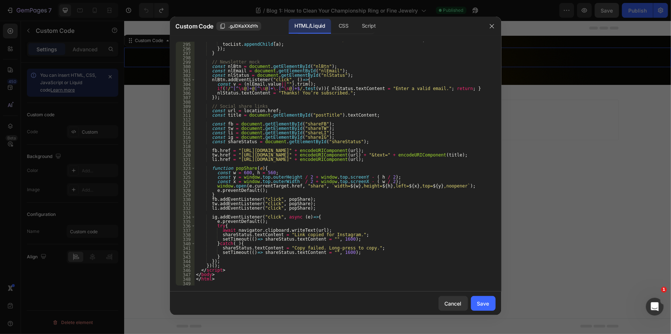
type textarea "</html>"
click at [230, 278] on div "a . innerHTML = ( h . tagName === "H3" ? "<small>— </small>" : "" ) + h . textC…" at bounding box center [342, 164] width 294 height 252
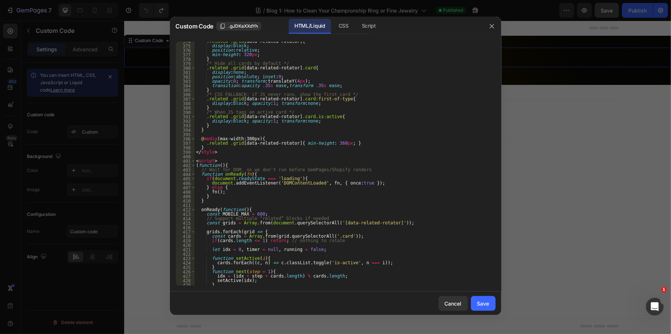
scroll to position [1789, 0]
click at [337, 212] on div ".related .grid [ data-related-rotator ] { display : block ; position : relative…" at bounding box center [342, 165] width 294 height 252
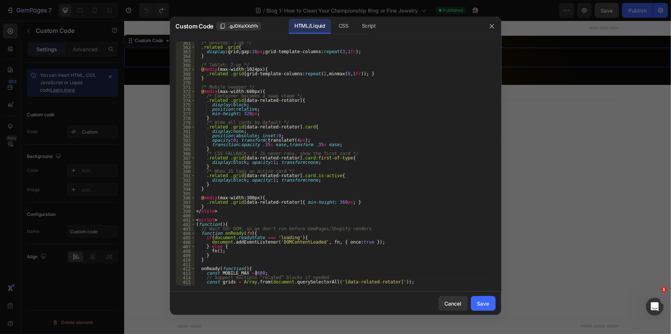
scroll to position [1848, 0]
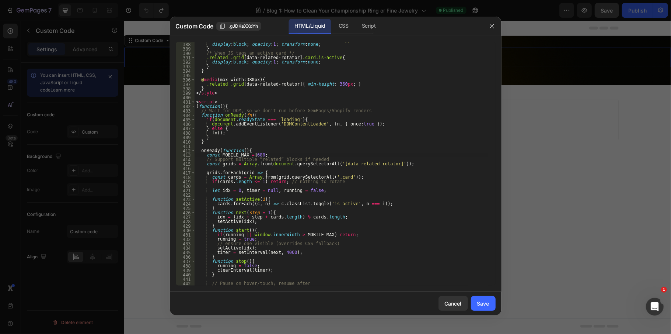
type textarea "const MOBILE_MAX = 680;"
click at [470, 299] on div "Cancel Save" at bounding box center [336, 303] width 332 height 24
drag, startPoint x: 477, startPoint y: 303, endPoint x: 481, endPoint y: 303, distance: 4.4
click at [477, 303] on div "Save" at bounding box center [483, 303] width 12 height 8
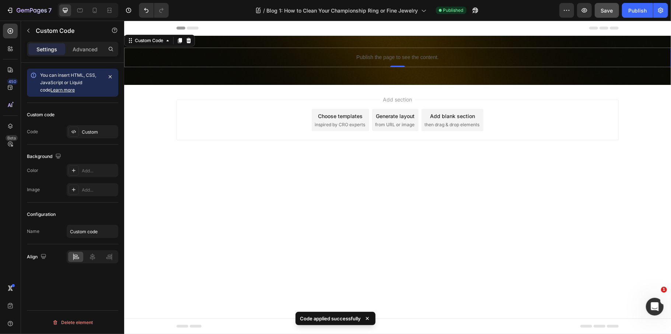
click at [610, 17] on button "Save" at bounding box center [607, 10] width 24 height 15
drag, startPoint x: 643, startPoint y: 11, endPoint x: 501, endPoint y: 4, distance: 142.4
click at [643, 11] on div "Publish" at bounding box center [637, 11] width 18 height 8
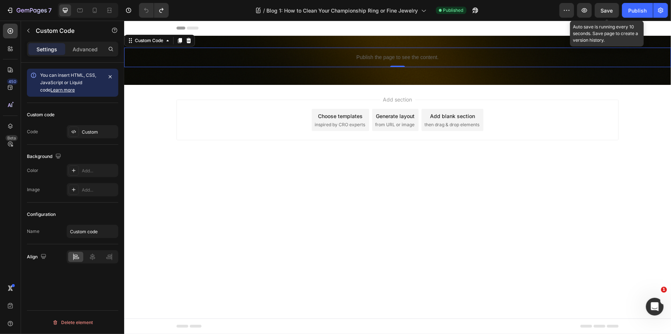
click at [610, 14] on div "Save" at bounding box center [607, 11] width 12 height 8
click at [637, 13] on div "Publish" at bounding box center [637, 11] width 18 height 8
click at [95, 135] on div "Custom" at bounding box center [99, 132] width 35 height 7
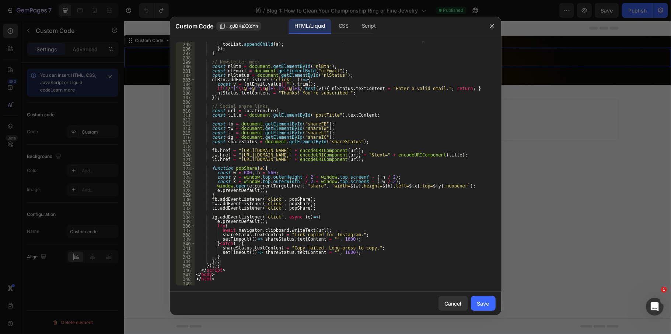
scroll to position [1437, 0]
type textarea "</script>"
click at [245, 270] on div "a . innerHTML = ( h . tagName === "H3" ? "<small>— </small>" : "" ) + h . textC…" at bounding box center [342, 164] width 294 height 252
paste textarea
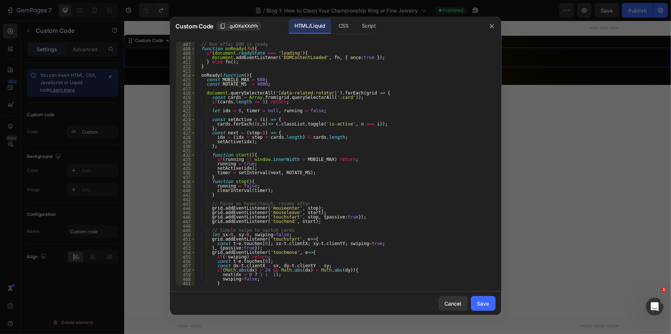
scroll to position [2034, 0]
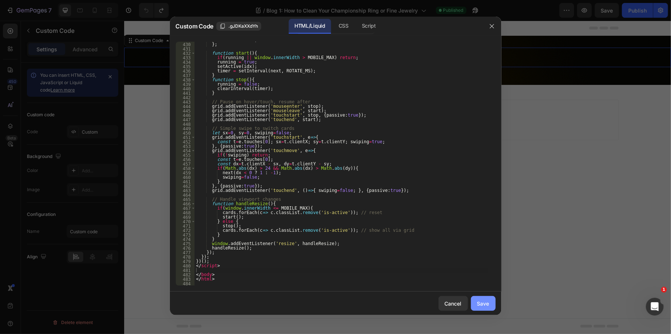
click at [485, 299] on div "Save" at bounding box center [483, 303] width 12 height 8
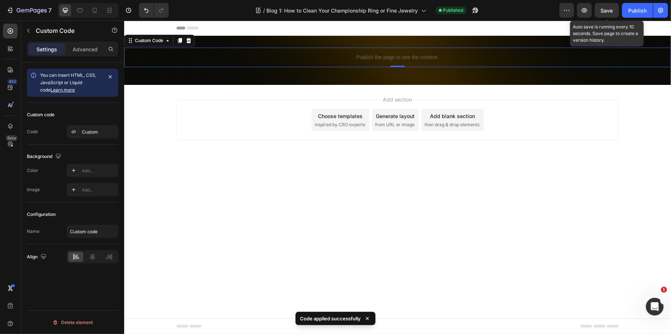
drag, startPoint x: 607, startPoint y: 6, endPoint x: 621, endPoint y: 6, distance: 14.0
click at [607, 7] on span "Save" at bounding box center [607, 10] width 12 height 6
click at [635, 7] on div "Publish" at bounding box center [637, 11] width 18 height 8
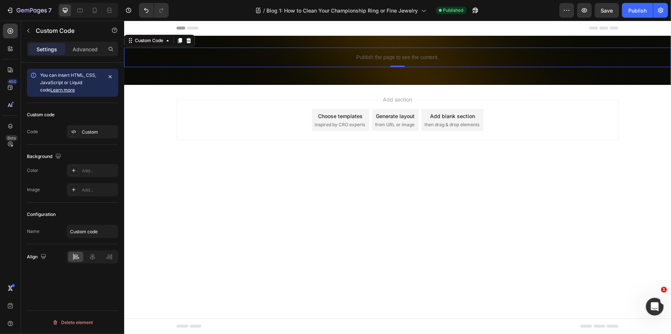
click at [373, 54] on p "Publish the page to see the content." at bounding box center [397, 57] width 547 height 8
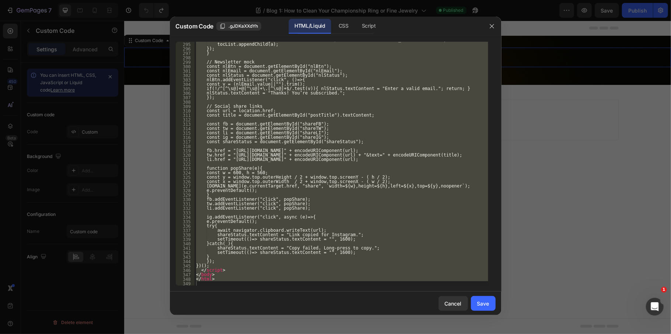
scroll to position [1437, 0]
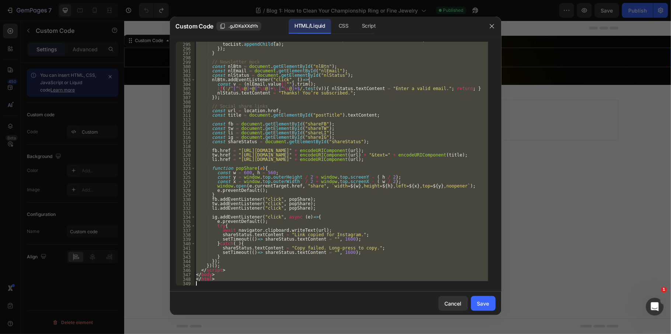
click at [242, 269] on div "a . innerHTML = ( h . tagName === "H3" ? "<small>— </small>" : "" ) + h . textC…" at bounding box center [342, 164] width 294 height 244
type textarea "</script>"
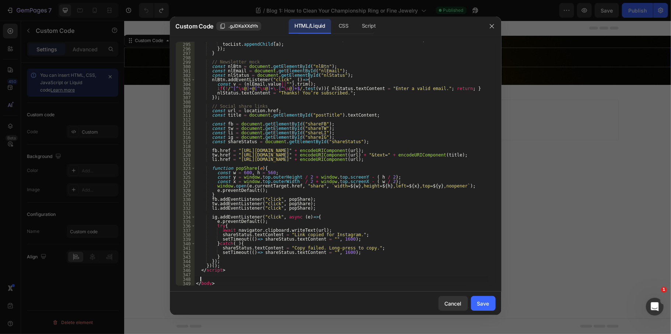
paste textarea
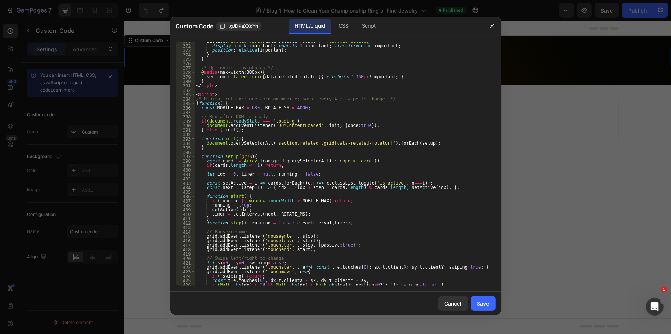
scroll to position [1776, 0]
click at [489, 294] on div "Cancel Save" at bounding box center [336, 303] width 332 height 24
click at [488, 301] on div "Save" at bounding box center [483, 303] width 12 height 8
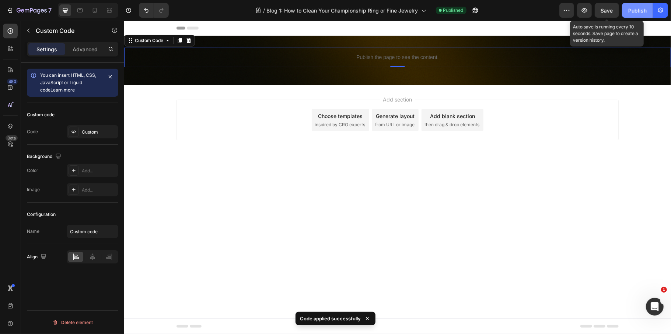
drag, startPoint x: 607, startPoint y: 7, endPoint x: 650, endPoint y: 14, distance: 43.2
click at [607, 8] on span "Save" at bounding box center [607, 10] width 12 height 6
click at [638, 13] on div "Publish" at bounding box center [637, 11] width 18 height 8
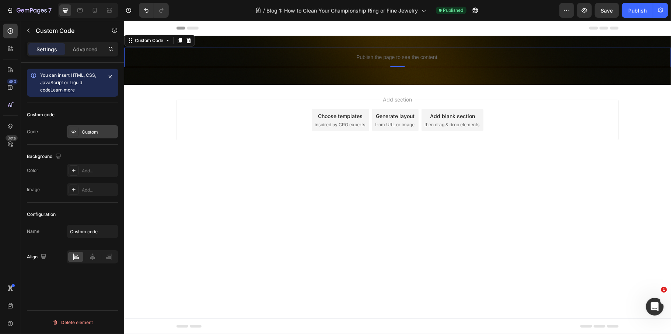
click at [101, 128] on div "Custom" at bounding box center [93, 131] width 52 height 13
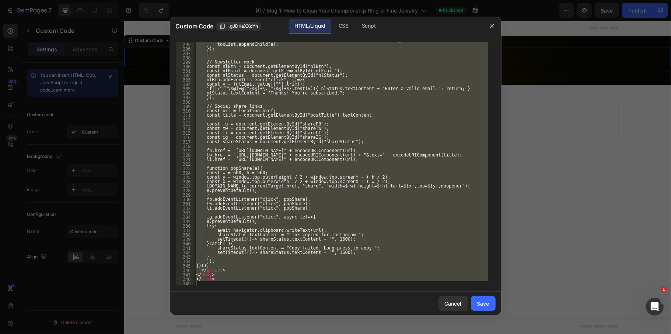
scroll to position [1437, 0]
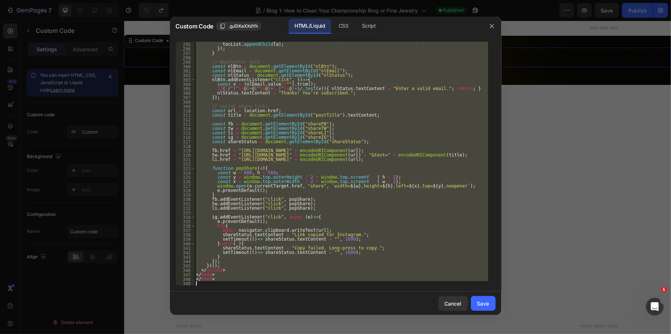
click at [231, 271] on div "a . innerHTML = ( h . tagName === "H3" ? "<small>— </small>" : "" ) + h . textC…" at bounding box center [342, 164] width 294 height 244
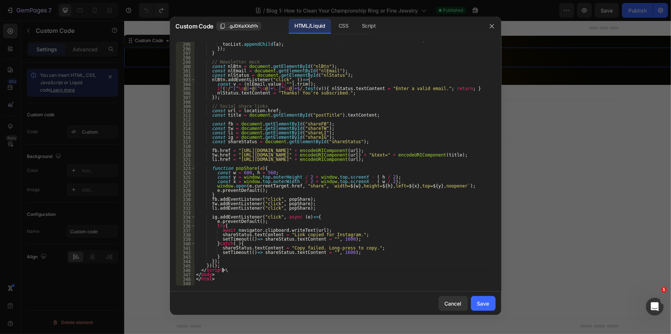
scroll to position [0, 1]
type textarea "</script>"
paste textarea
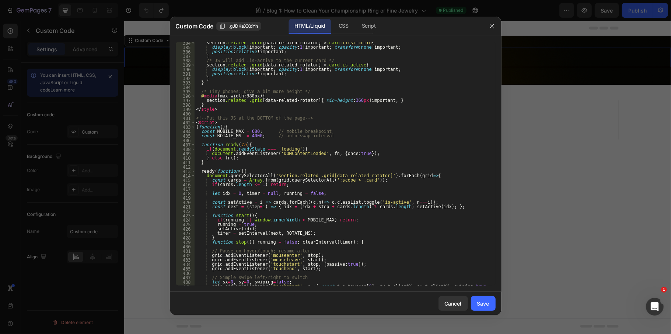
scroll to position [1773, 0]
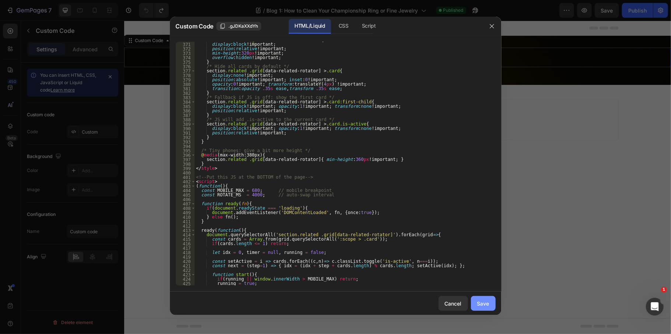
click at [483, 307] on button "Save" at bounding box center [483, 303] width 25 height 15
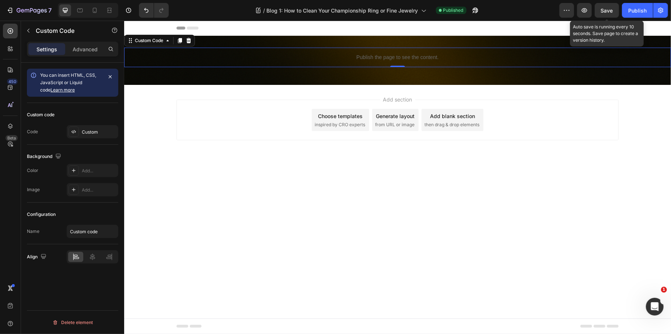
click at [605, 18] on div "7 Version history / Blog 1: How to Clean Your Championship Ring or Fine Jewelry…" at bounding box center [335, 10] width 671 height 21
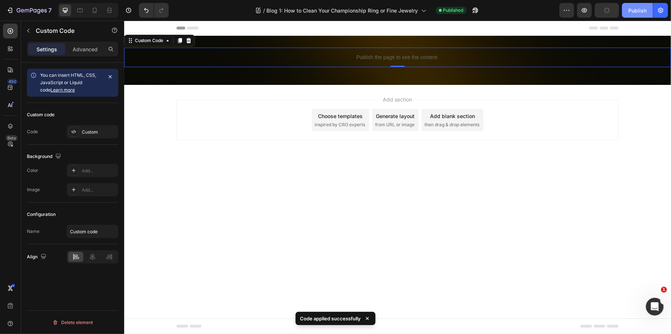
click at [631, 12] on div "Publish" at bounding box center [637, 11] width 18 height 8
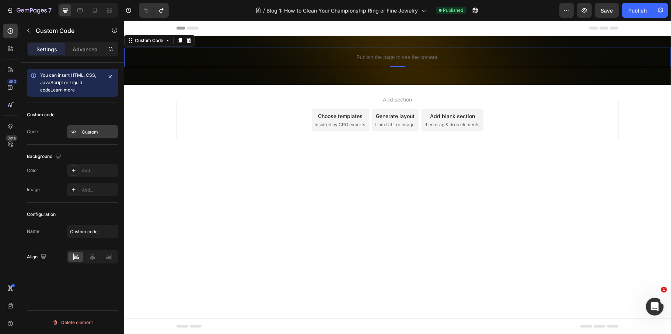
click at [92, 128] on div "Custom" at bounding box center [93, 131] width 52 height 13
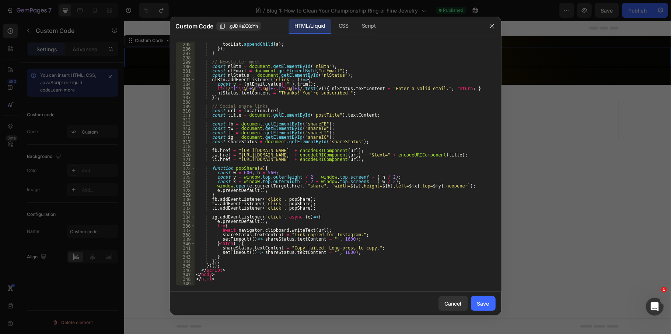
scroll to position [1437, 0]
type textarea "</script>"
click at [232, 268] on div "a . innerHTML = ( h . tagName === "H3" ? "<small>— </small>" : "" ) + h . textC…" at bounding box center [342, 164] width 294 height 252
paste textarea
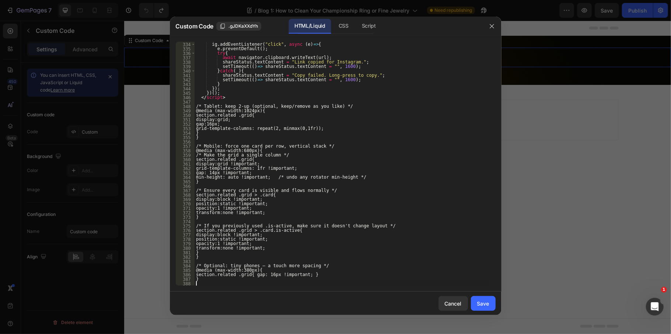
scroll to position [1623, 0]
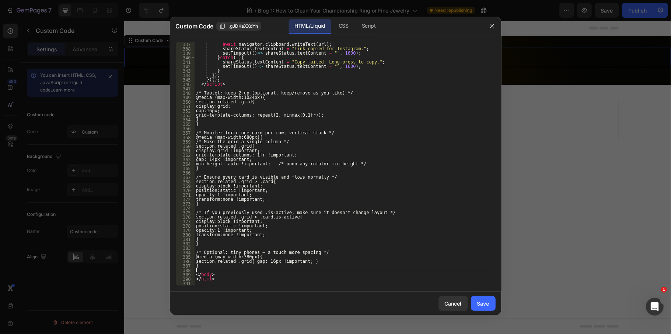
click at [248, 217] on div "try { await navigator . clipboard . writeText ( url ) ; shareStatus . textConte…" at bounding box center [342, 164] width 294 height 252
click at [267, 241] on div "try { await navigator . clipboard . writeText ( url ) ; shareStatus . textConte…" at bounding box center [342, 164] width 294 height 252
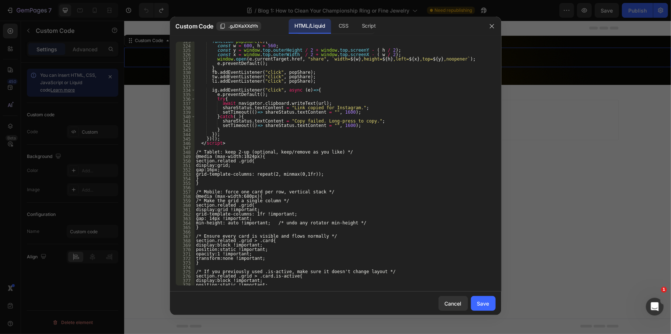
click at [244, 217] on div "function popShare ( e ) { const w = 600 , h = 560 ; const y = window . top . ou…" at bounding box center [342, 165] width 294 height 252
type textarea "gap: 14px !important;"
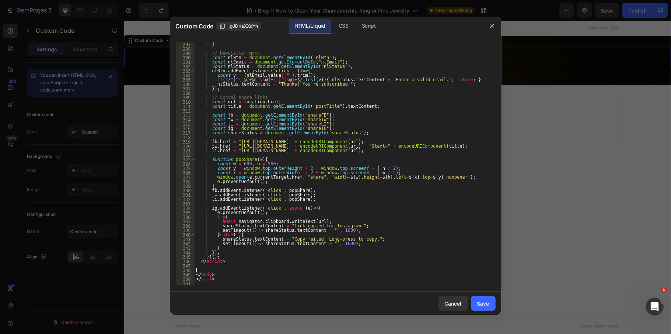
scroll to position [1441, 0]
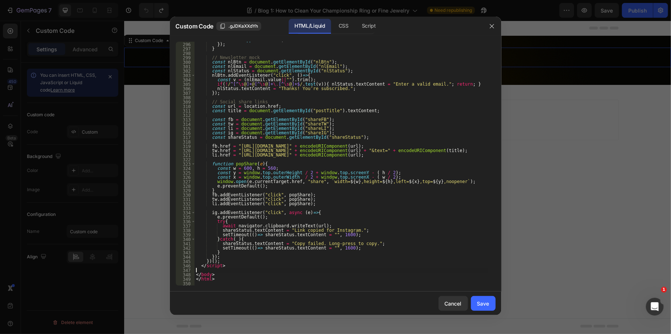
type textarea "</script>"
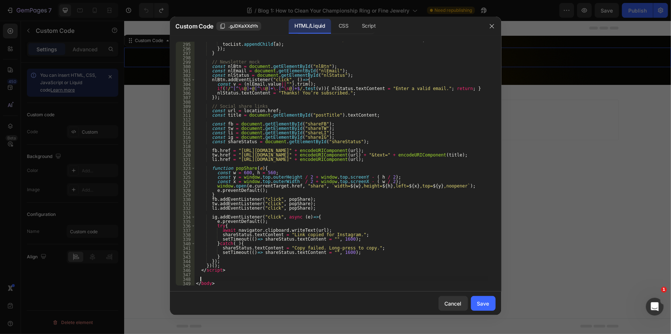
paste textarea
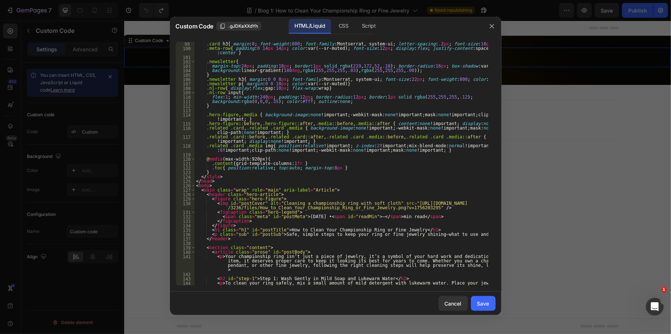
scroll to position [472, 0]
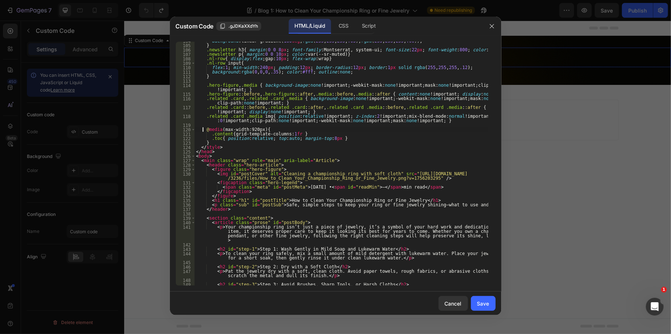
click at [202, 128] on div "background : linear-gradient( 180 deg , rgba ( 255 , 255 , 255 , .03 ), rgba ( …" at bounding box center [342, 167] width 294 height 257
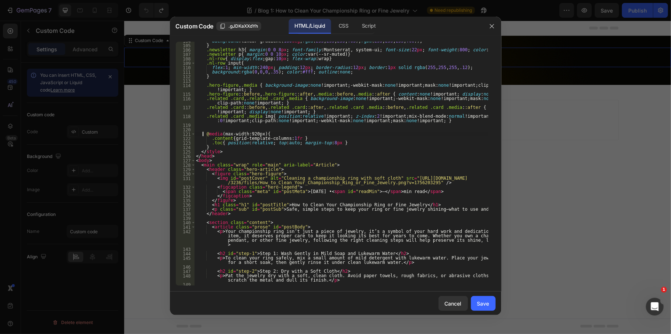
type textarea "@media (max-width:920px){"
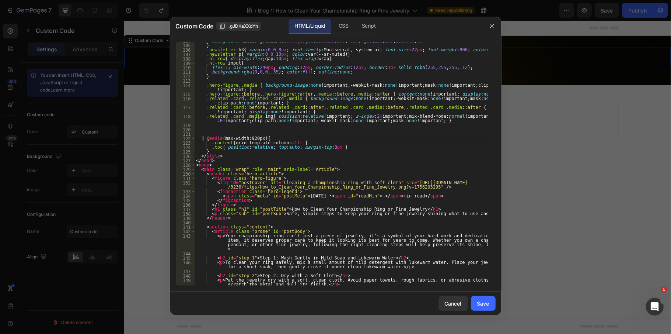
click at [205, 130] on div "background : linear-gradient( 180 deg , rgba ( 255 , 255 , 255 , .03 ), rgba ( …" at bounding box center [342, 165] width 294 height 252
paste textarea
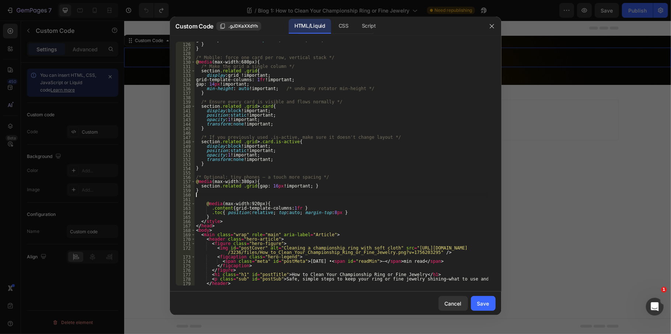
scroll to position [583, 0]
click at [481, 307] on button "Save" at bounding box center [483, 303] width 25 height 15
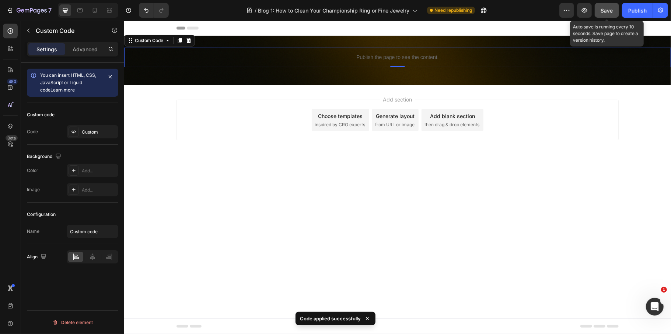
click at [601, 8] on span "Save" at bounding box center [607, 10] width 12 height 6
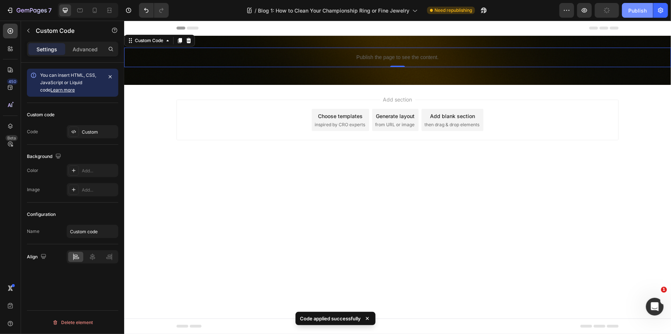
click at [642, 13] on div "Publish" at bounding box center [637, 11] width 18 height 8
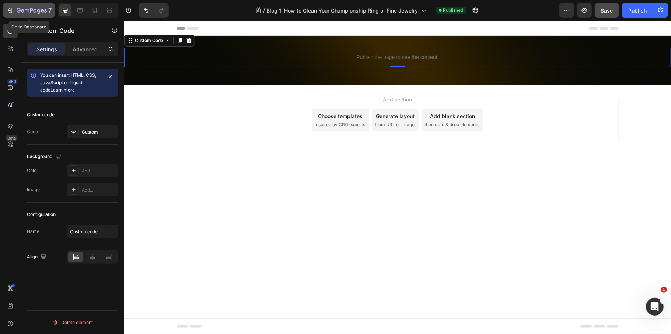
click at [30, 9] on icon "button" at bounding box center [31, 10] width 3 height 4
click at [398, 56] on p "Publish the page to see the content." at bounding box center [397, 57] width 547 height 8
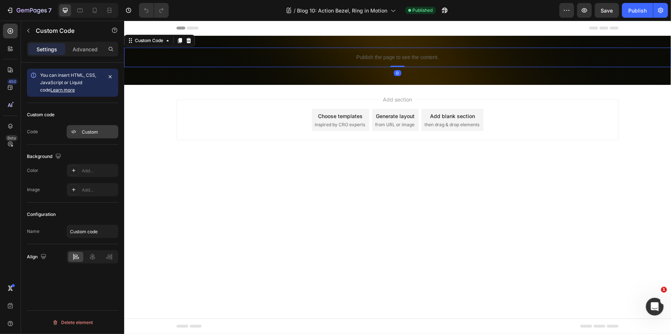
click at [97, 131] on div "Custom" at bounding box center [99, 132] width 35 height 7
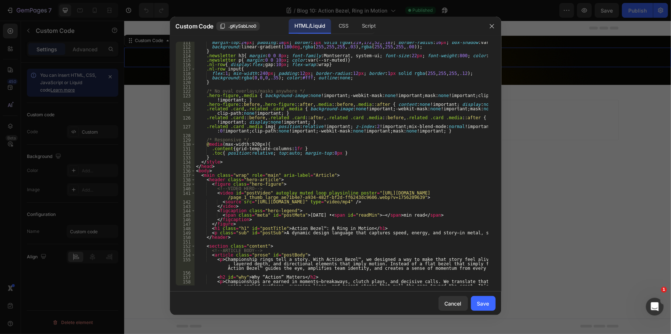
scroll to position [472, 0]
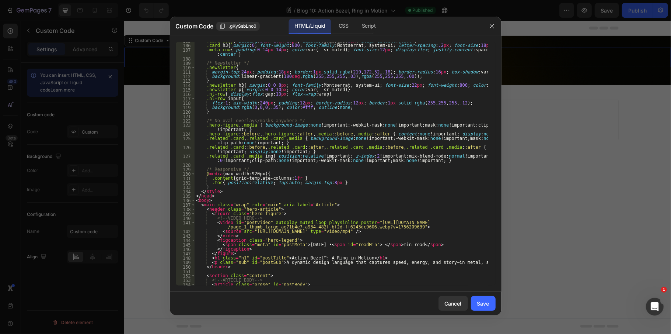
type textarea ".toc{ position:relative; top:auto; margin-top:8px }"
click at [335, 182] on div ".card-body { padding : 14 px 14 px 10 px ; display : grid ; gap : 8 px ; align-…" at bounding box center [342, 169] width 294 height 261
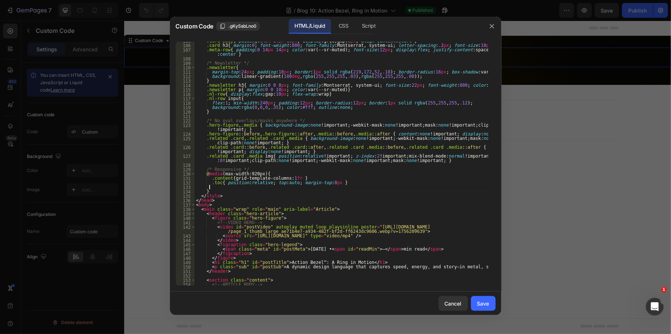
scroll to position [0, 0]
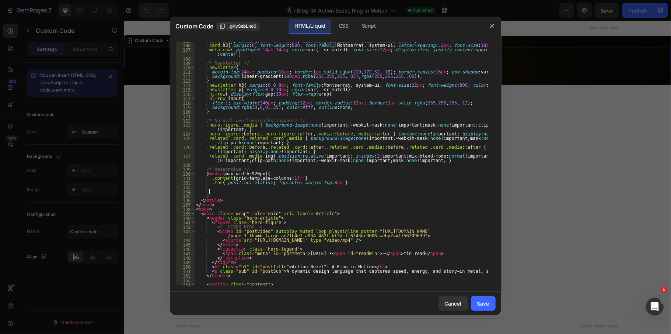
paste textarea
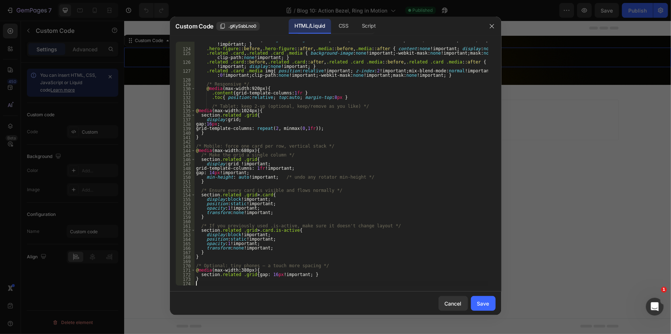
scroll to position [557, 0]
click at [478, 304] on div "Save" at bounding box center [483, 303] width 12 height 8
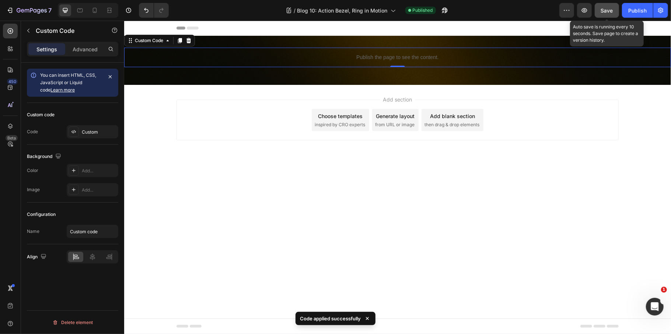
click at [608, 10] on span "Save" at bounding box center [607, 10] width 12 height 6
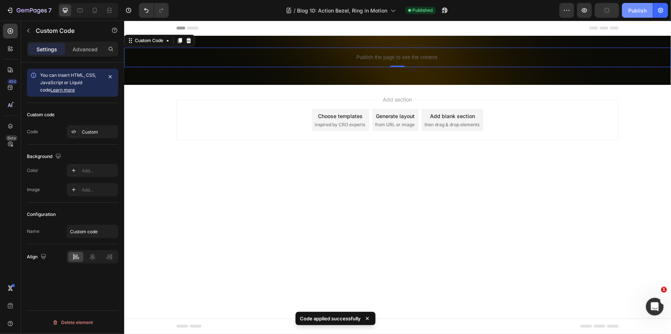
click at [642, 12] on div "Publish" at bounding box center [637, 11] width 18 height 8
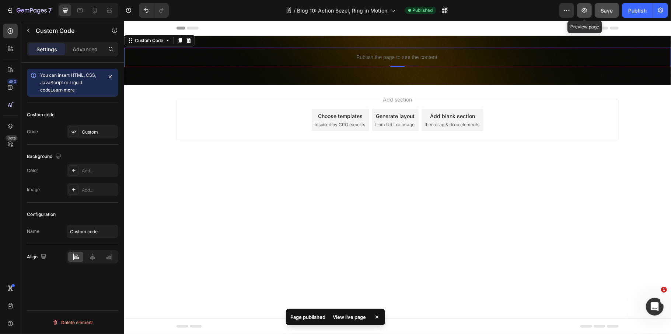
click at [581, 13] on icon "button" at bounding box center [584, 10] width 7 height 7
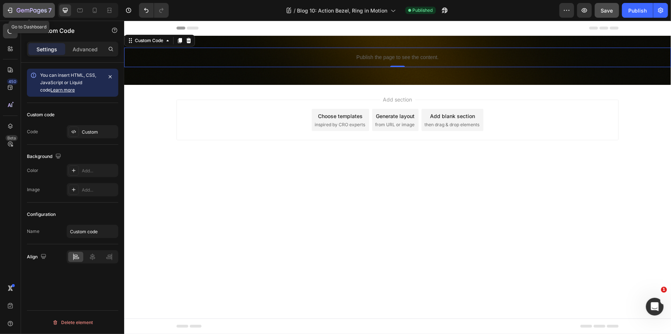
click at [29, 13] on icon "button" at bounding box center [32, 11] width 30 height 6
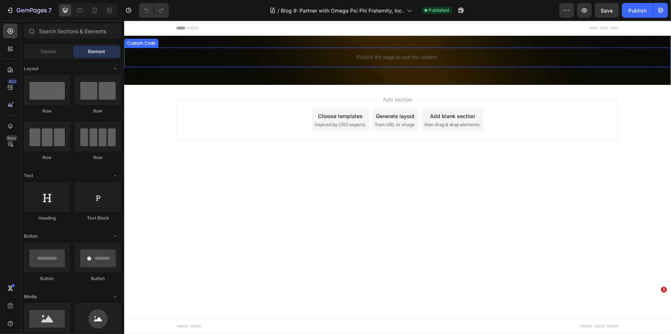
click at [338, 56] on p "Publish the page to see the content." at bounding box center [397, 57] width 547 height 8
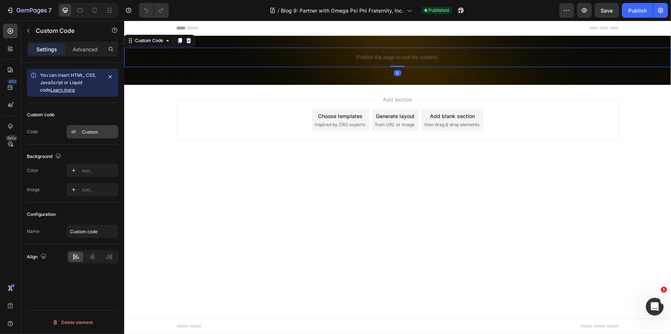
click at [101, 130] on div "Custom" at bounding box center [99, 132] width 35 height 7
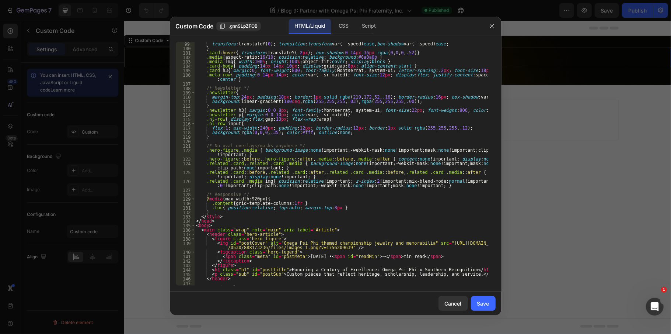
scroll to position [472, 0]
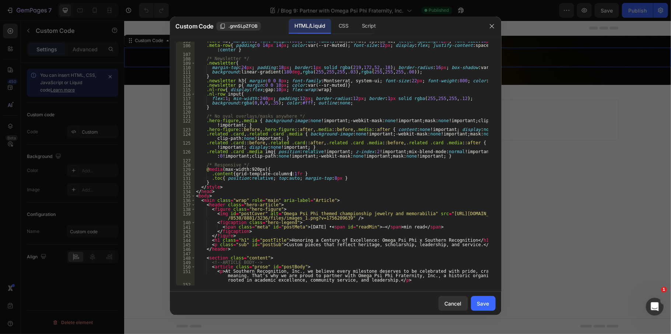
click at [331, 176] on div ".card h3 { margin : 0 ; font-weight : 800 ; font-family : Montserrat, system-ui…" at bounding box center [342, 165] width 294 height 252
click at [331, 179] on div ".card h3 { margin : 0 ; font-weight : 800 ; font-family : Montserrat, system-ui…" at bounding box center [342, 165] width 294 height 252
type textarea ".toc{ position:relative; top:auto; margin-top:8px }"
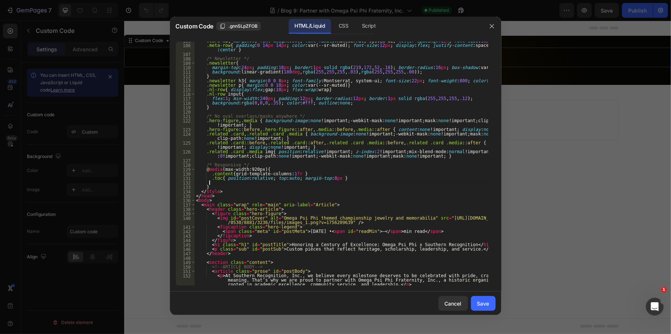
scroll to position [0, 0]
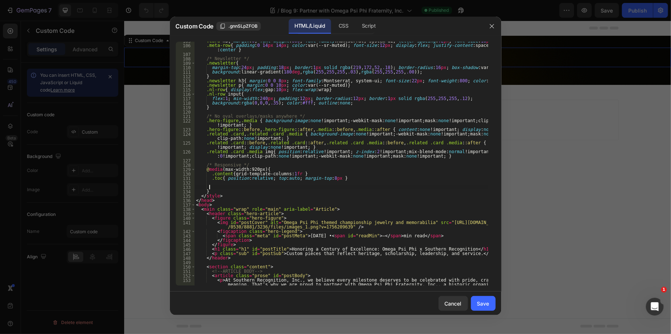
paste textarea
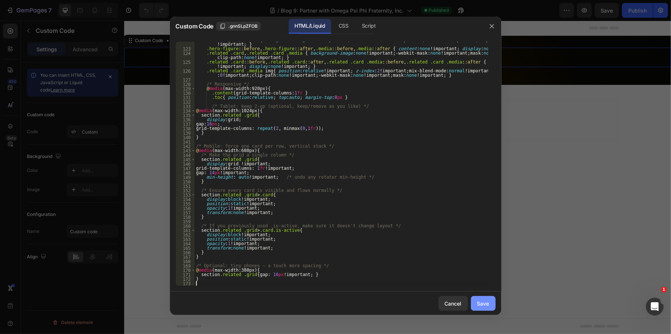
click at [484, 301] on div "Save" at bounding box center [483, 303] width 12 height 8
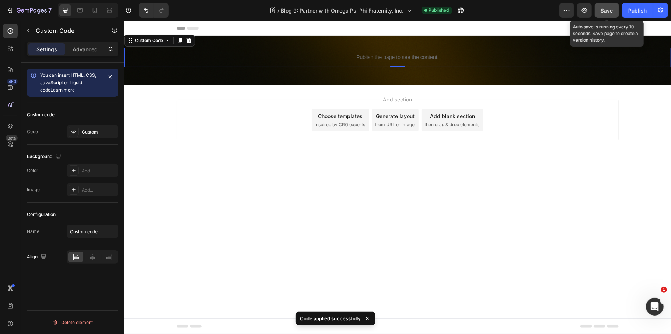
click at [609, 8] on span "Save" at bounding box center [607, 10] width 12 height 6
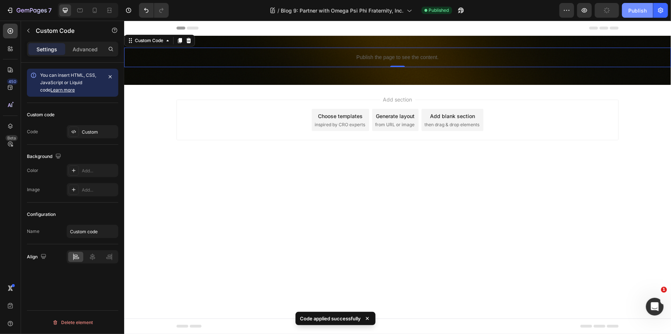
click at [632, 11] on div "Publish" at bounding box center [637, 11] width 18 height 8
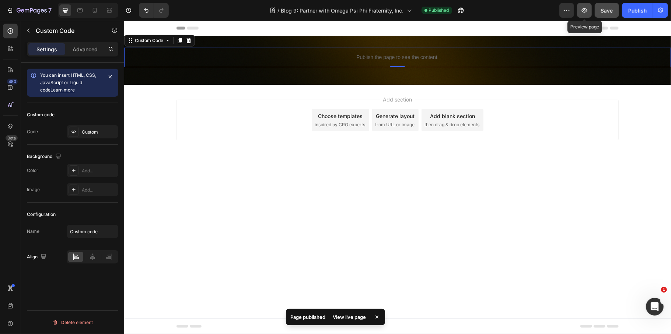
click at [590, 9] on button "button" at bounding box center [584, 10] width 15 height 15
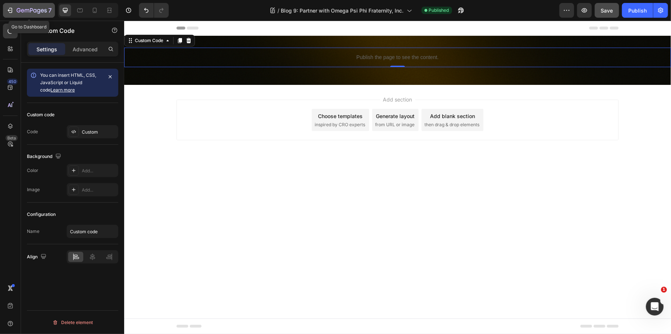
click at [31, 8] on icon "button" at bounding box center [32, 11] width 30 height 6
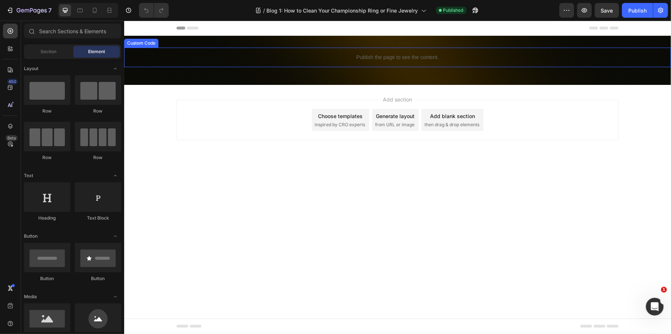
click at [282, 55] on p "Publish the page to see the content." at bounding box center [397, 57] width 547 height 8
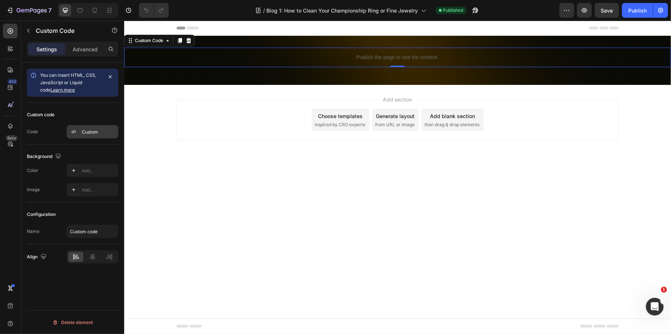
click at [96, 131] on div "Custom" at bounding box center [99, 132] width 35 height 7
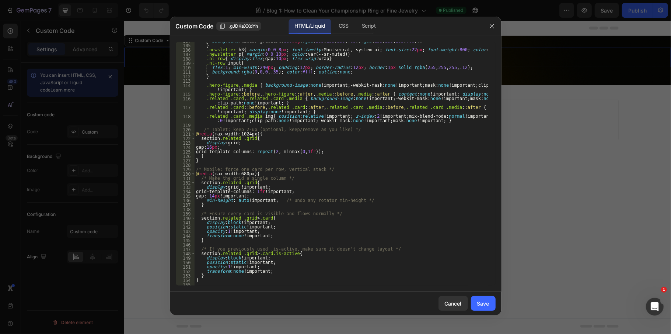
scroll to position [472, 0]
click at [450, 307] on button "Cancel" at bounding box center [453, 303] width 29 height 15
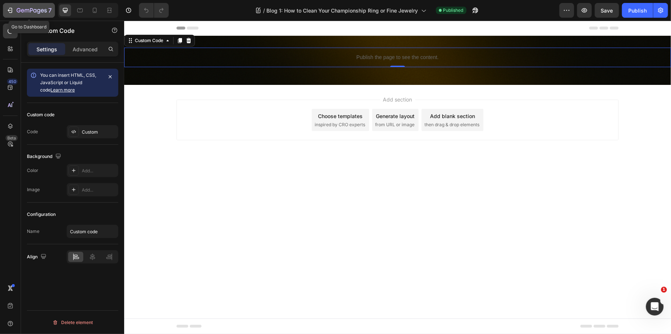
click at [24, 8] on icon "button" at bounding box center [32, 11] width 30 height 6
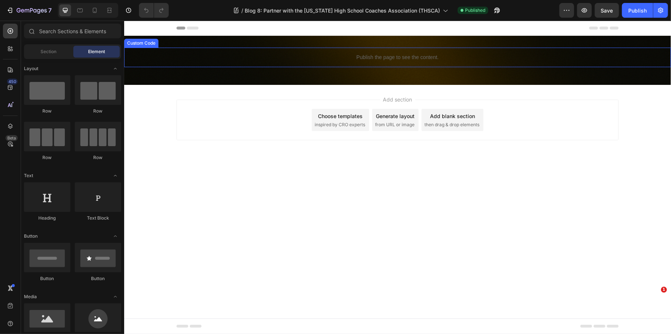
click at [276, 50] on div "Publish the page to see the content." at bounding box center [397, 57] width 547 height 20
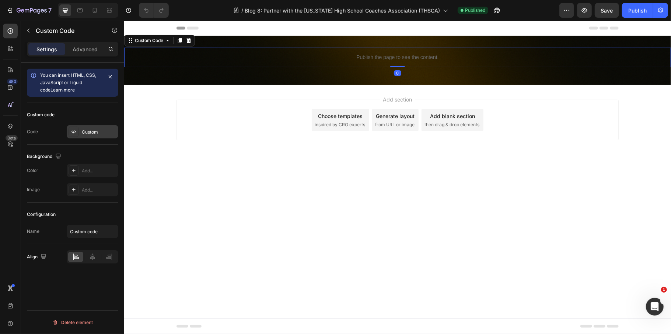
click at [100, 128] on div "Custom" at bounding box center [93, 131] width 52 height 13
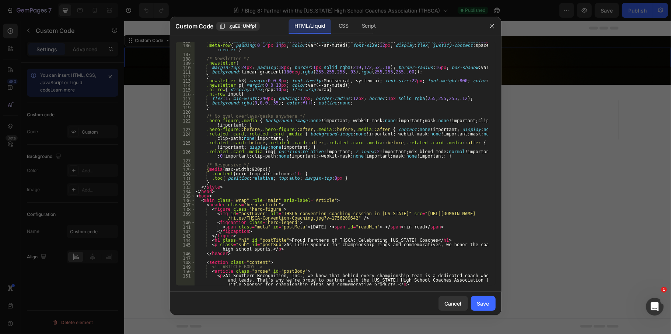
scroll to position [472, 0]
type textarea ".toc{ position:relative; top:auto; margin-top:8px }"
click at [334, 179] on div ".card h3 { margin : 0 ; font-weight : 800 ; font-family : Montserrat, system-ui…" at bounding box center [342, 165] width 294 height 252
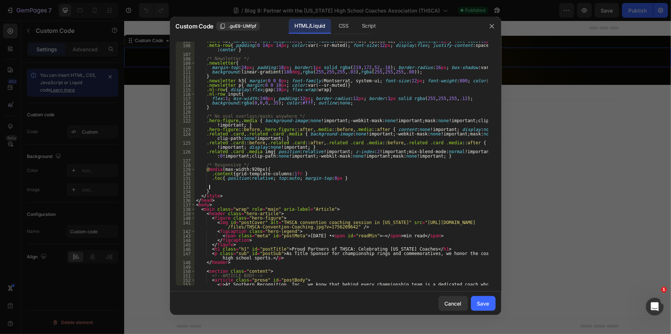
paste textarea
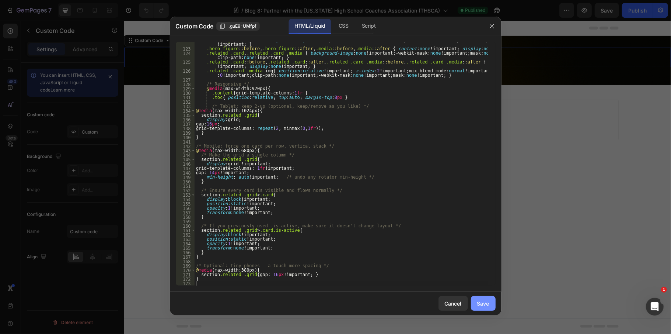
click at [483, 308] on button "Save" at bounding box center [483, 303] width 25 height 15
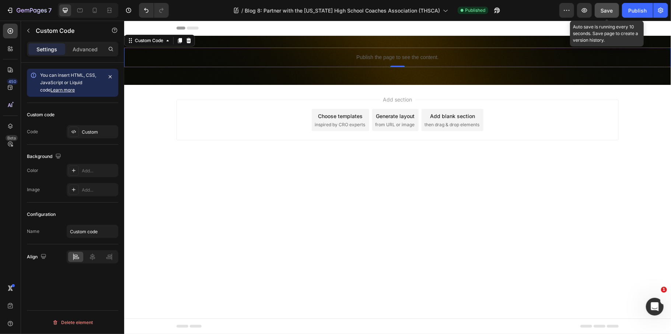
drag, startPoint x: 604, startPoint y: 13, endPoint x: 628, endPoint y: 9, distance: 24.4
click at [605, 13] on div "Save" at bounding box center [607, 11] width 12 height 8
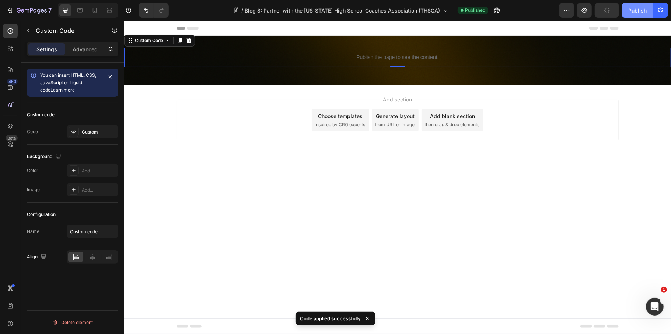
click at [630, 7] on div "Publish" at bounding box center [637, 11] width 18 height 8
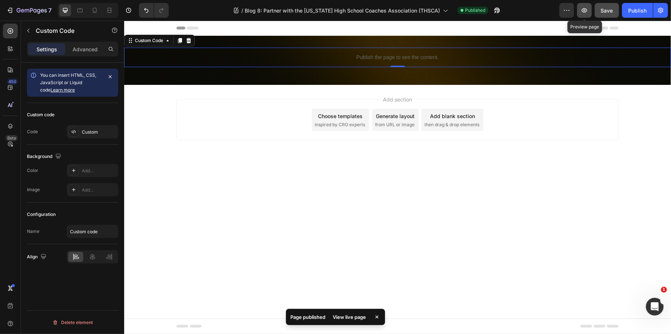
click at [578, 12] on button "button" at bounding box center [584, 10] width 15 height 15
click at [582, 9] on icon "button" at bounding box center [584, 10] width 7 height 7
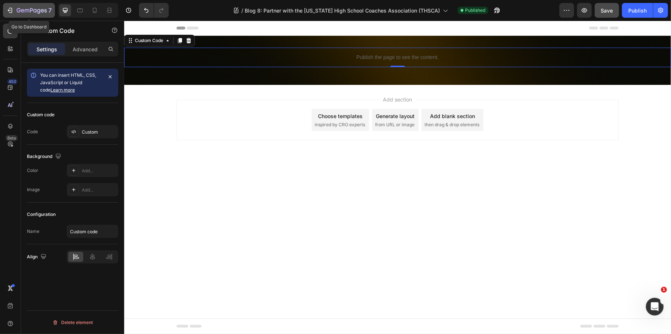
click at [32, 13] on icon "button" at bounding box center [32, 11] width 30 height 6
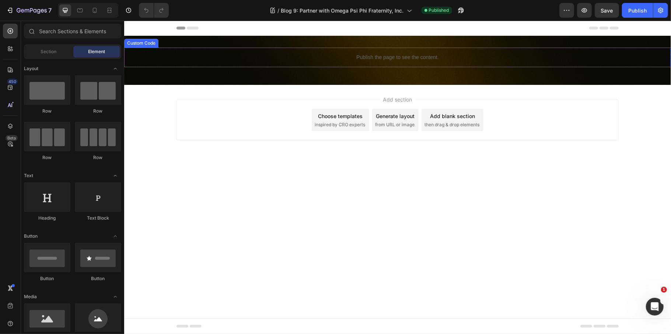
click at [223, 63] on div "Publish the page to see the content." at bounding box center [397, 57] width 547 height 20
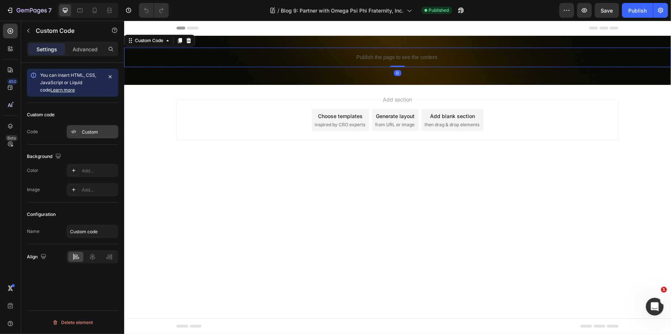
click at [89, 129] on div "Custom" at bounding box center [99, 132] width 35 height 7
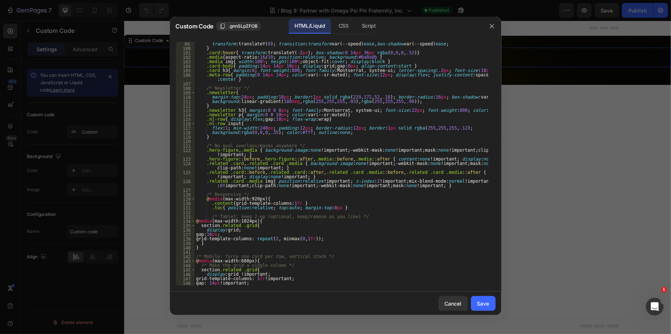
scroll to position [501, 0]
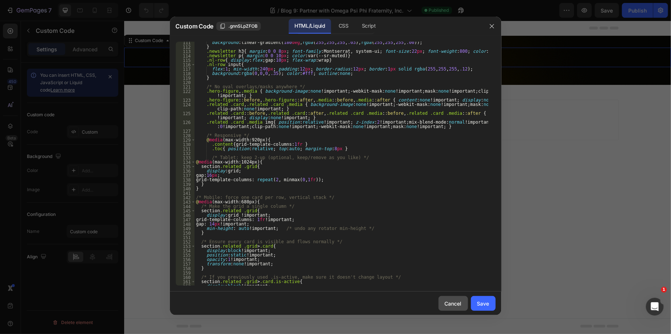
click at [453, 306] on div "Cancel" at bounding box center [453, 303] width 17 height 8
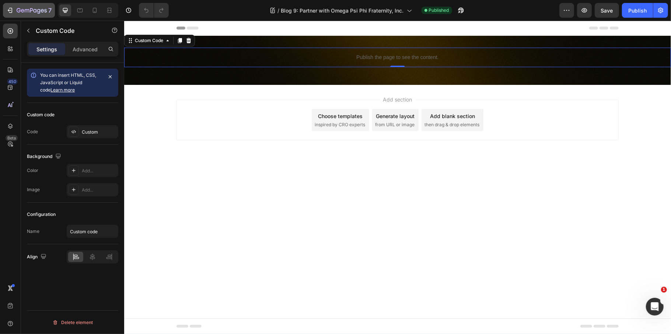
click at [17, 14] on div "7" at bounding box center [34, 10] width 35 height 9
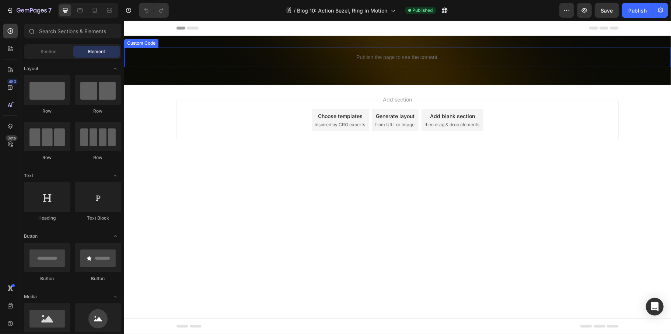
click at [314, 58] on p "Publish the page to see the content." at bounding box center [397, 57] width 547 height 8
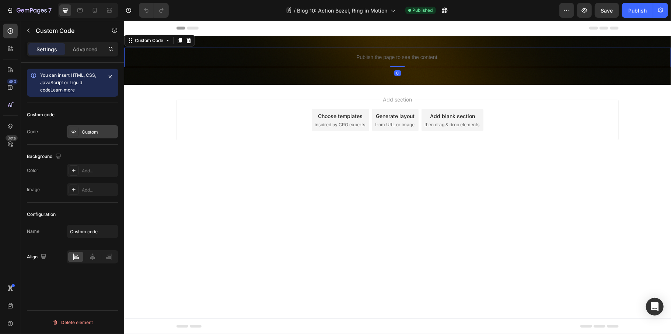
click at [93, 130] on div "Custom" at bounding box center [99, 132] width 35 height 7
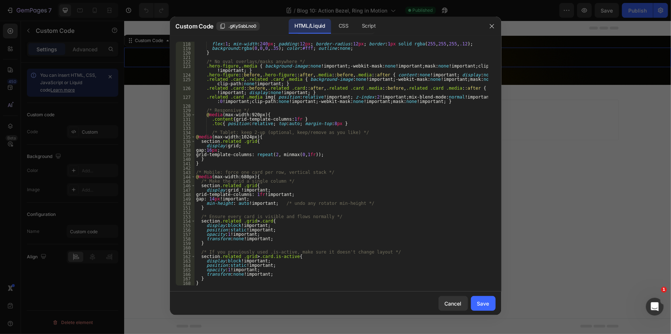
scroll to position [531, 0]
click at [447, 301] on div "Cancel" at bounding box center [453, 303] width 17 height 8
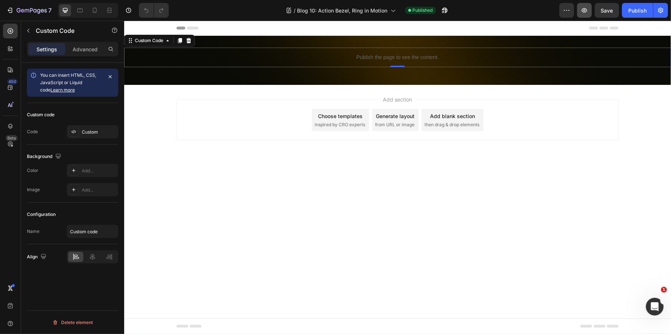
click at [584, 11] on icon "button" at bounding box center [584, 10] width 7 height 7
click at [27, 8] on icon "button" at bounding box center [32, 11] width 30 height 6
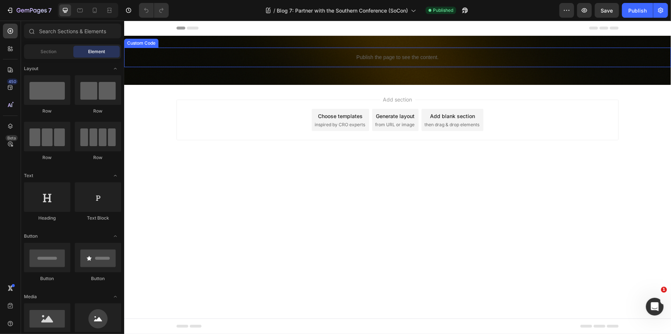
click at [373, 60] on p "Publish the page to see the content." at bounding box center [397, 57] width 547 height 8
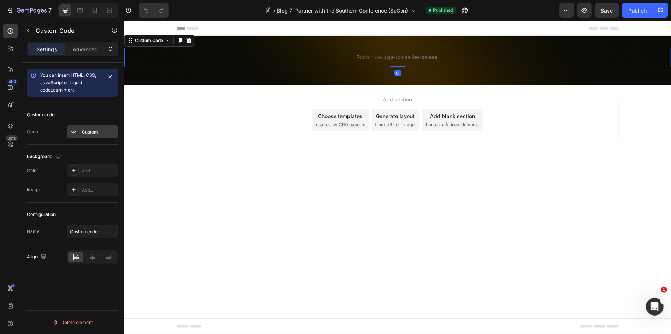
click at [102, 130] on div "Custom" at bounding box center [99, 132] width 35 height 7
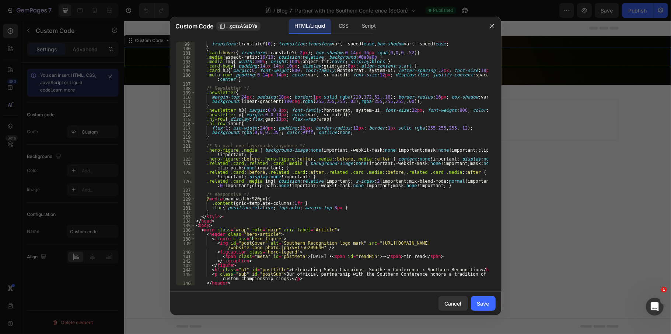
scroll to position [442, 0]
type textarea ".toc{ position:relative; top:auto; margin-top:8px }"
click at [345, 209] on div "transform : translateY( 0 ) ; transition : transform var(--speed) ease , box-sh…" at bounding box center [342, 168] width 294 height 252
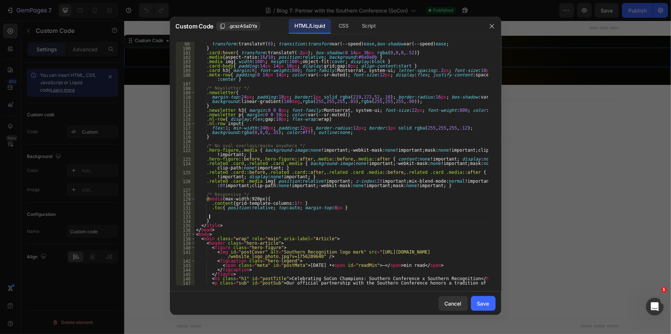
paste textarea
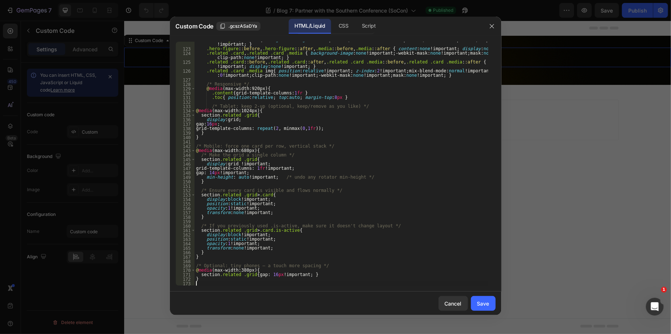
scroll to position [552, 0]
click at [485, 298] on button "Save" at bounding box center [483, 303] width 25 height 15
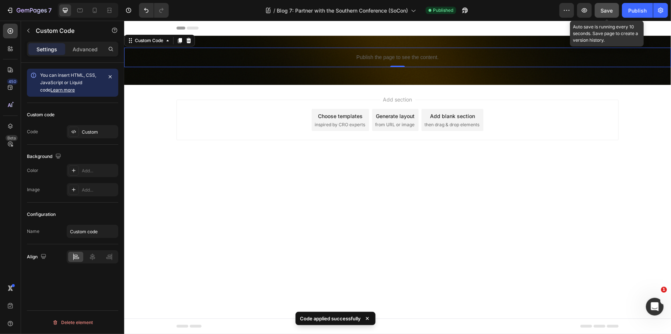
click at [606, 12] on span "Save" at bounding box center [607, 10] width 12 height 6
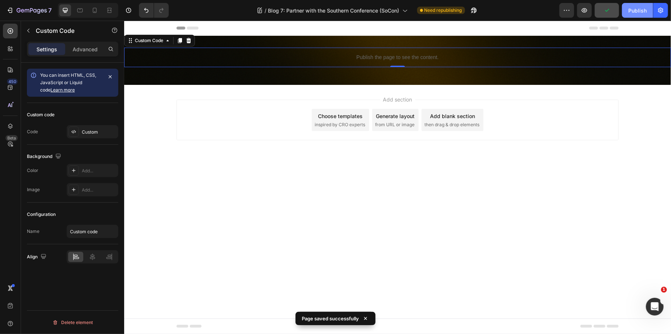
click at [633, 10] on div "Publish" at bounding box center [637, 11] width 18 height 8
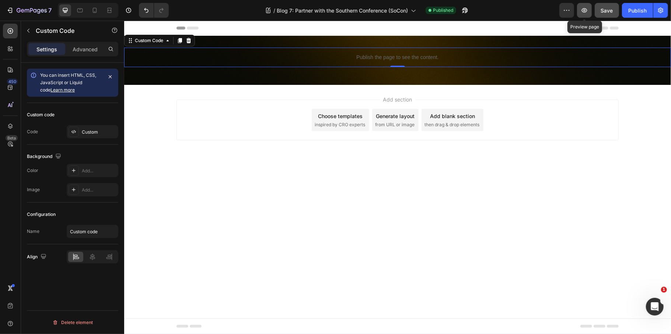
click at [590, 9] on button "button" at bounding box center [584, 10] width 15 height 15
click at [27, 10] on icon "button" at bounding box center [27, 10] width 4 height 3
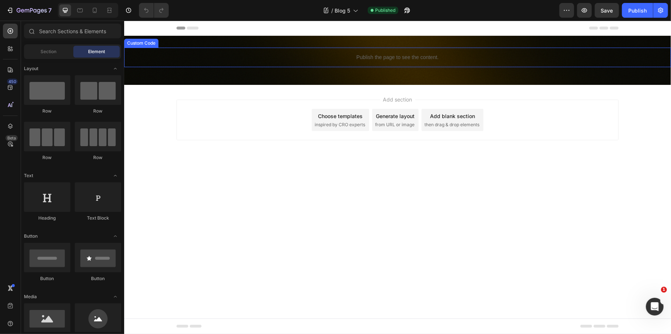
click at [338, 56] on p "Publish the page to see the content." at bounding box center [397, 57] width 547 height 8
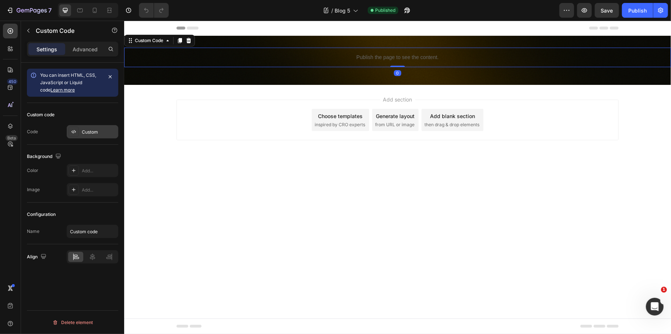
click at [101, 130] on div "Custom" at bounding box center [99, 132] width 35 height 7
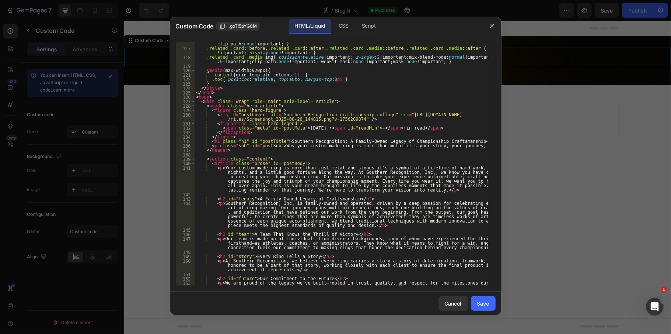
scroll to position [531, 0]
type textarea ".toc{ position:relative; top:auto; margin-top:8px }"
click at [335, 80] on div ".related .card , .related .card .media { background-image : none !important ; -…" at bounding box center [342, 170] width 294 height 266
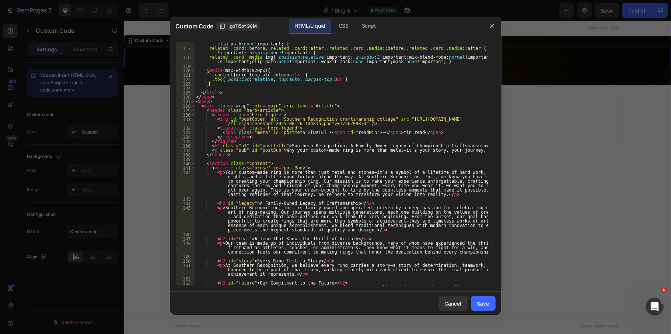
scroll to position [0, 0]
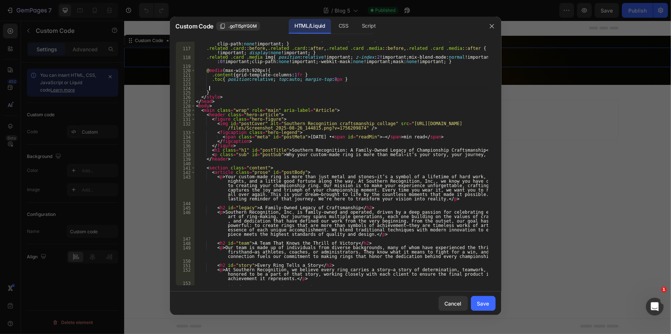
paste textarea
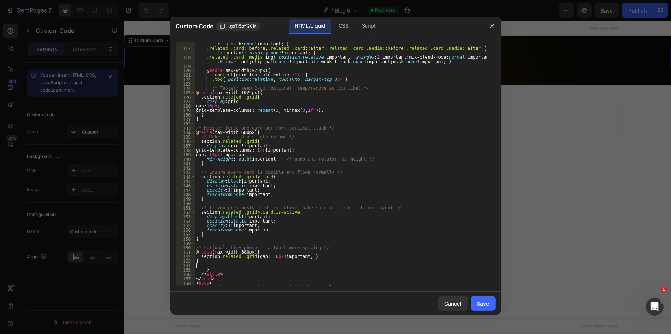
click at [492, 302] on button "Save" at bounding box center [483, 303] width 25 height 15
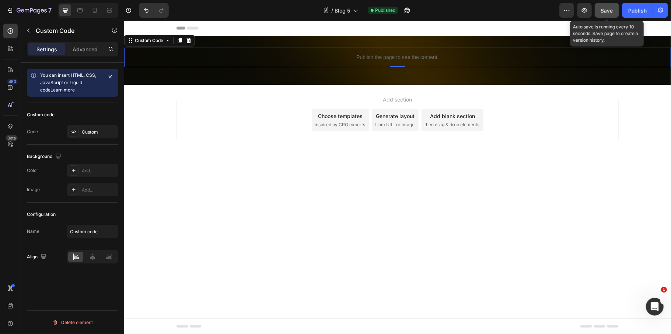
click at [603, 7] on span "Save" at bounding box center [607, 10] width 12 height 6
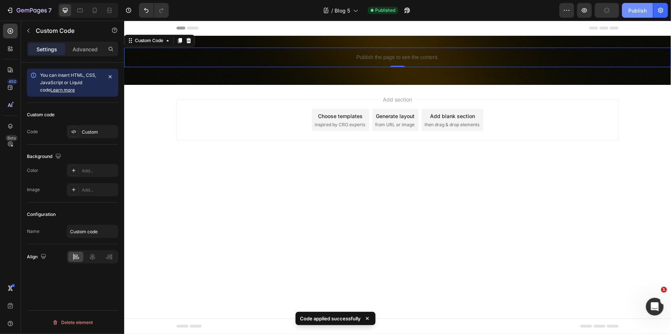
click at [648, 14] on button "Publish" at bounding box center [637, 10] width 31 height 15
click at [24, 10] on icon "button" at bounding box center [22, 10] width 3 height 3
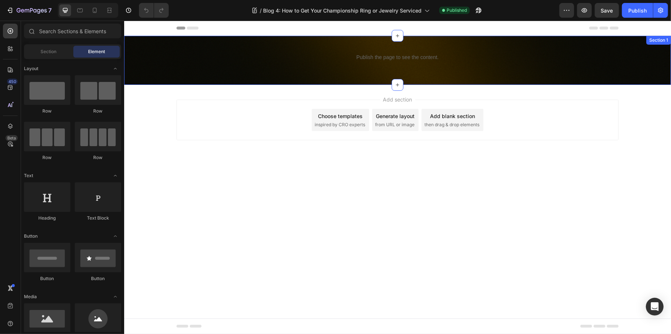
click at [395, 53] on p "Publish the page to see the content." at bounding box center [397, 57] width 547 height 8
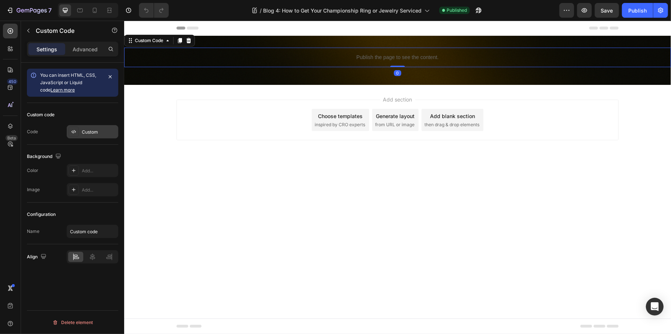
click at [102, 135] on div "Custom" at bounding box center [99, 132] width 35 height 7
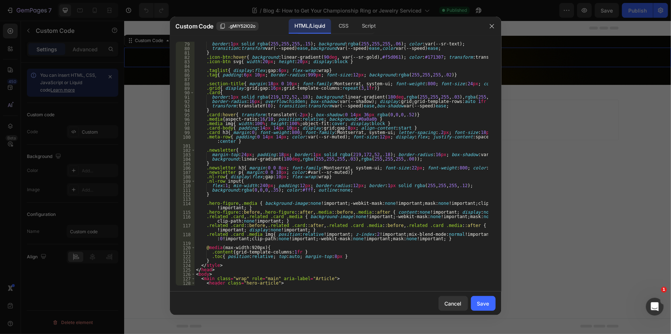
scroll to position [383, 0]
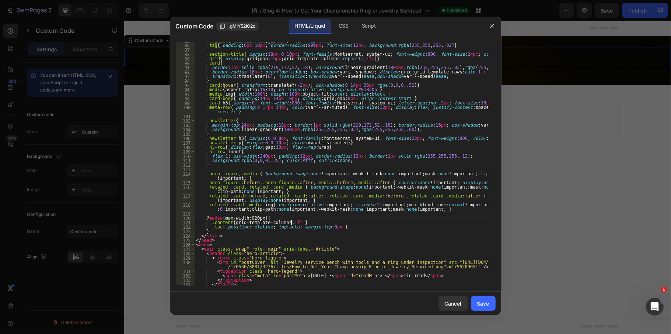
click at [345, 222] on div ".taglist { display : flex ; gap : 6 px ; flex-wrap : wrap } .tag { padding : 6 …" at bounding box center [342, 165] width 294 height 252
click at [345, 224] on div ".taglist { display : flex ; gap : 6 px ; flex-wrap : wrap } .tag { padding : 6 …" at bounding box center [342, 165] width 294 height 252
click at [335, 229] on div ".taglist { display : flex ; gap : 6 px ; flex-wrap : wrap } .tag { padding : 6 …" at bounding box center [342, 165] width 294 height 252
type textarea ".toc{ position:relative; top:auto; margin-top:8px }"
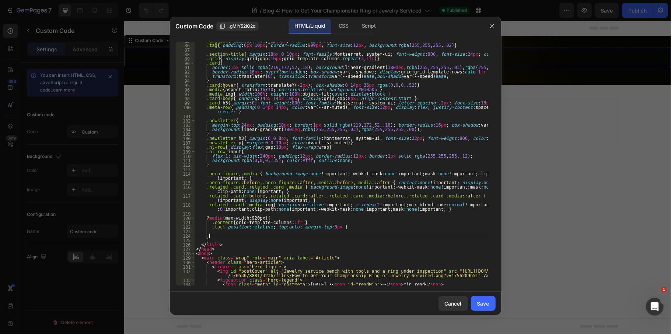
scroll to position [0, 0]
paste textarea
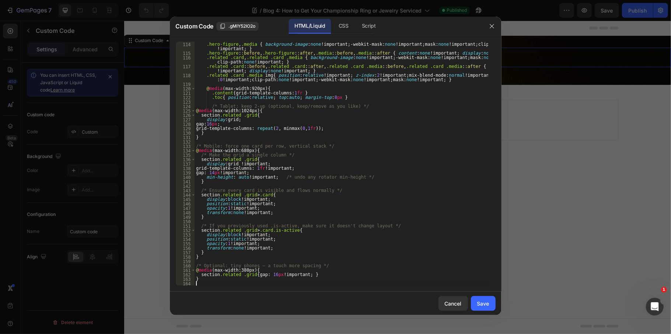
scroll to position [512, 0]
click at [488, 300] on div "Save" at bounding box center [483, 303] width 12 height 8
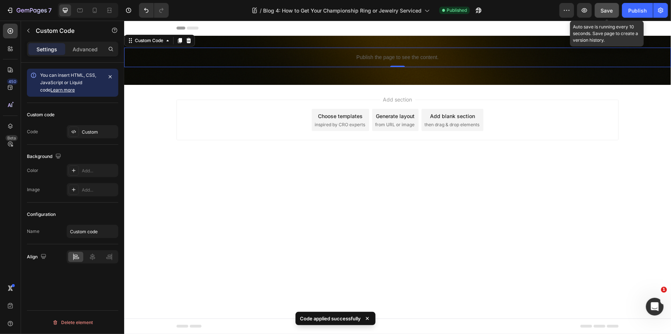
click at [616, 8] on button "Save" at bounding box center [607, 10] width 24 height 15
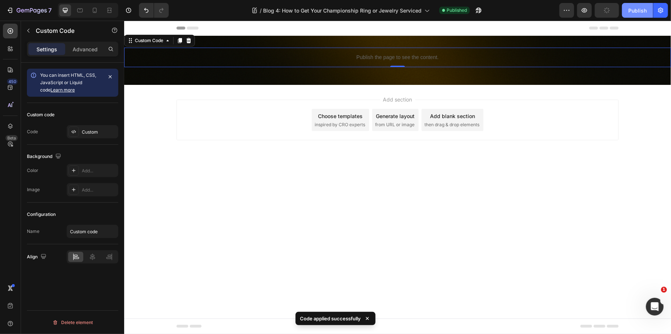
click at [641, 8] on div "Publish" at bounding box center [637, 11] width 18 height 8
click at [21, 8] on icon "button" at bounding box center [32, 11] width 30 height 6
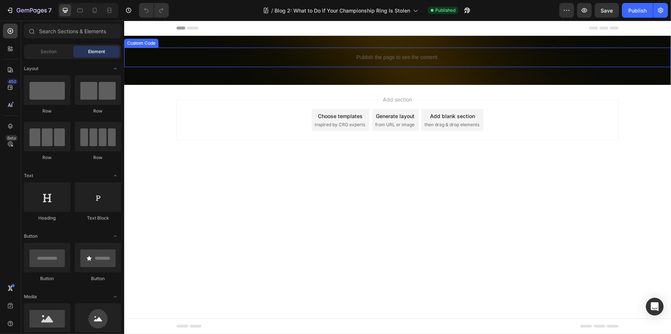
click at [353, 56] on p "Publish the page to see the content." at bounding box center [397, 57] width 547 height 8
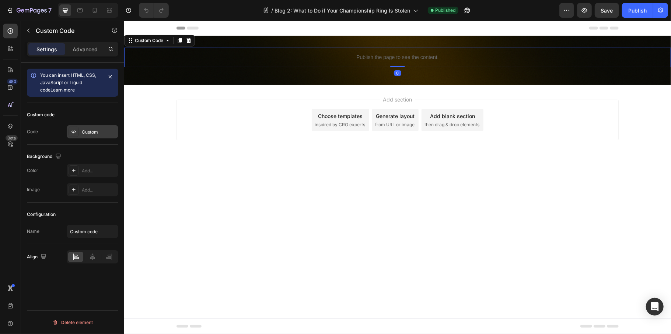
click at [93, 136] on div "Custom" at bounding box center [93, 131] width 52 height 13
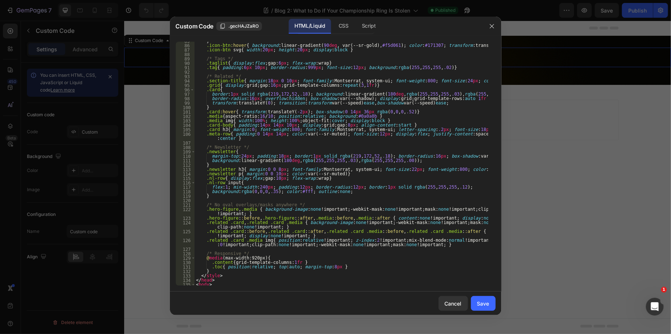
scroll to position [413, 0]
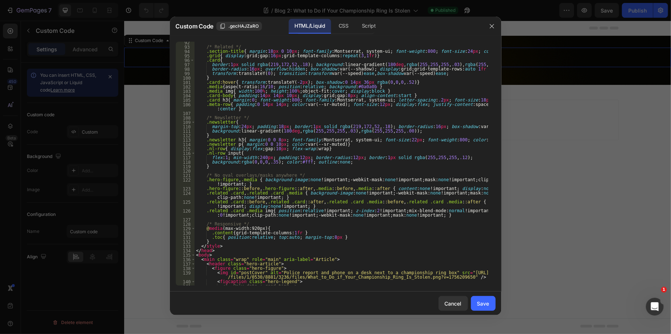
type textarea ".toc{ position:relative; top:auto; margin-top:8px }"
click at [335, 236] on div "/* Related */ .section-title { margin : 18 px 0 10 px ; font-family : Montserra…" at bounding box center [342, 166] width 294 height 252
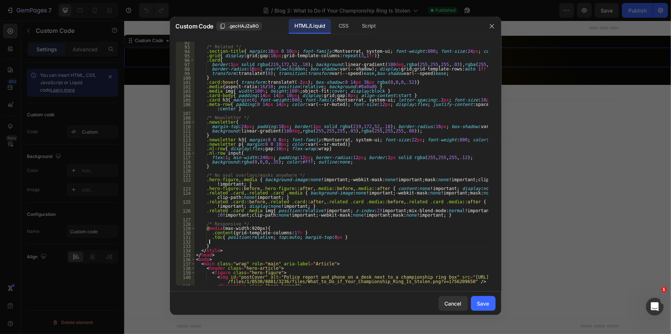
scroll to position [0, 0]
paste textarea
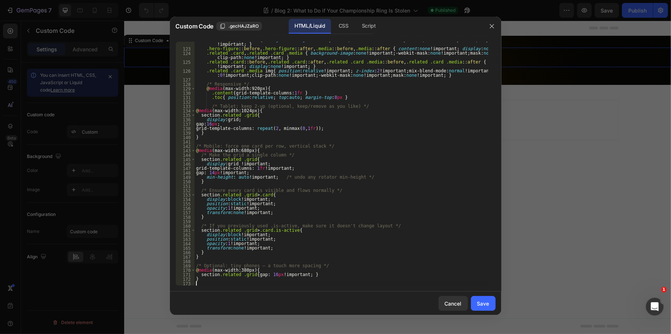
scroll to position [552, 0]
click at [488, 315] on div "Custom Code .gecHAJZaRO HTML/Liquid CSS Script 122 123 124 125 126 127 128 129 …" at bounding box center [336, 167] width 332 height 300
click at [484, 311] on div "Cancel Save" at bounding box center [336, 303] width 332 height 24
click at [482, 303] on div "Save" at bounding box center [483, 303] width 12 height 8
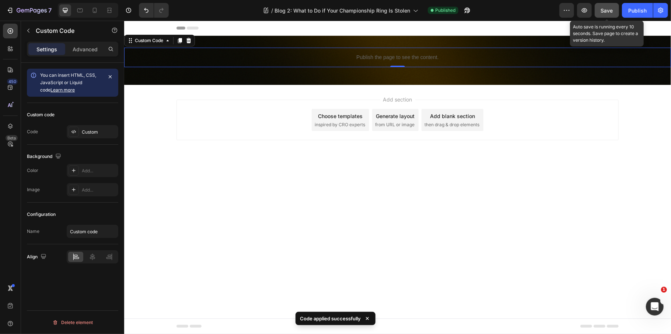
click at [612, 13] on span "Save" at bounding box center [607, 10] width 12 height 6
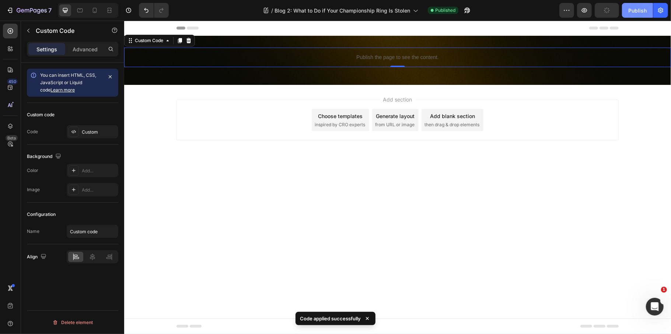
click at [627, 12] on button "Publish" at bounding box center [637, 10] width 31 height 15
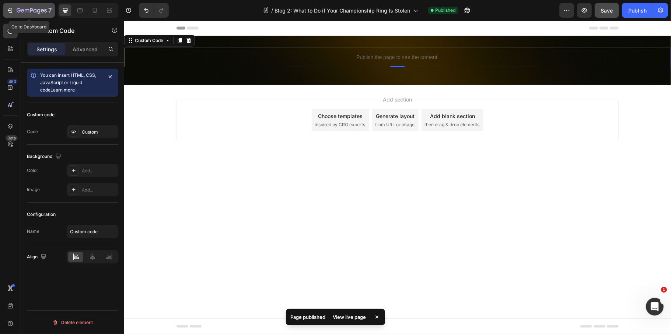
click at [35, 15] on button "7" at bounding box center [29, 10] width 52 height 15
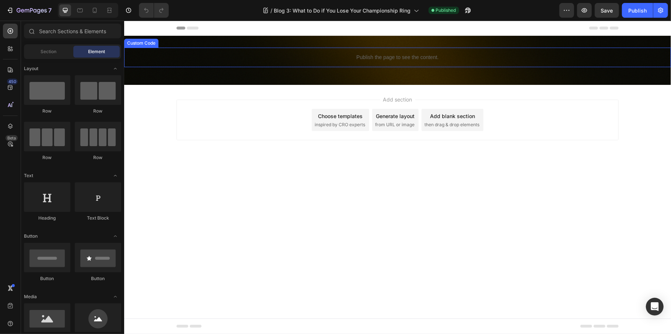
click at [484, 62] on div "Publish the page to see the content." at bounding box center [397, 57] width 547 height 20
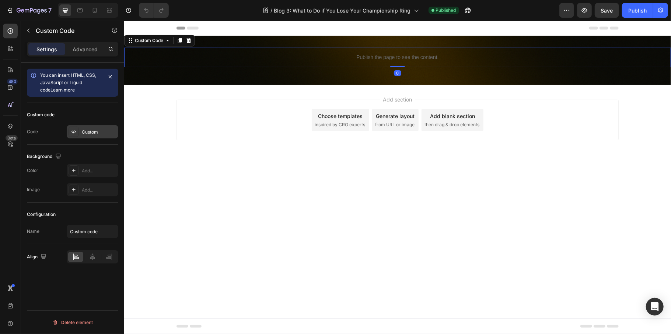
click at [107, 130] on div "Custom" at bounding box center [99, 132] width 35 height 7
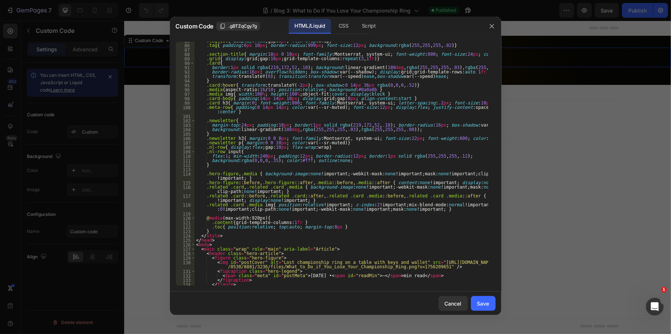
scroll to position [413, 0]
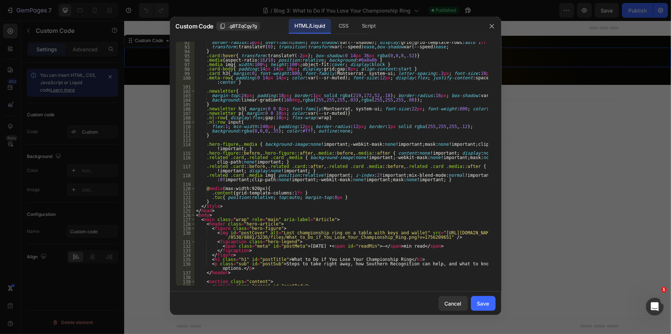
type textarea ".toc{ position:relative; top:auto; margin-top:8px }"
click at [352, 198] on div "border-radius : 16 px ; overflow : hidden ; box-shadow : var(--shadow) ; displa…" at bounding box center [342, 170] width 294 height 261
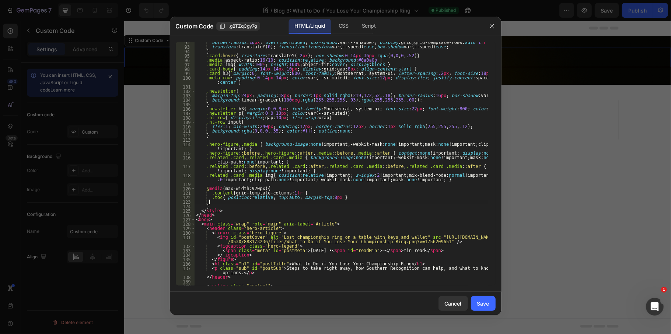
scroll to position [0, 0]
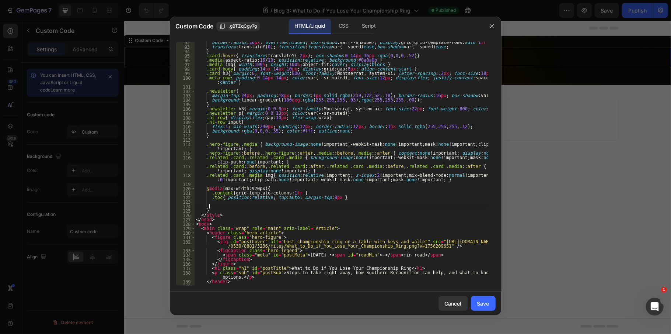
paste textarea
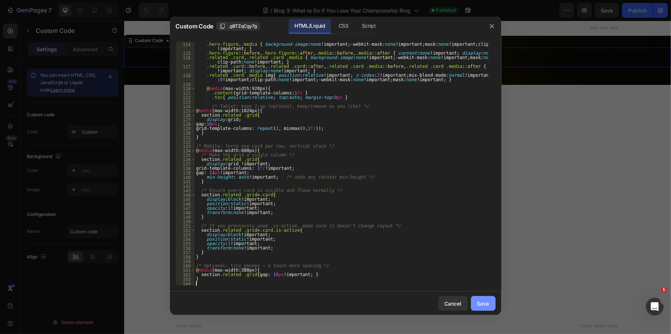
click at [484, 307] on button "Save" at bounding box center [483, 303] width 25 height 15
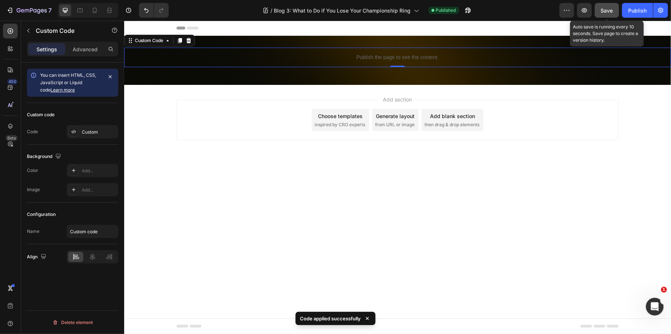
click at [602, 10] on span "Save" at bounding box center [607, 10] width 12 height 6
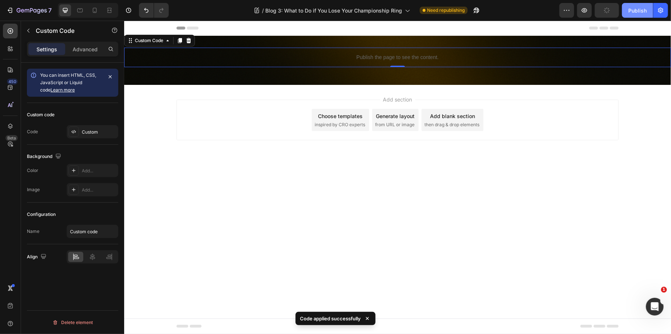
click at [634, 7] on div "Publish" at bounding box center [637, 11] width 18 height 8
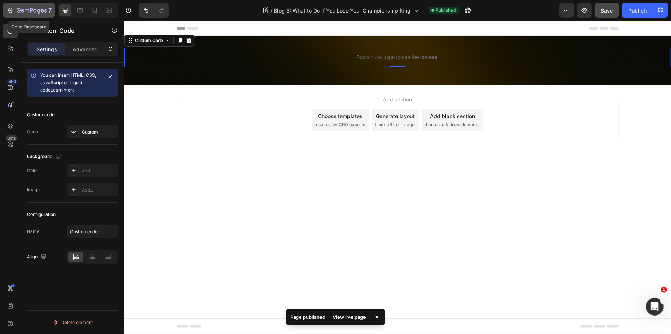
click at [35, 11] on icon "button" at bounding box center [32, 11] width 30 height 6
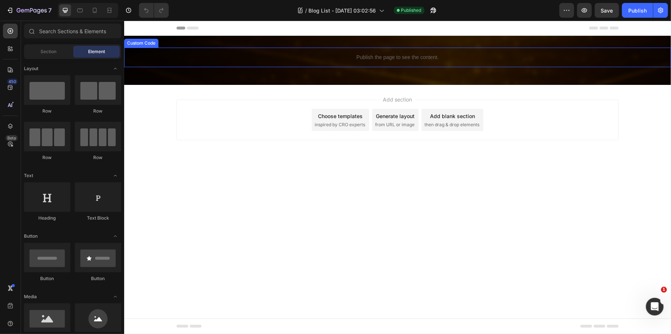
click at [382, 56] on p "Publish the page to see the content." at bounding box center [397, 57] width 547 height 8
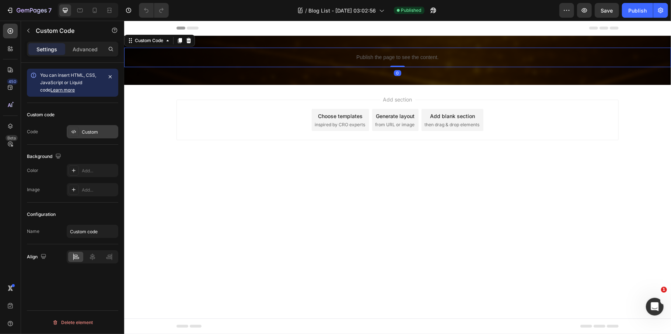
click at [96, 137] on div "Custom" at bounding box center [93, 131] width 52 height 13
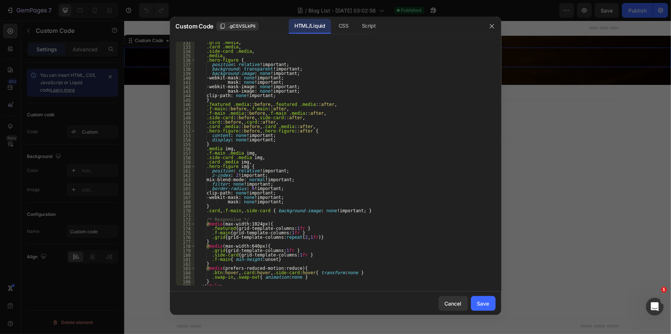
scroll to position [619, 0]
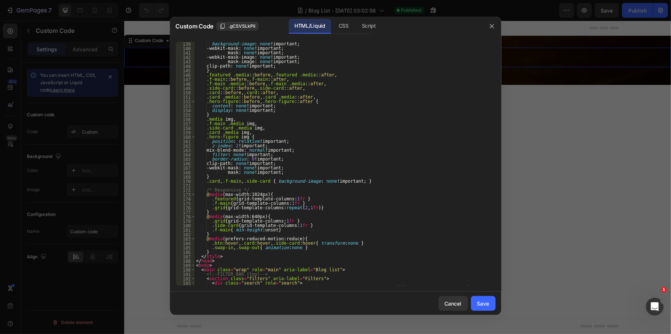
type textarea ".card, .f-main, .side-card { background-image: none !important; }"
click at [369, 180] on div "background-image : none !important ; -webkit-mask : none !important ; mask : no…" at bounding box center [342, 170] width 294 height 257
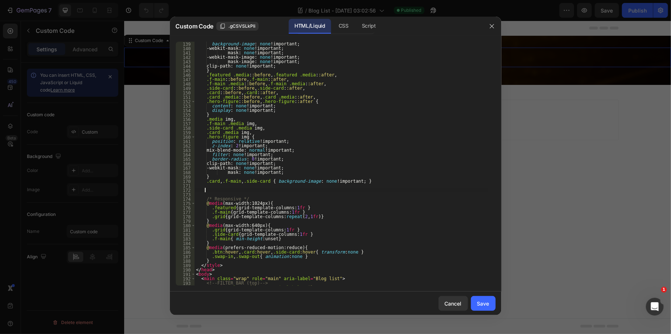
paste textarea
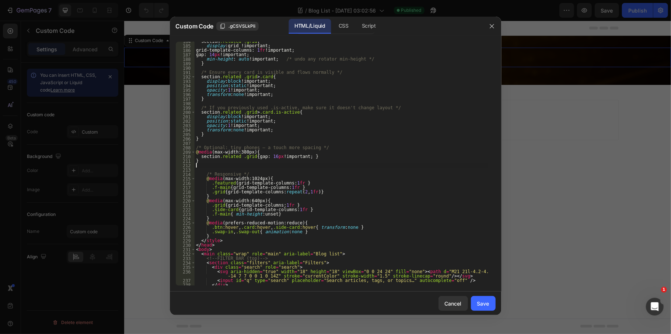
scroll to position [850, 0]
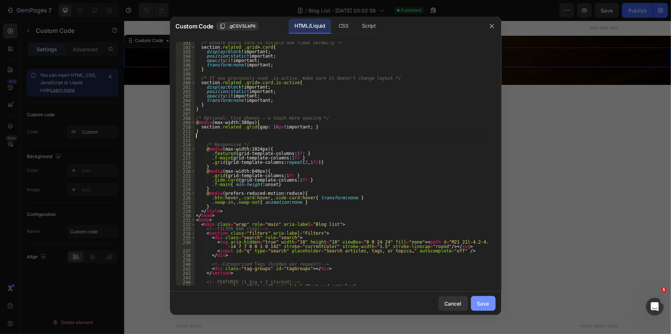
click at [490, 304] on button "Save" at bounding box center [483, 303] width 25 height 15
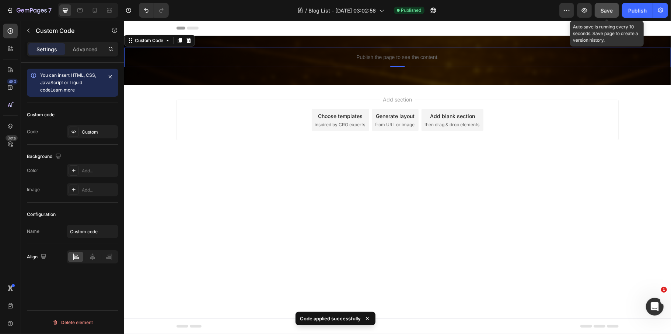
click at [612, 8] on span "Save" at bounding box center [607, 10] width 12 height 6
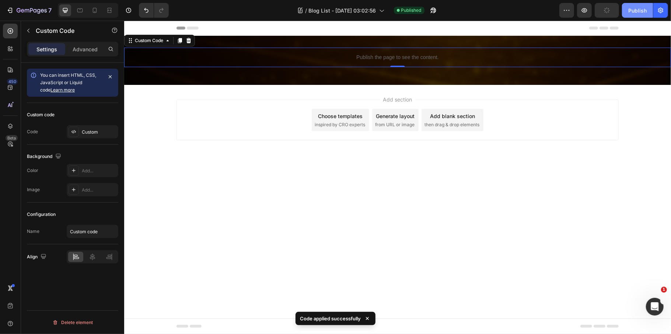
click at [642, 8] on div "Publish" at bounding box center [637, 11] width 18 height 8
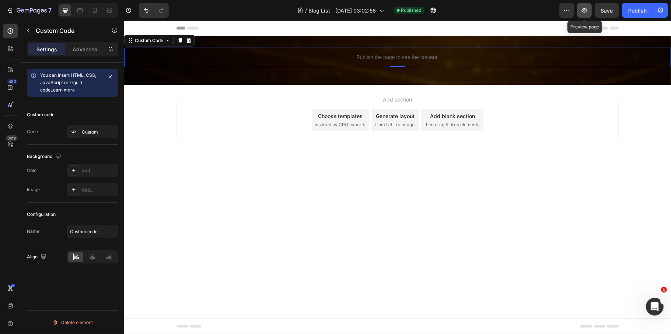
click at [589, 12] on button "button" at bounding box center [584, 10] width 15 height 15
click at [20, 9] on icon "button" at bounding box center [19, 10] width 4 height 4
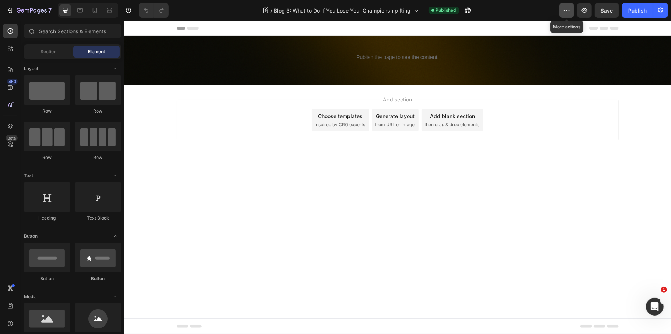
click at [568, 10] on icon "button" at bounding box center [566, 10] width 7 height 7
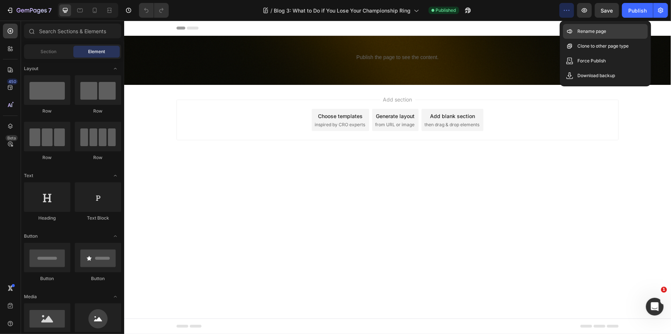
click at [574, 39] on div "Rename page" at bounding box center [605, 46] width 85 height 15
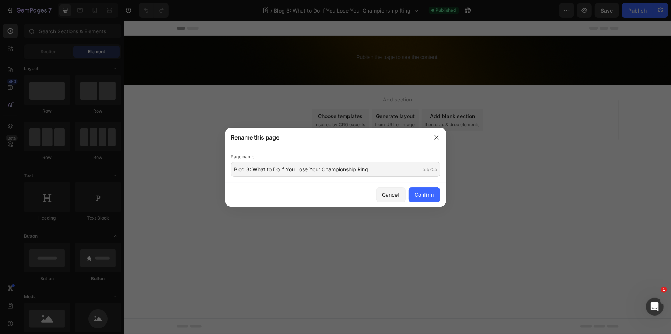
click at [269, 180] on div "Page name Blog 3: What to Do if You Lose Your Championship Ring 53/255" at bounding box center [335, 165] width 221 height 36
click at [301, 174] on input "Blog 3: What to Do if You Lose Your Championship Ring" at bounding box center [335, 169] width 209 height 15
click at [407, 174] on input "Blog 3: What to Do if You Lose Your Championship Ring" at bounding box center [335, 169] width 209 height 15
click at [391, 196] on div "Cancel" at bounding box center [391, 195] width 17 height 8
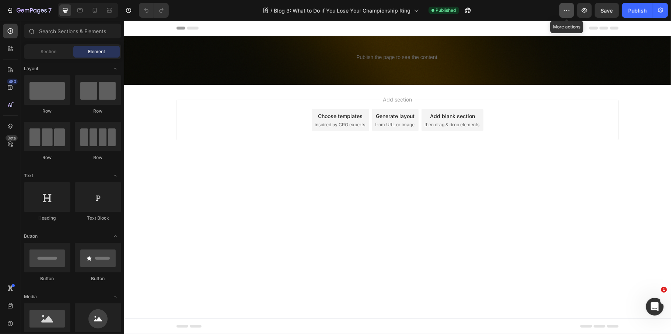
click at [565, 5] on button "button" at bounding box center [567, 10] width 15 height 15
click at [586, 13] on icon "button" at bounding box center [584, 10] width 7 height 7
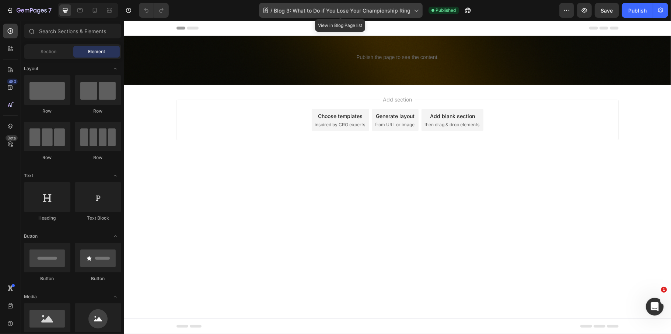
click at [353, 13] on span "Blog 3: What to Do if You Lose Your Championship Ring" at bounding box center [342, 11] width 137 height 8
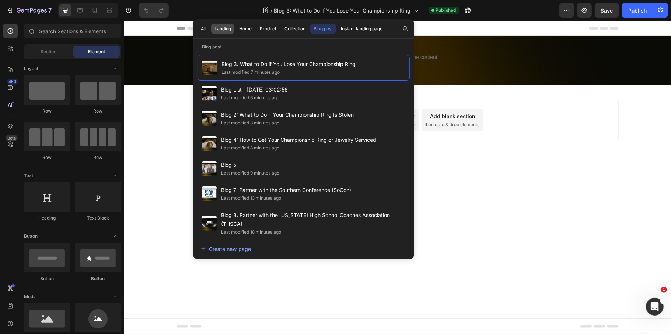
click at [236, 24] on button "Landing" at bounding box center [245, 29] width 19 height 10
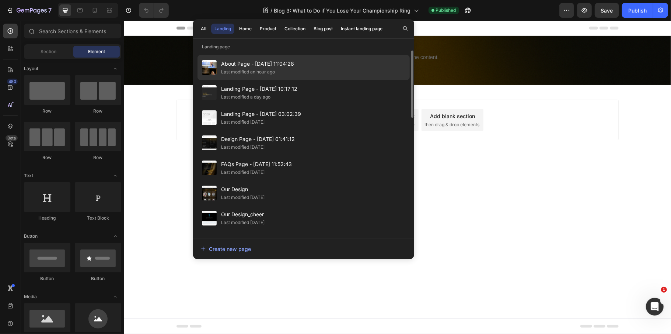
click at [240, 59] on span "About Page - Aug 11, 11:04:28" at bounding box center [257, 63] width 73 height 9
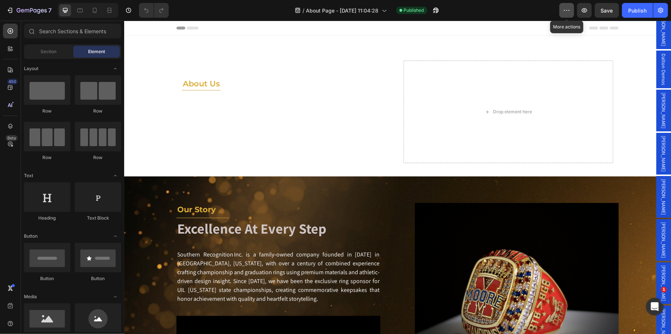
click at [568, 14] on button "button" at bounding box center [567, 10] width 15 height 15
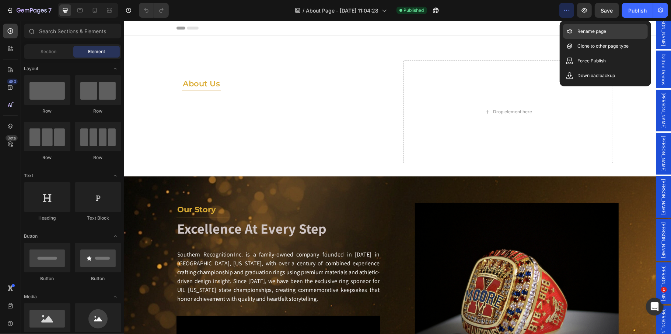
click at [574, 39] on div "Rename page" at bounding box center [605, 46] width 85 height 15
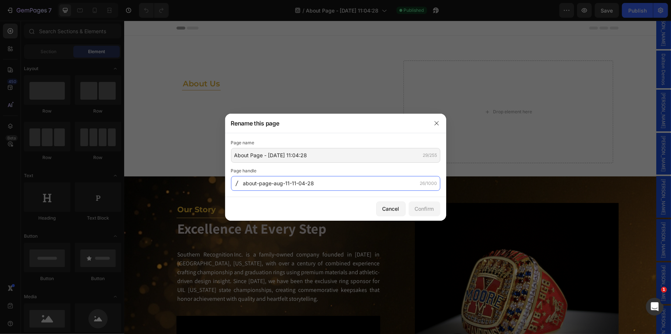
click at [334, 185] on input "about-page-aug-11-11-04-28" at bounding box center [335, 183] width 209 height 15
type input "a"
type input "About-Us"
click at [432, 207] on div "Confirm" at bounding box center [424, 209] width 19 height 8
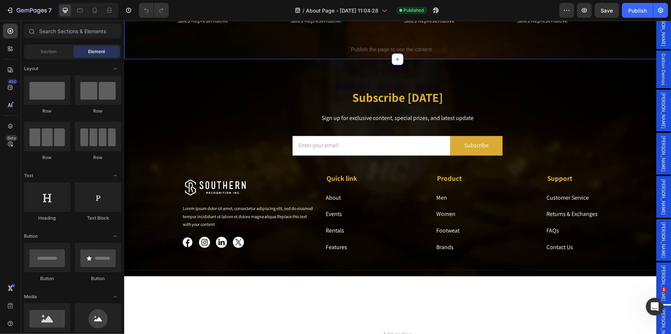
scroll to position [885, 0]
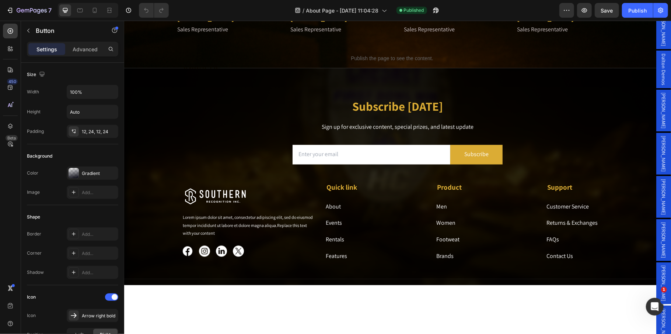
click at [660, 265] on span "Jennifer Loveday-Donovan" at bounding box center [663, 283] width 7 height 36
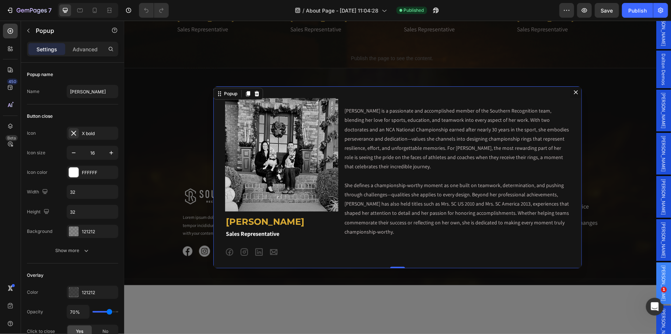
click at [615, 118] on div "Backdrop" at bounding box center [397, 176] width 547 height 313
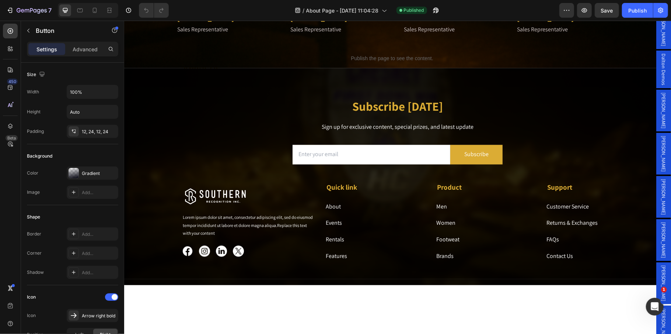
click at [660, 222] on span "Abigail Mancuso" at bounding box center [663, 240] width 7 height 36
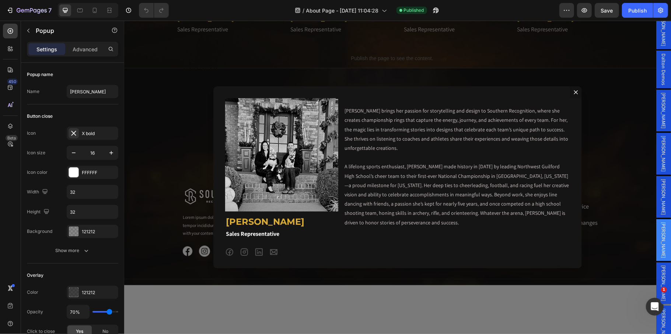
click at [599, 107] on div "Backdrop" at bounding box center [397, 176] width 547 height 313
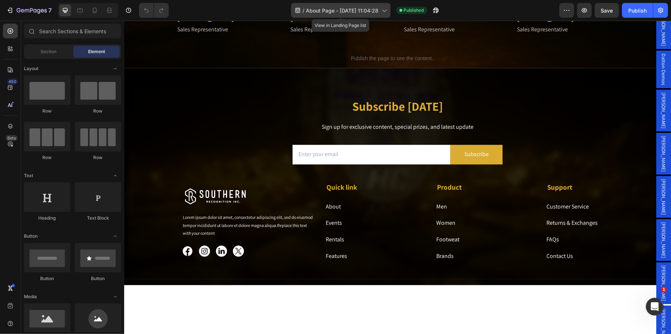
click at [330, 13] on span "About Page - Aug 11, 11:04:28" at bounding box center [342, 11] width 73 height 8
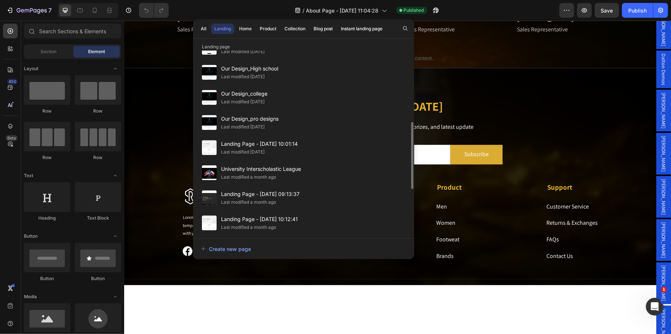
scroll to position [0, 0]
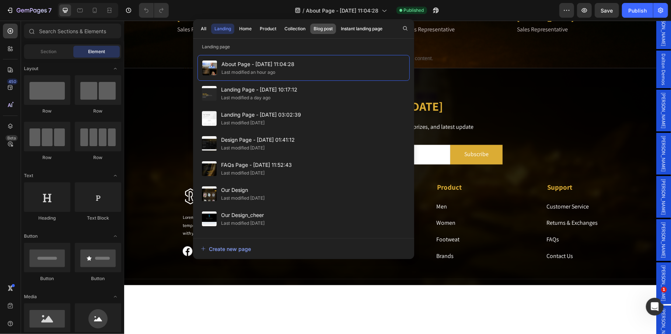
click at [330, 31] on div "Blog post" at bounding box center [323, 28] width 19 height 7
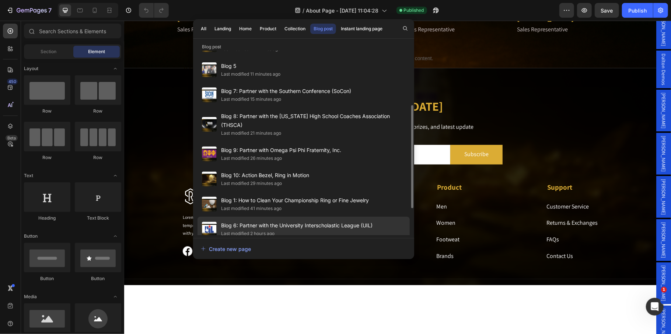
scroll to position [146, 0]
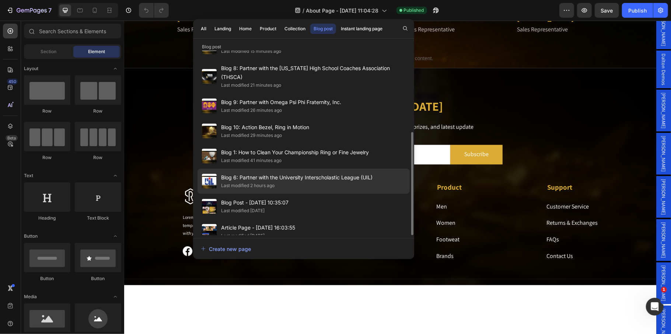
click at [319, 182] on div "Last modified 2 hours ago" at bounding box center [296, 185] width 151 height 7
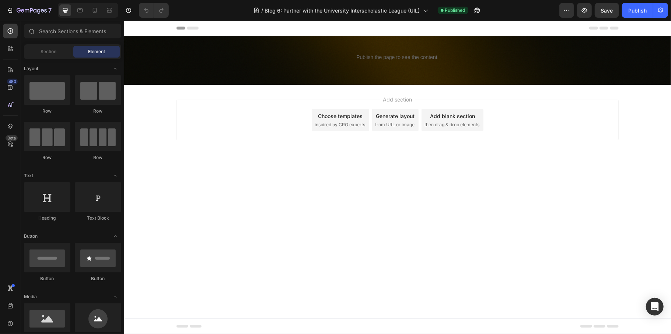
click at [559, 15] on div "/ Blog 6: Partner with the University Interscholastic League (UIL) Published" at bounding box center [367, 10] width 385 height 15
click at [561, 14] on button "button" at bounding box center [567, 10] width 15 height 15
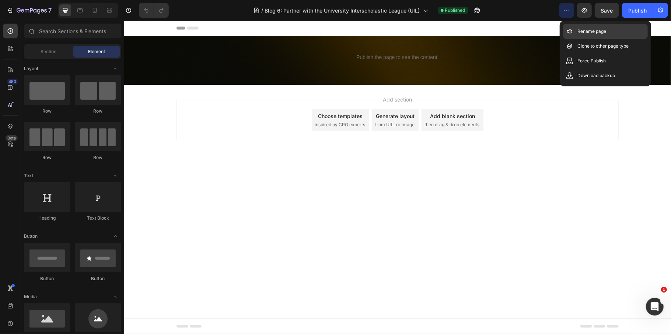
click at [579, 35] on p "Rename page" at bounding box center [592, 31] width 29 height 7
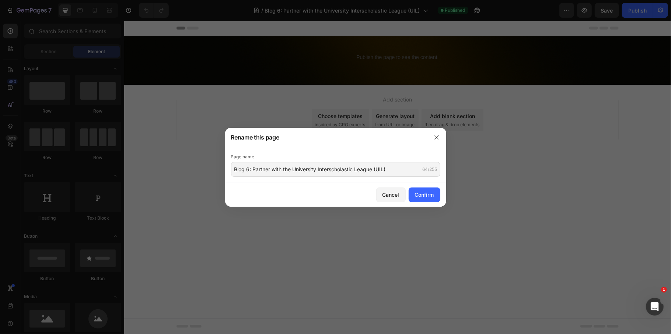
click at [301, 194] on div "Cancel Confirm" at bounding box center [335, 195] width 221 height 24
click at [329, 171] on input "Blog 6: Partner with the University Interscholastic League (UIL)" at bounding box center [335, 169] width 209 height 15
click at [389, 195] on div "Cancel" at bounding box center [391, 195] width 17 height 8
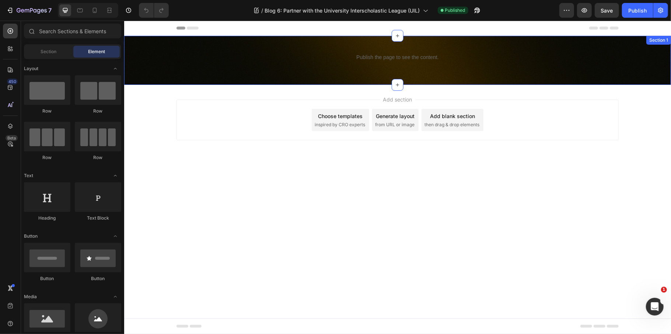
click at [265, 47] on div "Publish the page to see the content. Custom Code Row Section 1" at bounding box center [397, 59] width 547 height 49
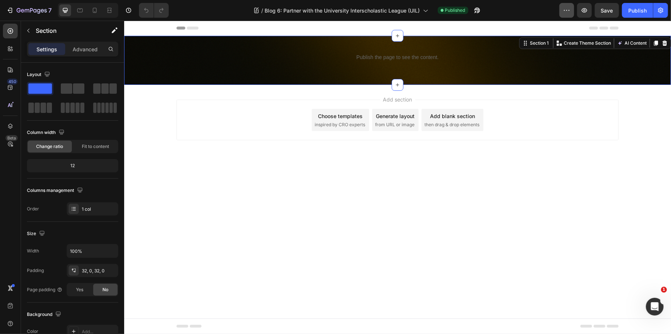
click at [563, 12] on icon "button" at bounding box center [566, 10] width 7 height 7
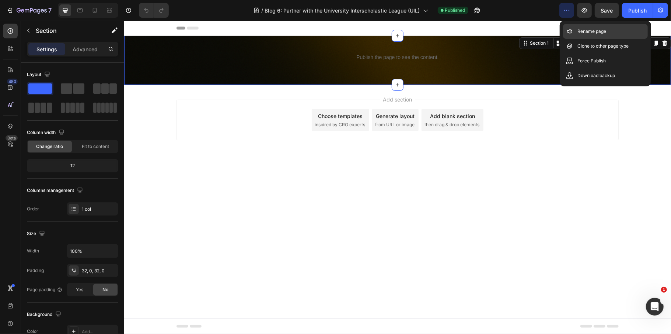
click at [568, 39] on div "Rename page" at bounding box center [605, 46] width 85 height 15
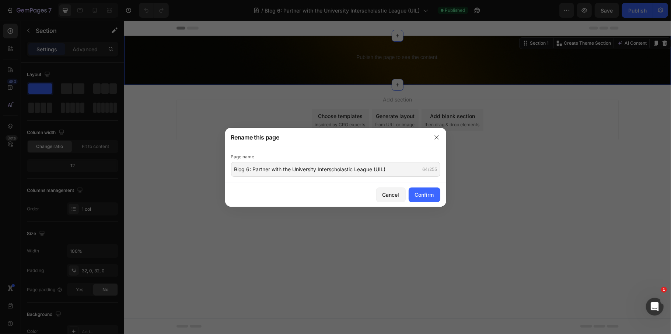
click at [512, 202] on div at bounding box center [335, 167] width 671 height 334
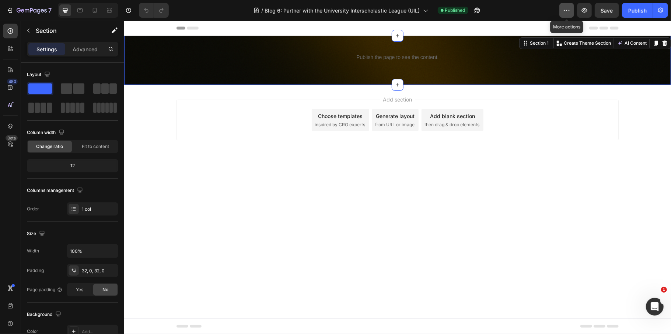
click at [568, 14] on icon "button" at bounding box center [566, 10] width 7 height 7
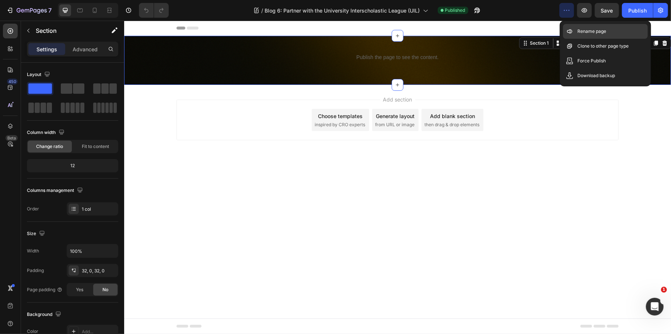
click at [590, 32] on p "Rename page" at bounding box center [592, 31] width 29 height 7
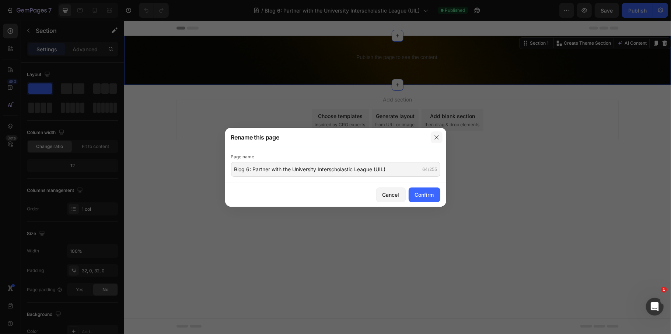
click at [437, 139] on icon "button" at bounding box center [437, 137] width 6 height 6
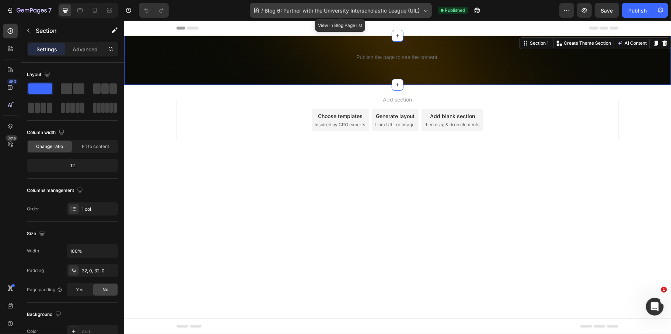
click at [337, 9] on span "Blog 6: Partner with the University Interscholastic League (UIL)" at bounding box center [342, 11] width 155 height 8
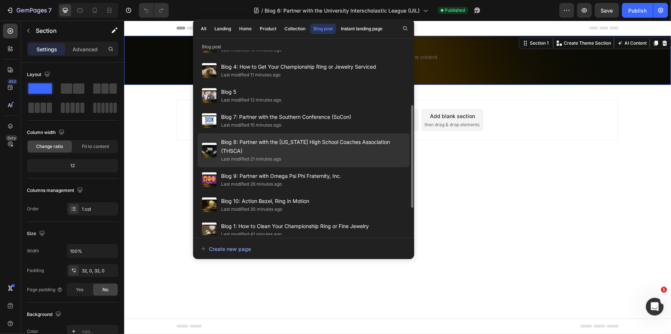
scroll to position [147, 0]
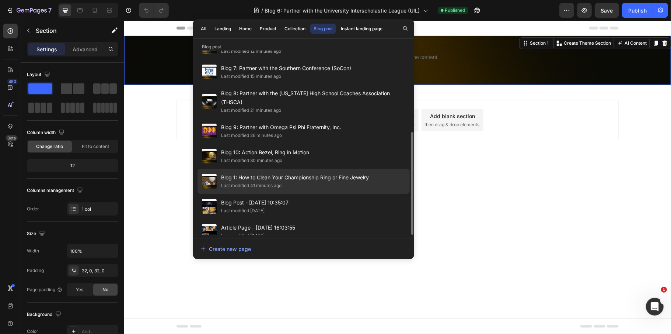
click at [283, 173] on span "Blog 1: How to Clean Your Championship Ring or Fine Jewelry" at bounding box center [295, 177] width 148 height 9
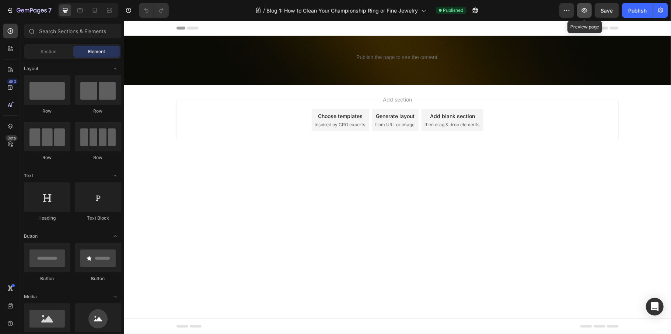
click at [587, 8] on icon "button" at bounding box center [584, 10] width 7 height 7
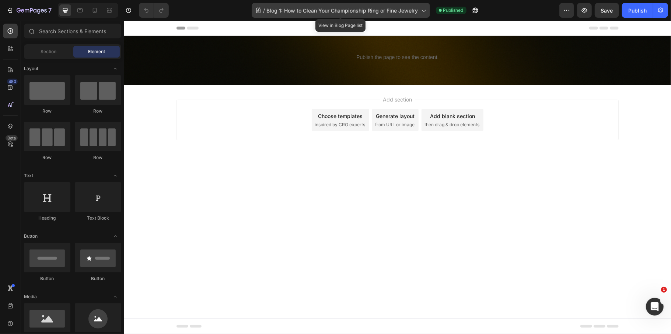
click at [295, 9] on span "Blog 1: How to Clean Your Championship Ring or Fine Jewelry" at bounding box center [342, 11] width 151 height 8
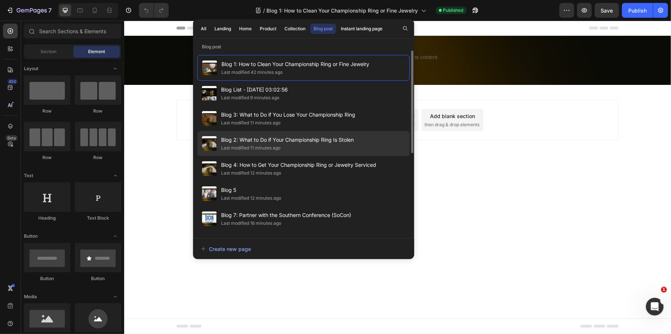
click at [224, 142] on span "Blog 2: What to Do if Your Championship Ring Is Stolen" at bounding box center [287, 139] width 133 height 9
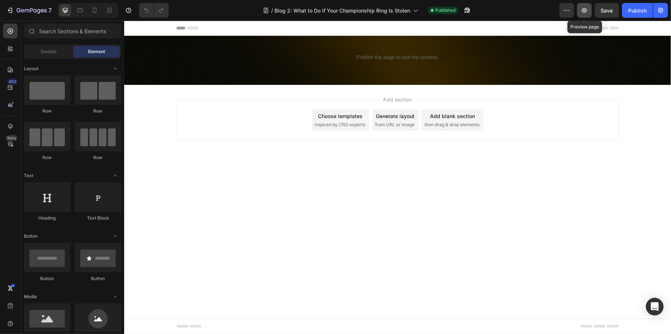
click at [592, 12] on button "button" at bounding box center [584, 10] width 15 height 15
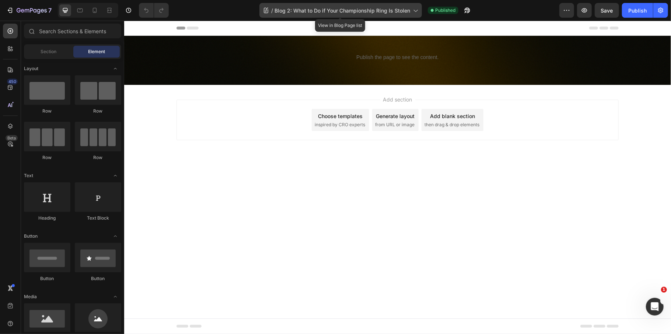
click at [344, 9] on span "Blog 2: What to Do if Your Championship Ring Is Stolen" at bounding box center [343, 11] width 136 height 8
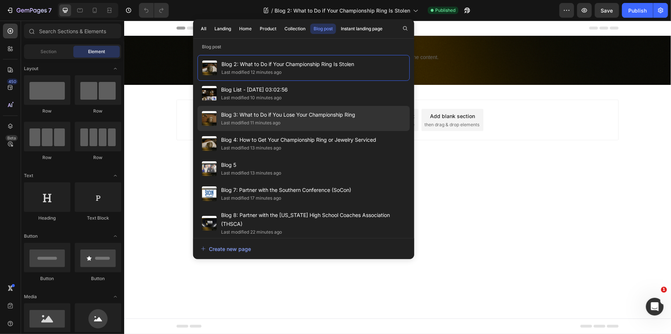
click at [300, 125] on div "Last modified 11 minutes ago" at bounding box center [288, 122] width 134 height 7
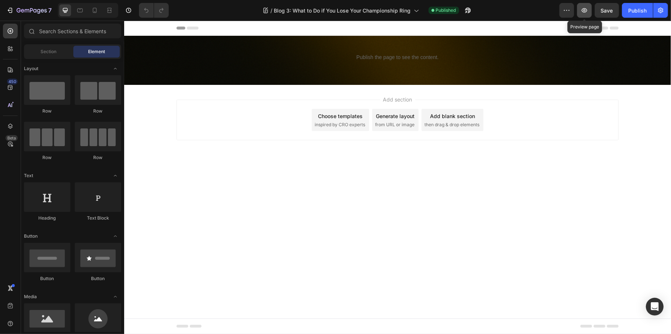
click at [590, 13] on button "button" at bounding box center [584, 10] width 15 height 15
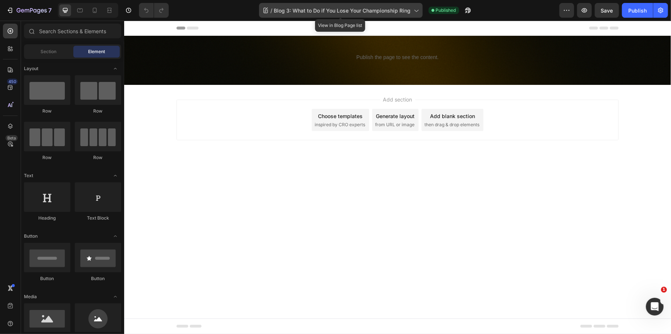
click at [331, 4] on div "/ Blog 3: What to Do if You Lose Your Championship Ring" at bounding box center [341, 10] width 164 height 15
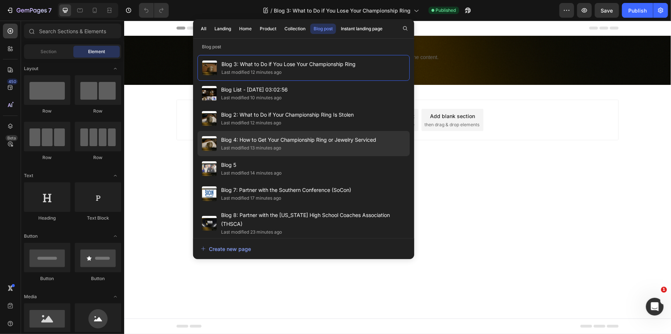
click at [274, 142] on span "Blog 4: How to Get Your Championship Ring or Jewelry Serviced" at bounding box center [298, 139] width 155 height 9
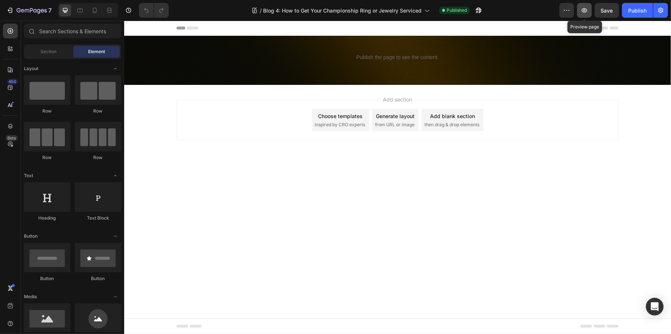
click at [587, 9] on icon "button" at bounding box center [584, 10] width 7 height 7
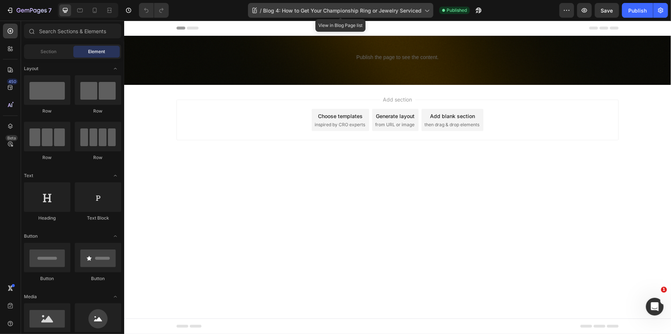
click at [280, 9] on span "Blog 4: How to Get Your Championship Ring or Jewelry Serviced" at bounding box center [342, 11] width 158 height 8
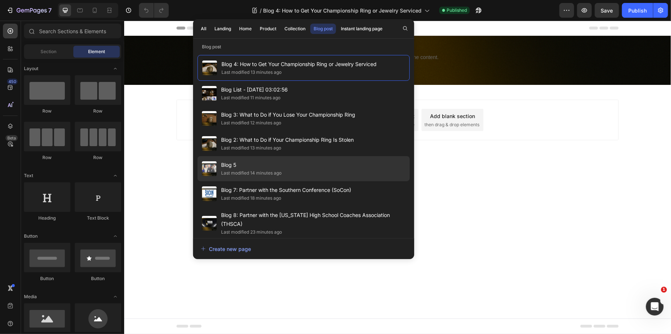
click at [272, 175] on div "Last modified 14 minutes ago" at bounding box center [251, 172] width 60 height 7
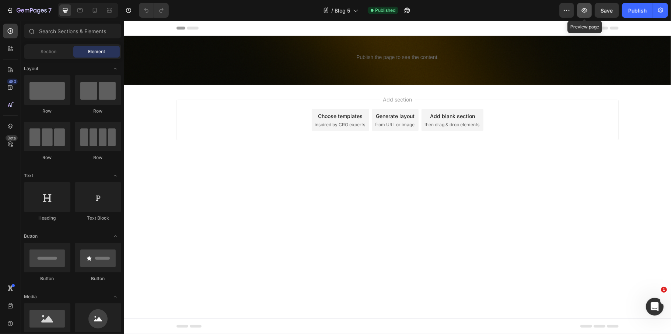
click at [588, 13] on icon "button" at bounding box center [584, 10] width 7 height 7
click at [336, 6] on div at bounding box center [335, 6] width 3 height 6
click at [344, 7] on span "Blog 5" at bounding box center [342, 11] width 15 height 8
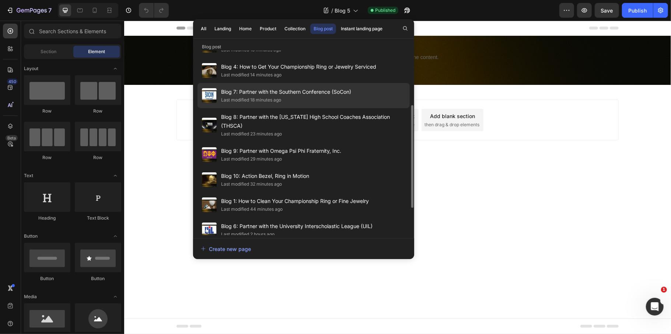
scroll to position [147, 0]
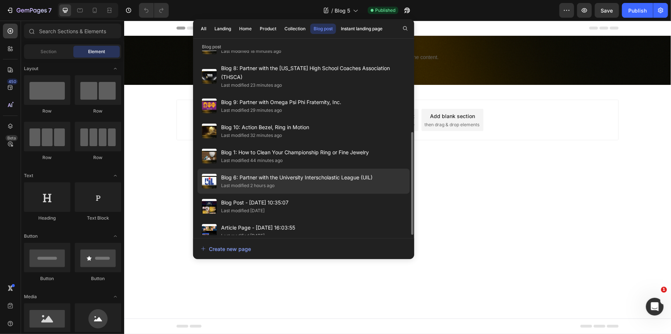
click at [252, 182] on div "Last modified 2 hours ago" at bounding box center [247, 185] width 53 height 7
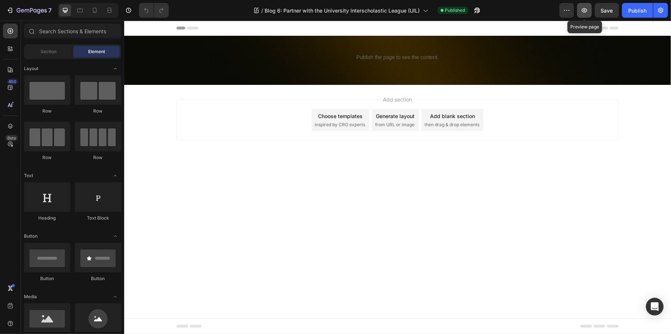
click at [584, 10] on icon "button" at bounding box center [585, 10] width 6 height 4
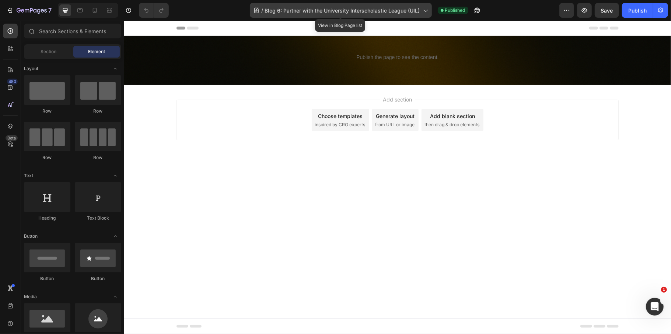
click at [302, 14] on span "Blog 6: Partner with the University Interscholastic League (UIL)" at bounding box center [342, 11] width 155 height 8
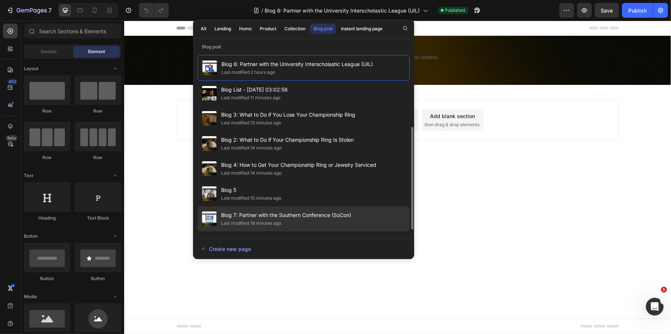
scroll to position [49, 0]
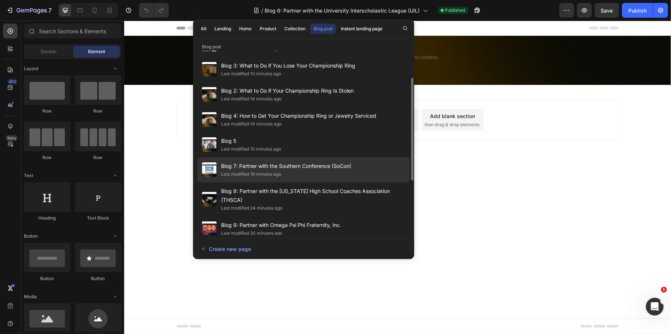
click at [252, 168] on span "Blog 7: Partner with the Southern Conference (SoCon)" at bounding box center [286, 165] width 130 height 9
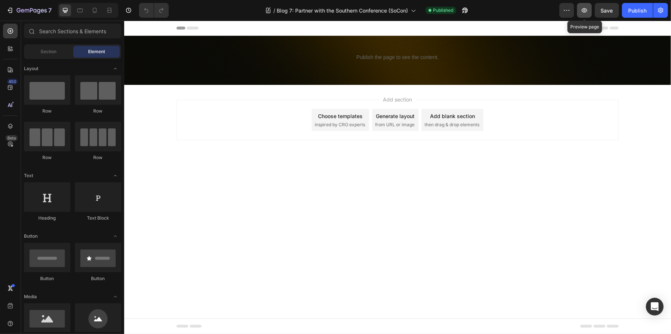
click at [580, 17] on button "button" at bounding box center [584, 10] width 15 height 15
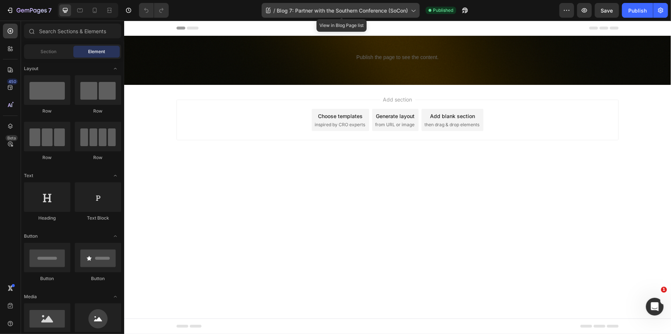
click at [376, 14] on div "/ Blog 7: Partner with the Southern Conference (SoCon)" at bounding box center [341, 10] width 158 height 15
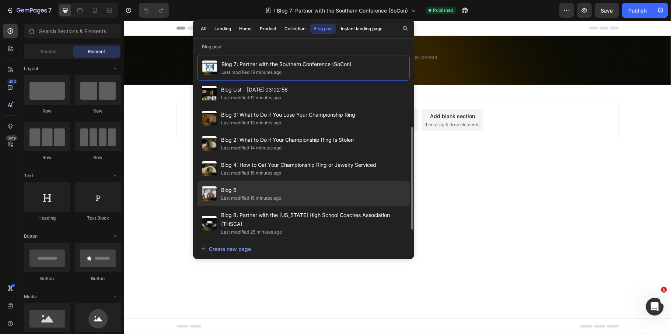
scroll to position [49, 0]
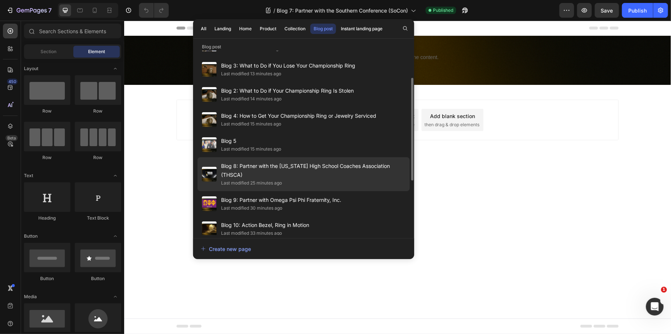
click at [286, 179] on div "Last modified 25 minutes ago" at bounding box center [313, 182] width 184 height 7
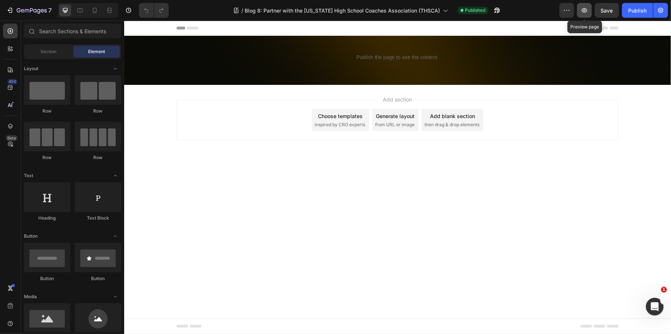
click at [585, 12] on icon "button" at bounding box center [585, 10] width 6 height 4
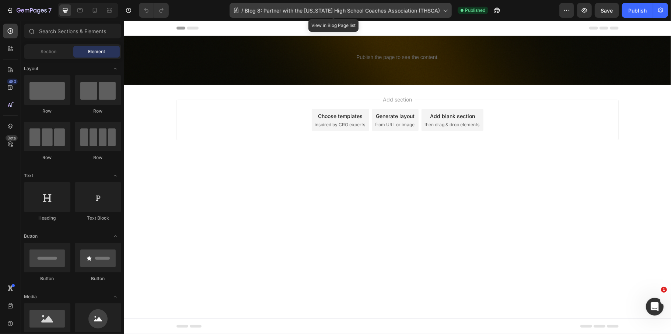
click at [342, 5] on div "/ Blog 8: Partner with the Texas High School Coaches Association (THSCA)" at bounding box center [341, 10] width 222 height 15
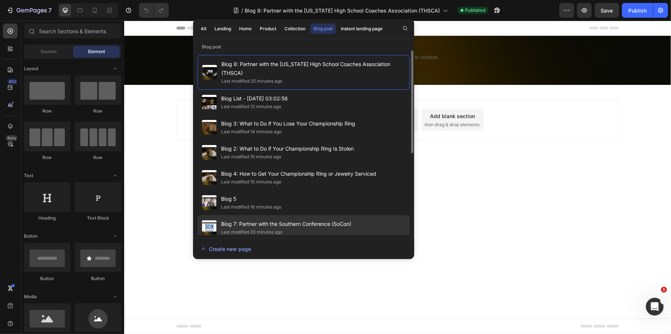
scroll to position [49, 0]
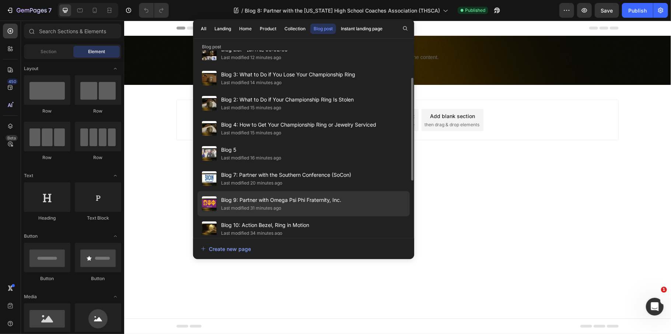
click at [286, 195] on span "Blog 9: Partner with Omega Psi Phi Fraternity, Inc." at bounding box center [281, 199] width 120 height 9
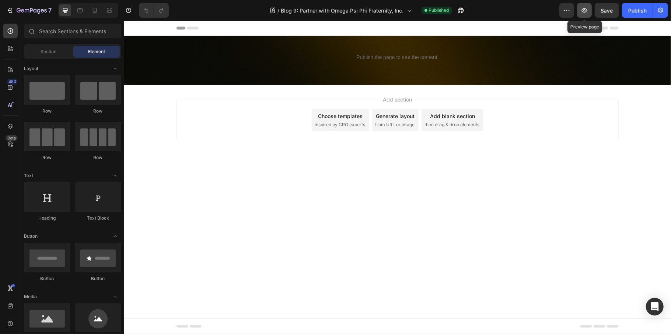
click at [586, 10] on icon "button" at bounding box center [584, 10] width 7 height 7
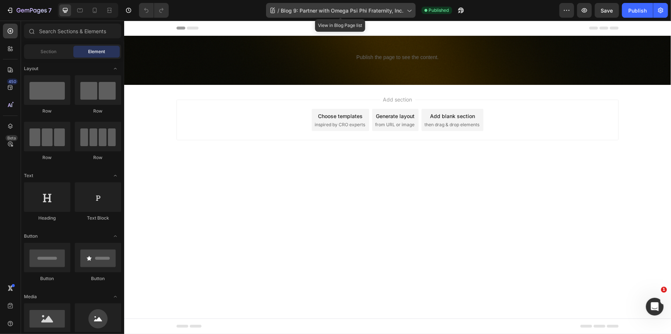
click at [344, 10] on span "Blog 9: Partner with Omega Psi Phi Fraternity, Inc." at bounding box center [342, 11] width 123 height 8
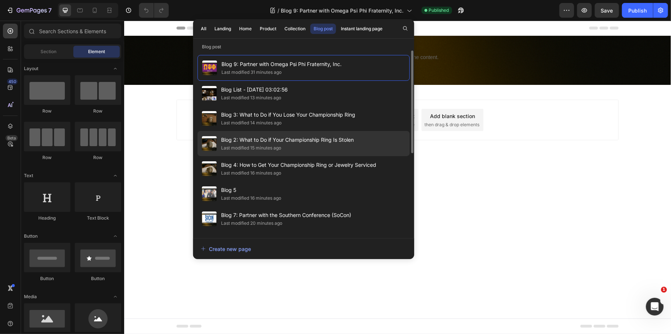
scroll to position [49, 0]
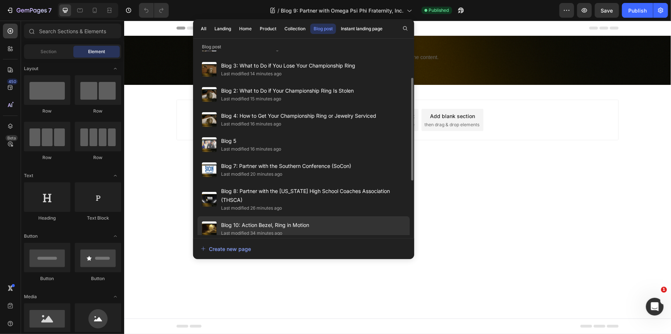
click at [239, 220] on span "Blog 10: Action Bezel, Ring in Motion" at bounding box center [265, 224] width 88 height 9
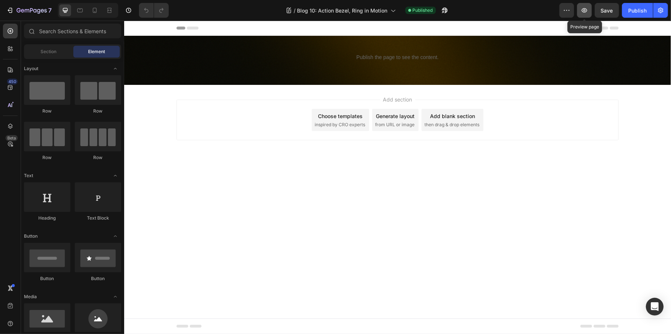
click at [589, 14] on button "button" at bounding box center [584, 10] width 15 height 15
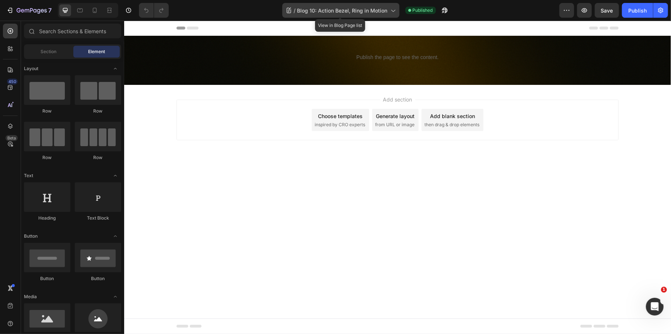
click at [344, 12] on span "Blog 10: Action Bezel, Ring in Motion" at bounding box center [342, 11] width 90 height 8
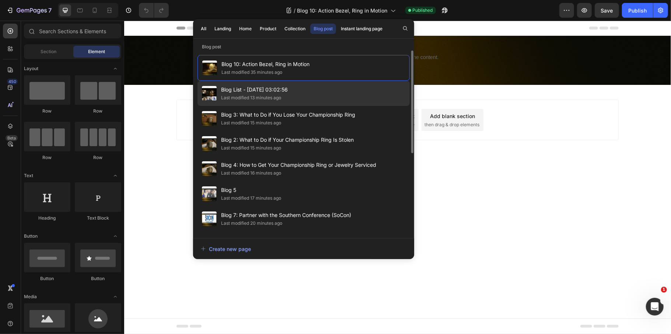
click at [286, 99] on div "Last modified 13 minutes ago" at bounding box center [254, 97] width 67 height 7
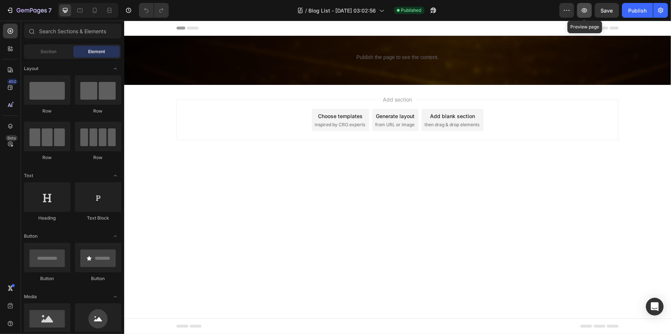
click at [585, 13] on icon "button" at bounding box center [584, 10] width 7 height 7
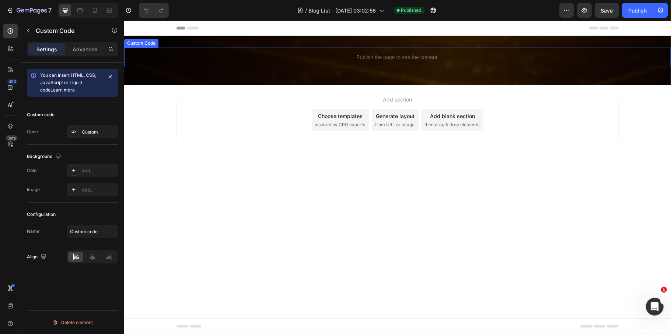
click at [330, 56] on p "Publish the page to see the content." at bounding box center [397, 57] width 547 height 8
click at [107, 130] on div "Custom" at bounding box center [99, 132] width 35 height 7
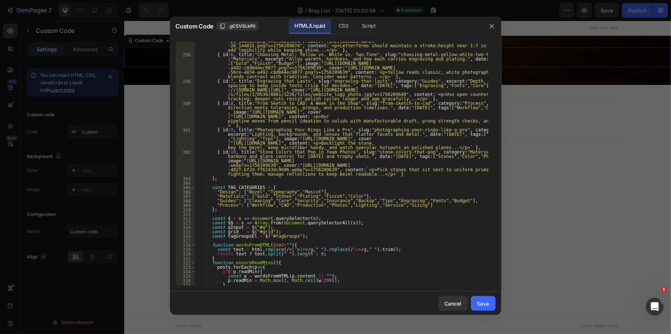
scroll to position [1465, 0]
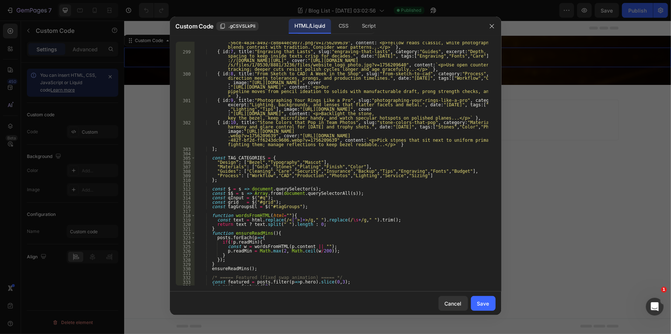
click at [310, 242] on div "{ id : 6 , title : "Choosing Metal: Yellow vs. White vs. Two-Tone" , slug : "ch…" at bounding box center [342, 160] width 294 height 275
type textarea "</html>"
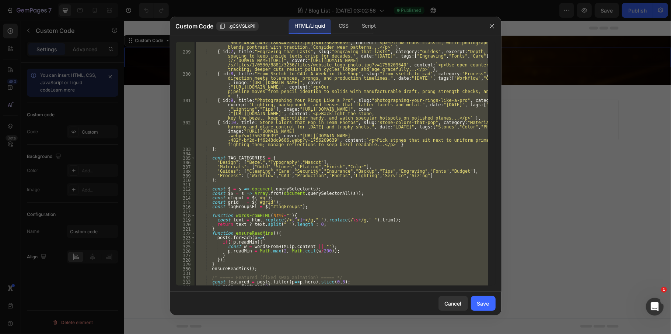
click at [313, 138] on div "{ id : 6 , title : "Choosing Metal: Yellow vs. White vs. Two-Tone" , slug : "ch…" at bounding box center [342, 164] width 294 height 244
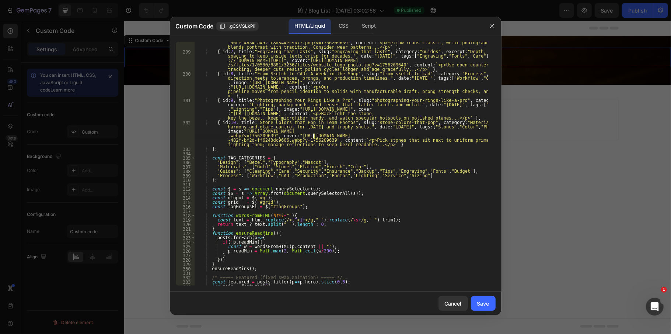
type textarea "</html>"
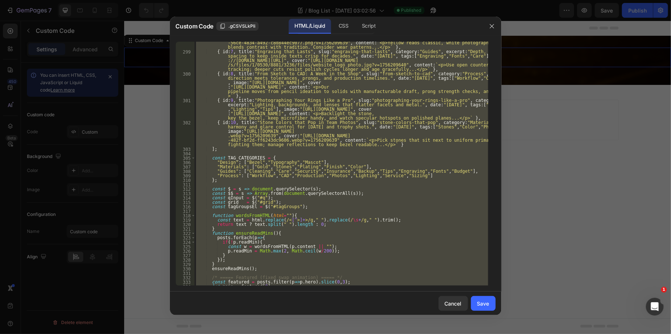
paste textarea
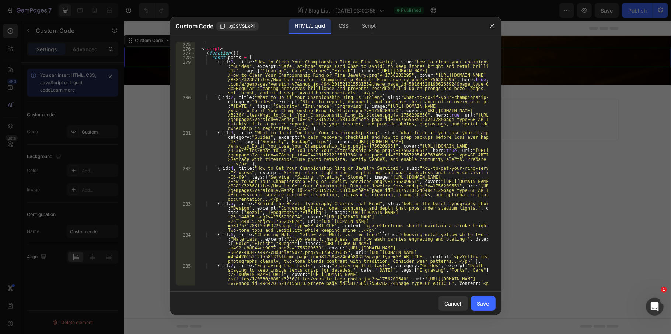
scroll to position [1224, 0]
click at [477, 304] on div "Save" at bounding box center [483, 303] width 12 height 8
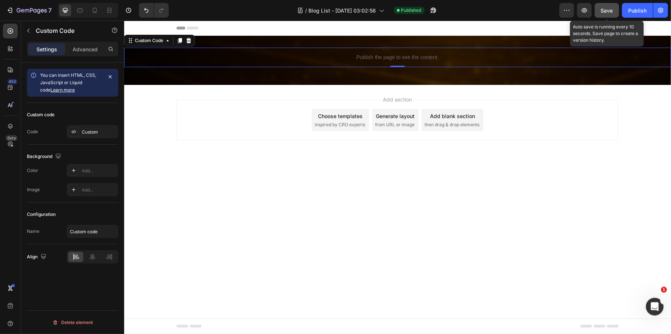
click at [611, 13] on div "Save" at bounding box center [607, 11] width 12 height 8
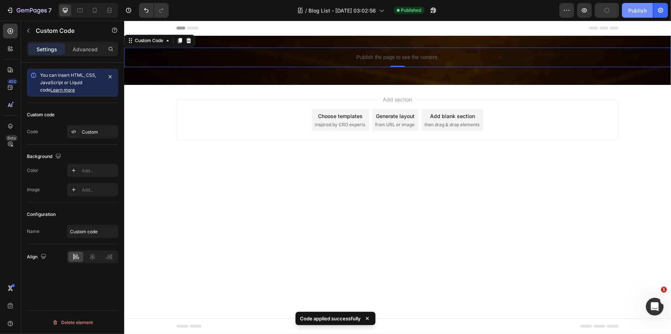
click at [637, 16] on button "Publish" at bounding box center [637, 10] width 31 height 15
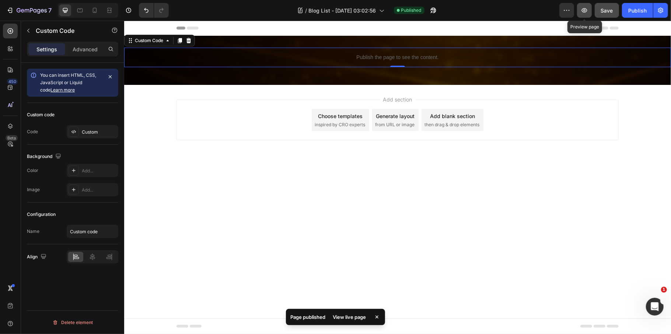
click at [588, 15] on button "button" at bounding box center [584, 10] width 15 height 15
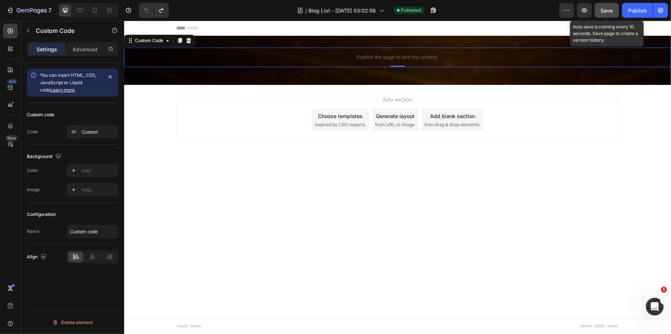
click at [611, 11] on span "Save" at bounding box center [607, 10] width 12 height 6
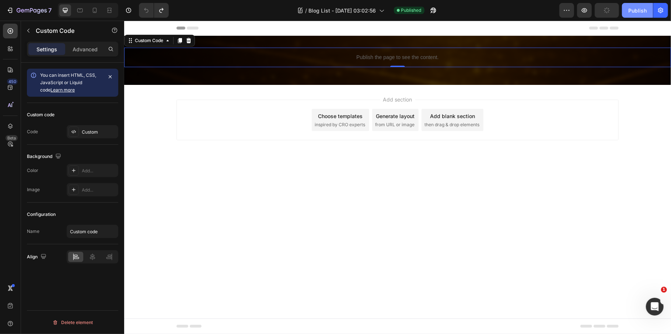
click at [638, 14] on div "Publish" at bounding box center [637, 11] width 18 height 8
